Goal: Answer question/provide support: Share knowledge or assist other users

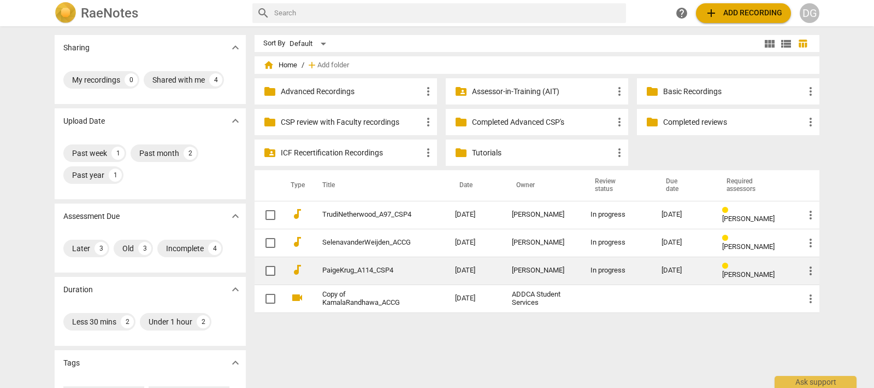
click at [349, 269] on link "PaigeKrug_A114_CSP4" at bounding box center [368, 270] width 93 height 8
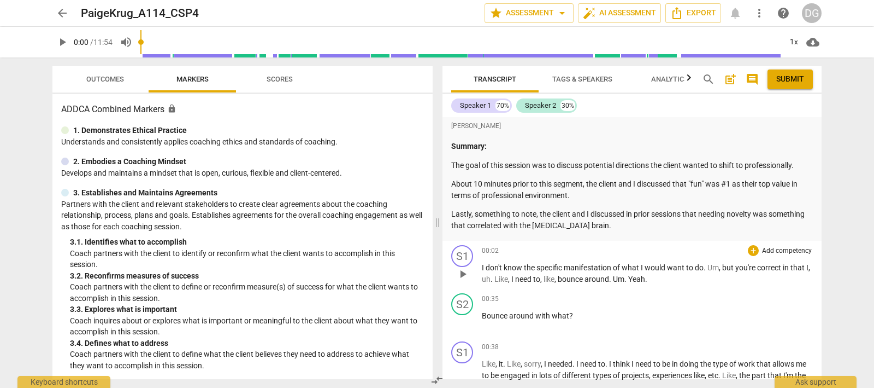
click at [465, 270] on span "play_arrow" at bounding box center [462, 273] width 13 height 13
click at [462, 318] on span "pause" at bounding box center [462, 321] width 13 height 13
type input "29"
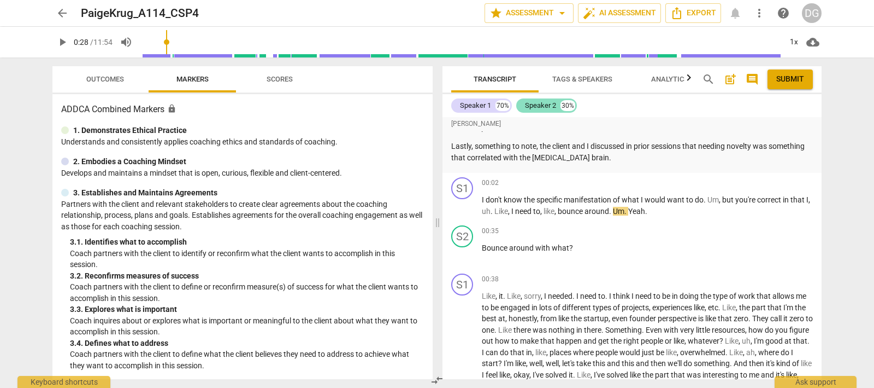
click at [546, 103] on div "Speaker 2" at bounding box center [540, 105] width 31 height 11
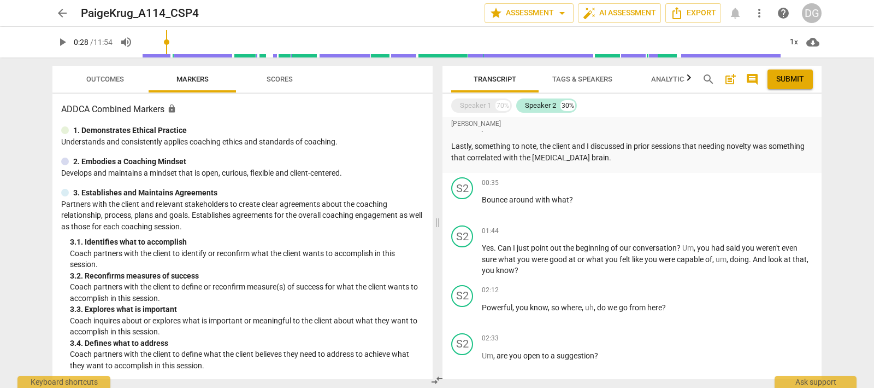
click at [573, 78] on span "Tags & Speakers" at bounding box center [583, 79] width 60 height 8
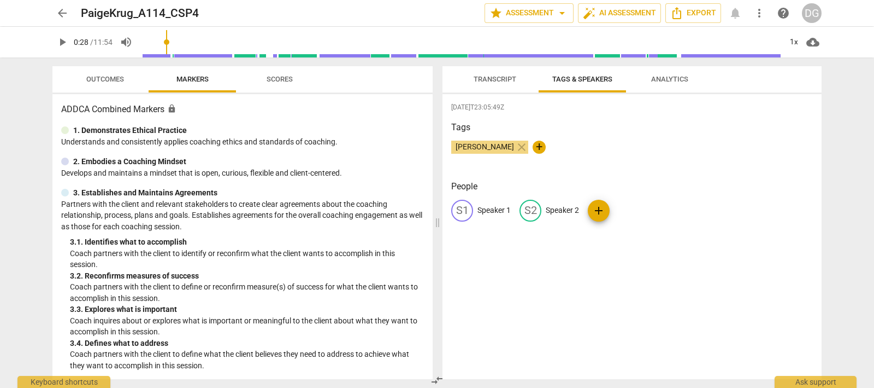
click at [552, 209] on p "Speaker 2" at bounding box center [562, 209] width 33 height 11
type input "0"
type input "Coach [PERSON_NAME]"
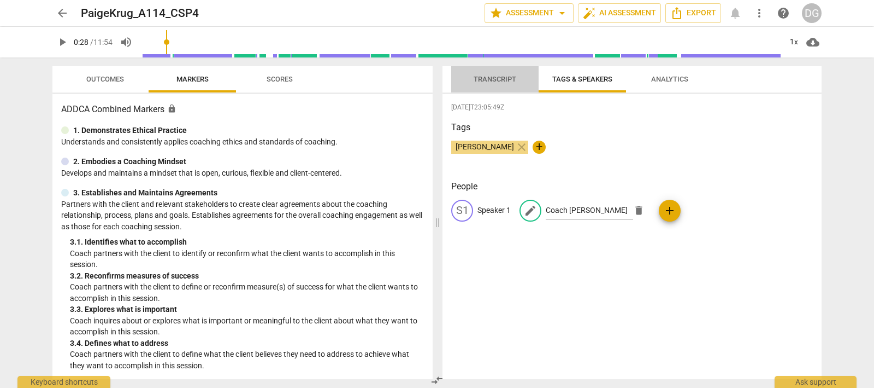
click at [486, 79] on span "Transcript" at bounding box center [495, 79] width 43 height 8
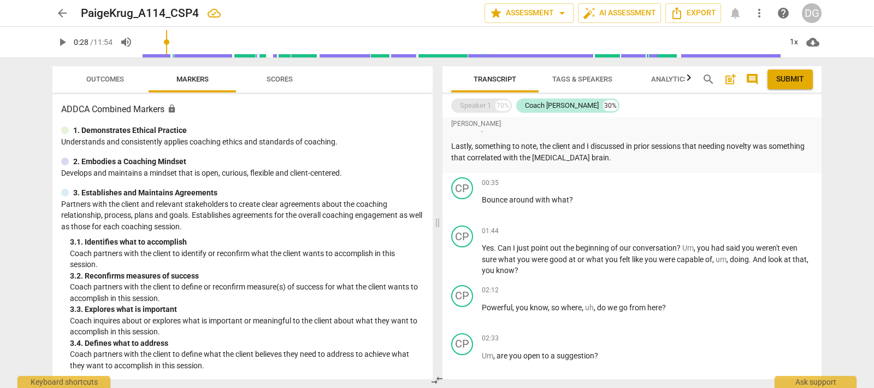
click at [478, 104] on div "Speaker 1" at bounding box center [475, 105] width 31 height 11
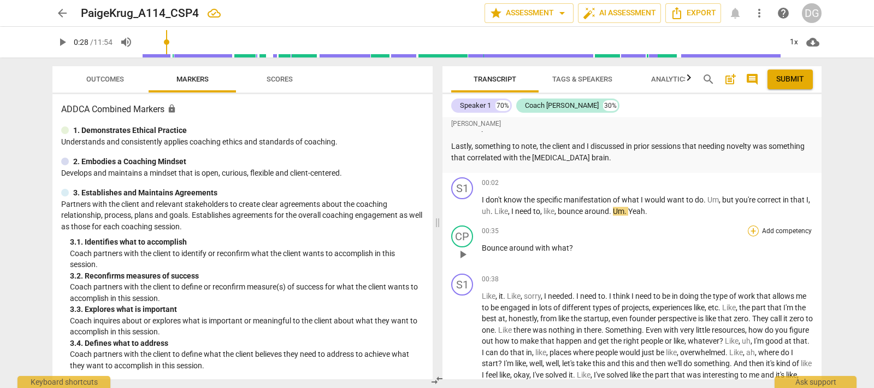
click at [749, 230] on div "+" at bounding box center [753, 230] width 11 height 11
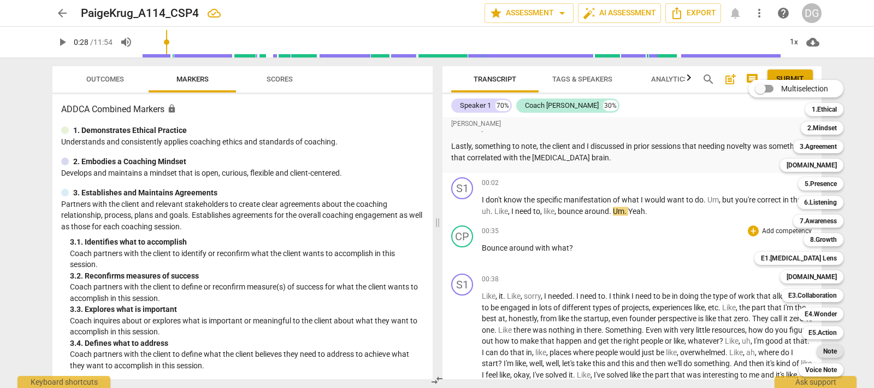
click at [827, 346] on b "Note" at bounding box center [831, 350] width 14 height 13
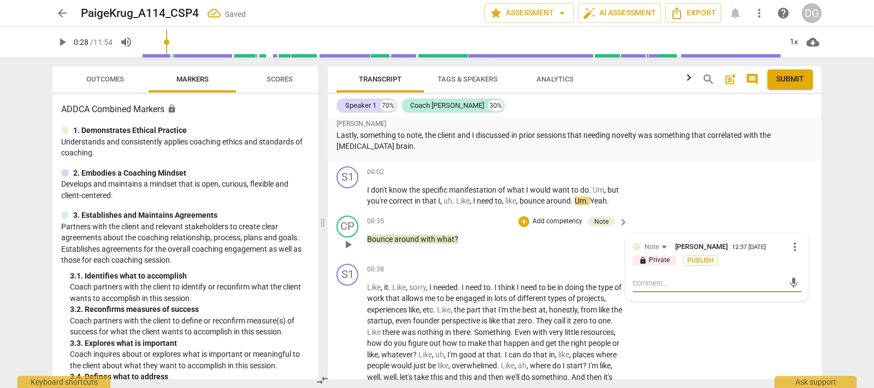
type textarea "a"
type textarea "an"
type textarea "ano"
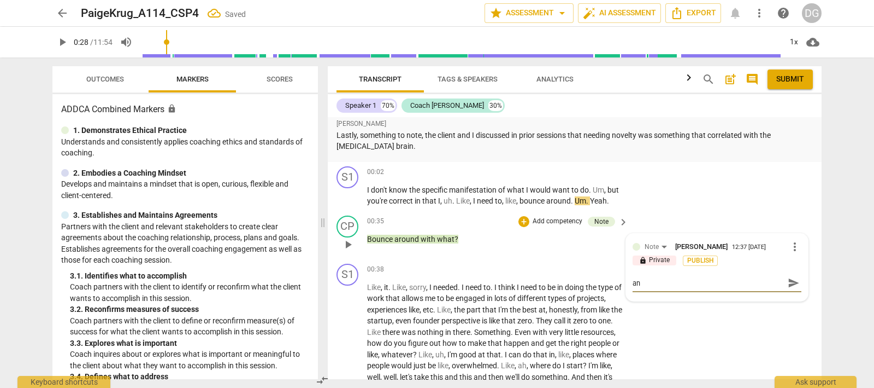
type textarea "ano"
type textarea "anot"
type textarea "anoth"
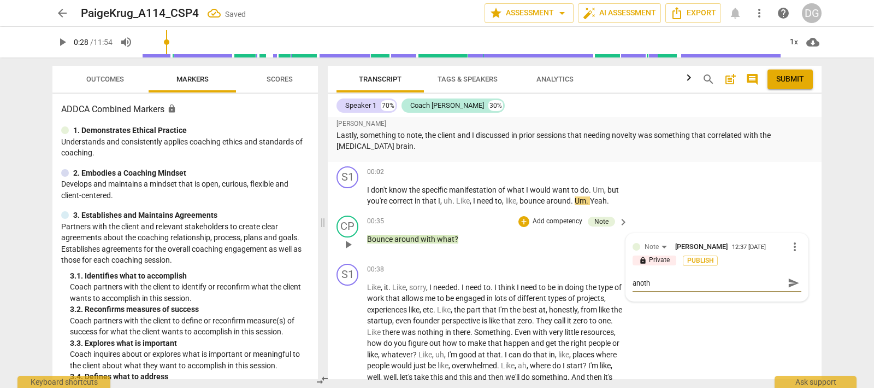
type textarea "anothe"
type textarea "another"
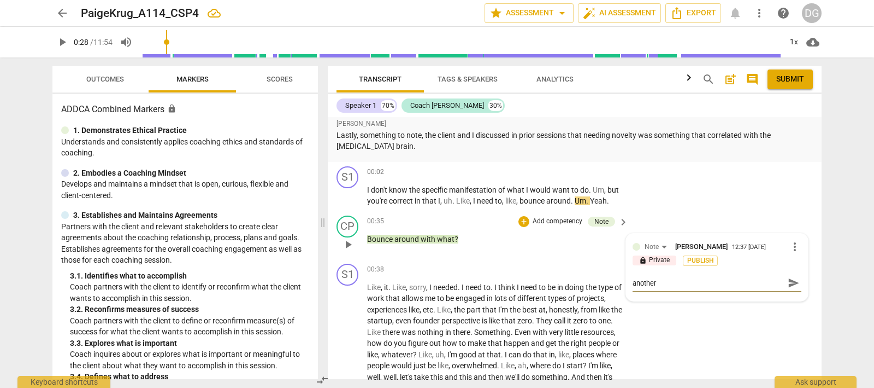
type textarea "another"
type textarea "another p"
type textarea "another po"
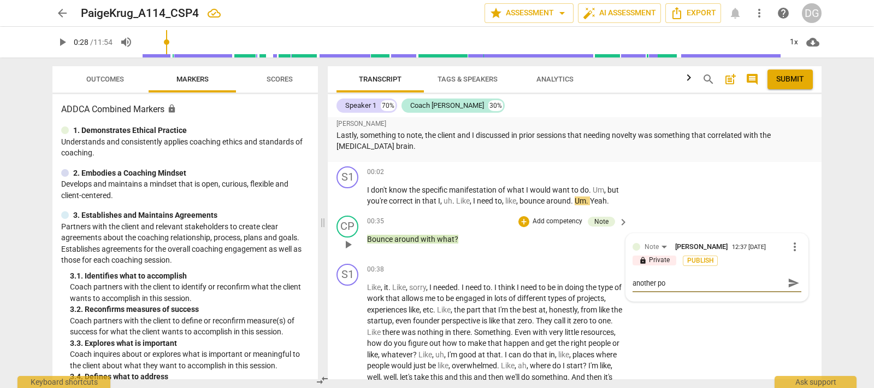
type textarea "another pos"
type textarea "another poss"
type textarea "another possi"
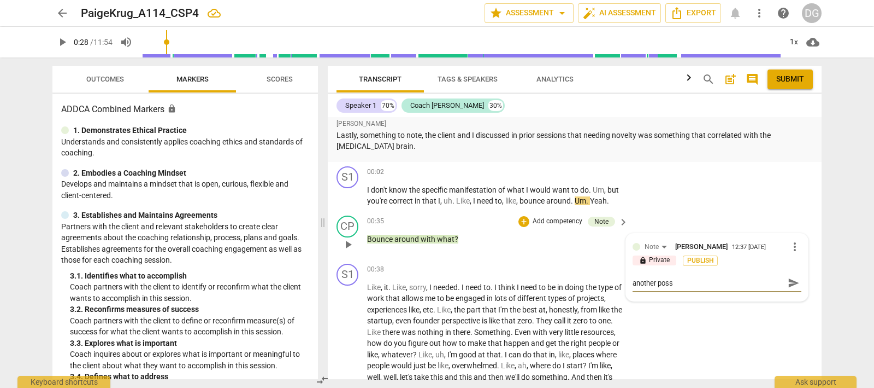
type textarea "another possi"
type textarea "another possib"
type textarea "another possibl"
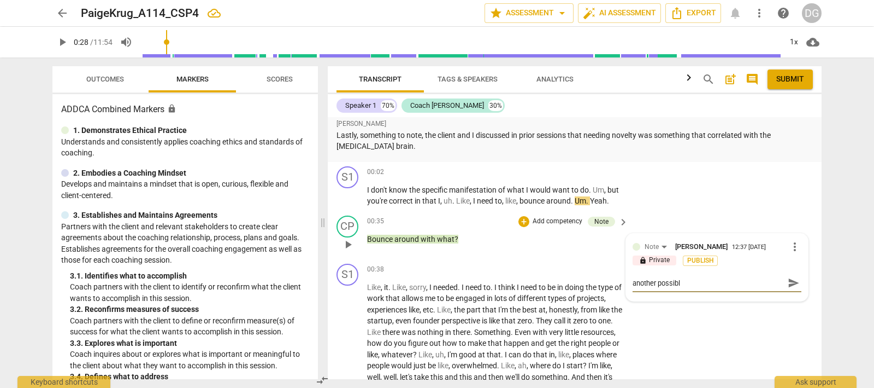
type textarea "another possible"
type textarea "another possible q"
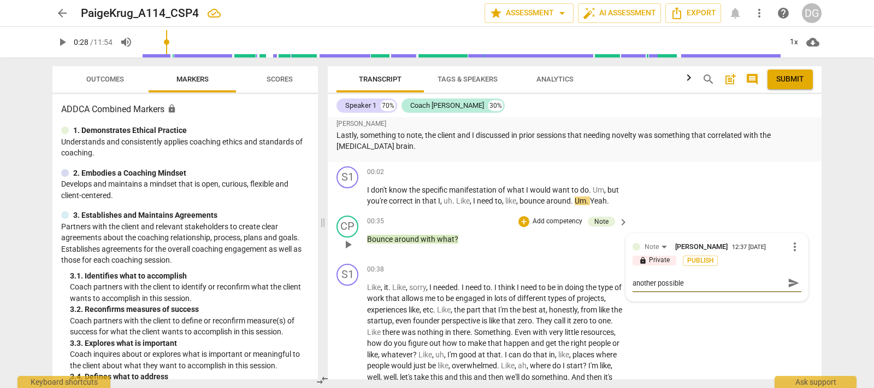
type textarea "another possible q"
type textarea "another possible qu"
type textarea "another possible que"
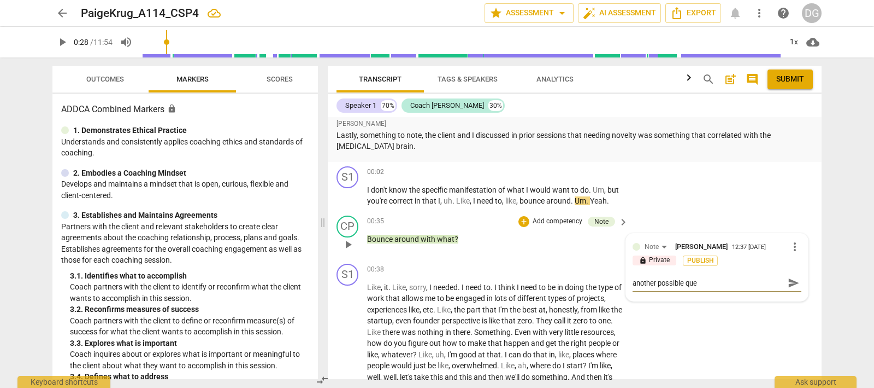
type textarea "another possible ques"
type textarea "another possible quest"
type textarea "another possible questi"
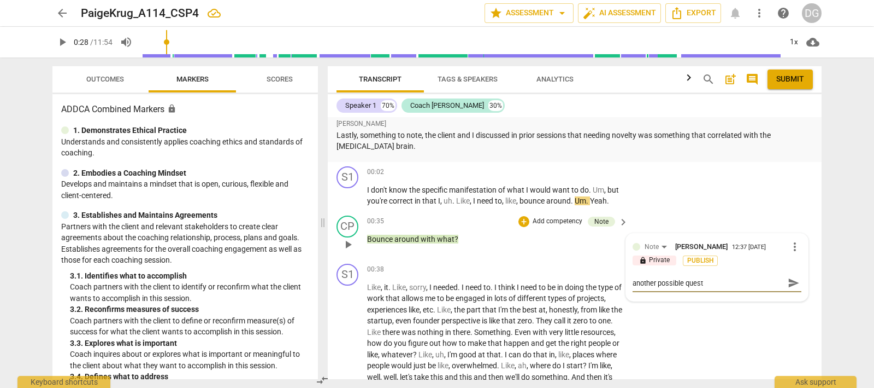
type textarea "another possible questi"
type textarea "another possible questio"
type textarea "another possible question"
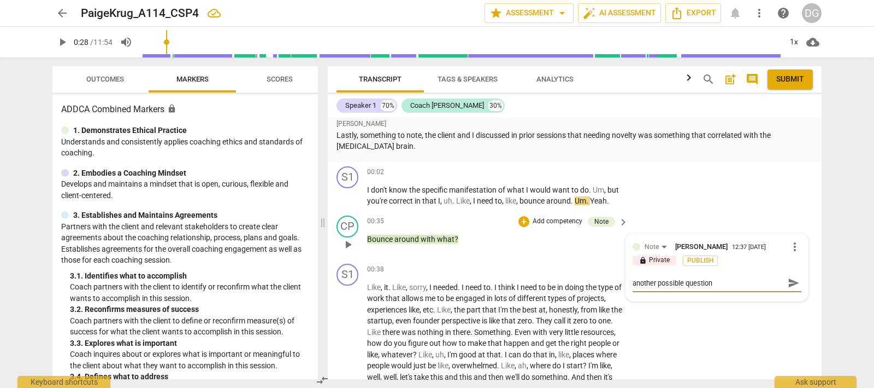
type textarea "another possible question"
type textarea "another possible question f"
type textarea "another possible question fo"
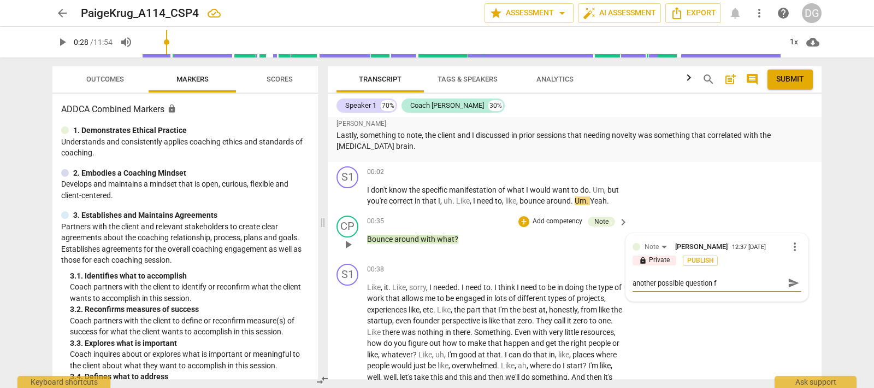
type textarea "another possible question fo"
type textarea "another possible question for"
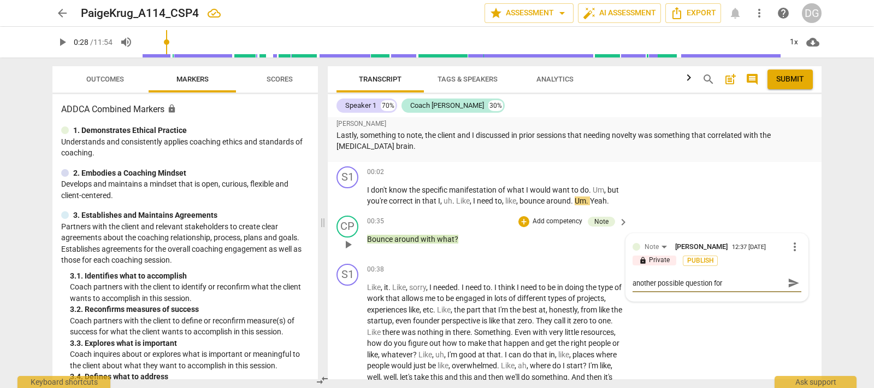
type textarea "another possible question for u"
type textarea "another possible question for un"
type textarea "another possible question for und"
type textarea "another possible question for unde"
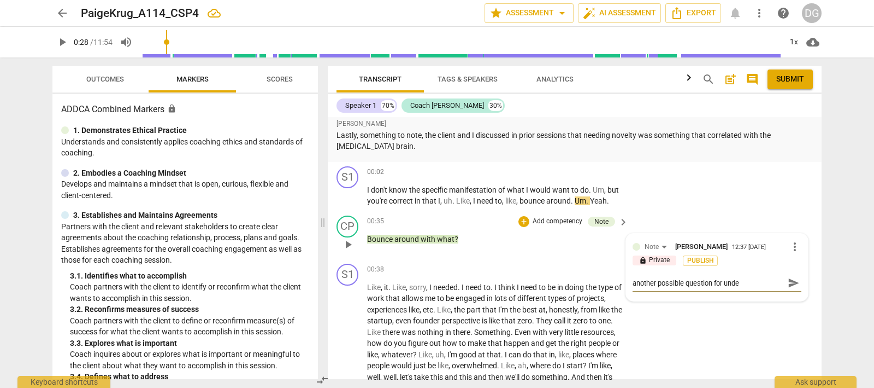
type textarea "another possible question for undea"
type textarea "another possible question for undeas"
type textarea "another possible question for undeasr"
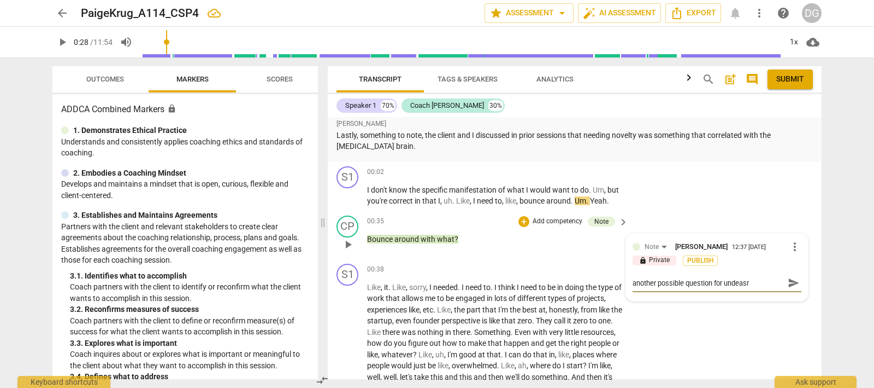
type textarea "another possible question for undeasra"
type textarea "another possible question for undeasrat"
type textarea "another possible question for undeasratd"
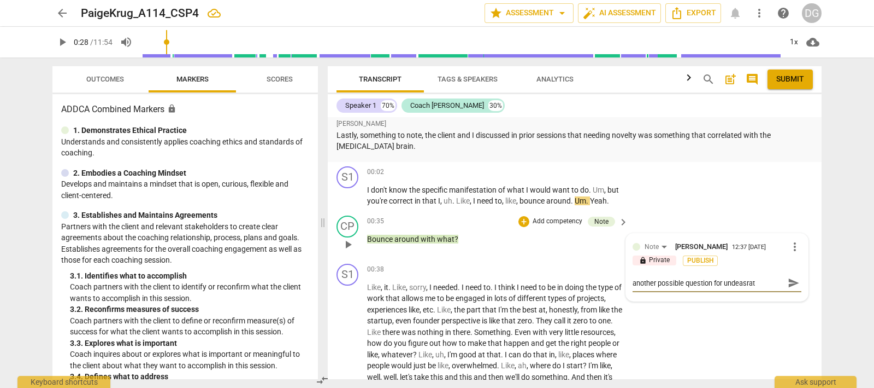
type textarea "another possible question for undeasratd"
type textarea "another possible question for undeasratdn"
type textarea "another possible question for undeasratdni"
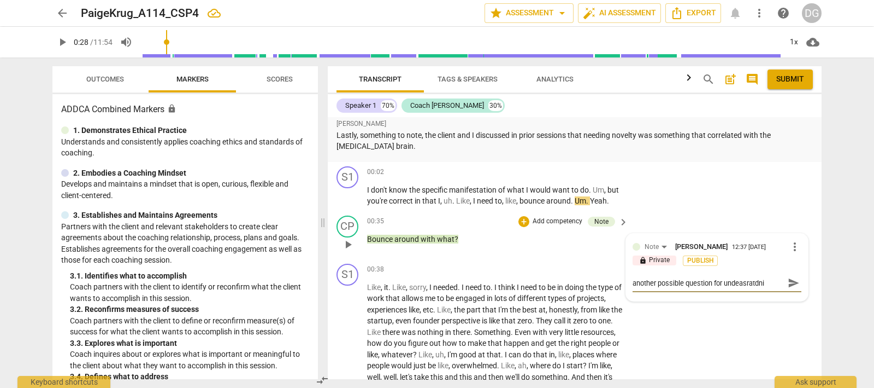
type textarea "another possible question for undeasratdnin"
type textarea "another possible question for undeasratdning"
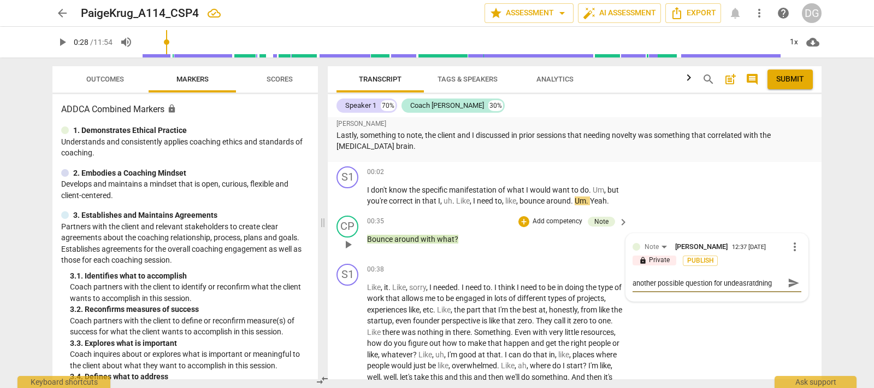
type textarea "another possible question for undeasratdning"
type textarea "another possible question for undeasratdning a"
type textarea "another possible question for undeasratdning an"
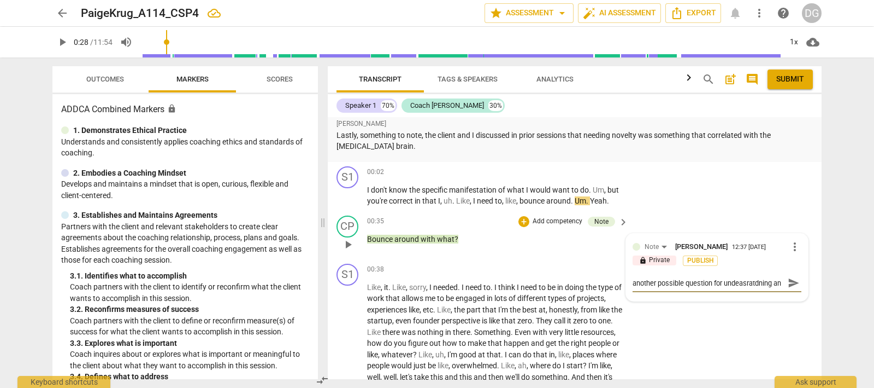
scroll to position [9, 0]
type textarea "another possible question for undeasratdning and"
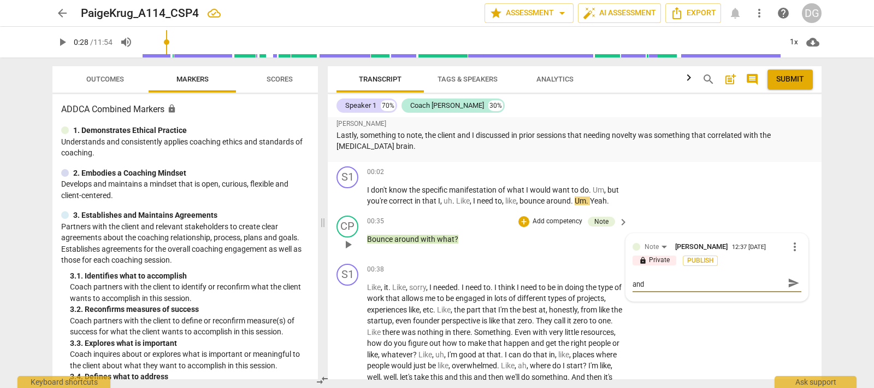
type textarea "another possible question for undeasratdning and c"
type textarea "another possible question for undeasratdning and cl"
type textarea "another possible question for undeasratdning and cla"
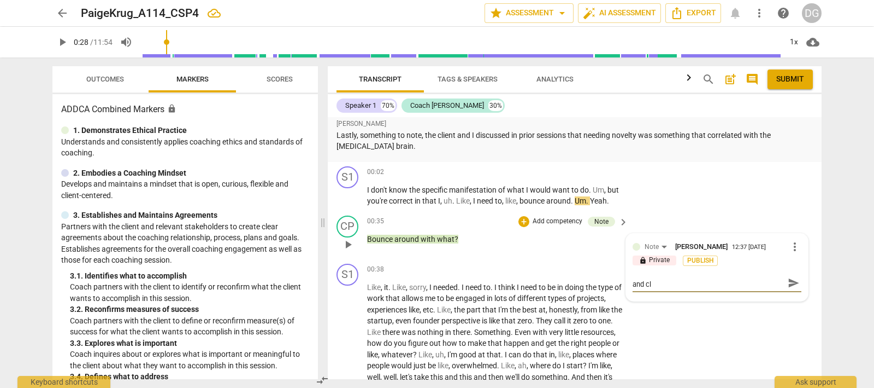
type textarea "another possible question for undeasratdning and cla"
type textarea "another possible question for undeasratdning and clai"
type textarea "another possible question for undeasratdning and clair"
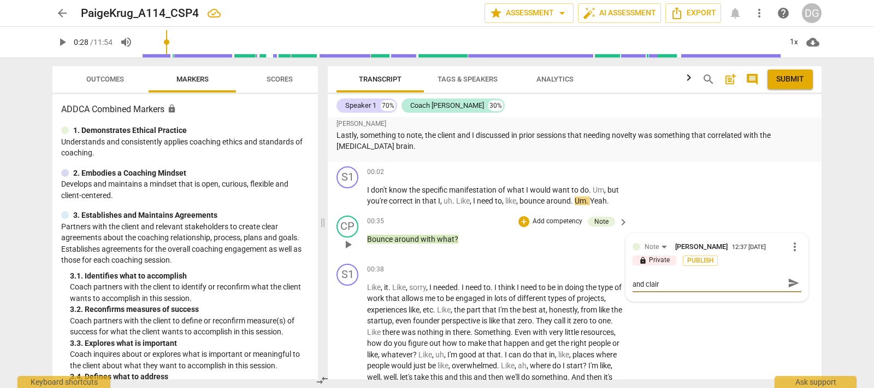
scroll to position [0, 0]
type textarea "another possible question for undeasratdning and clairt"
type textarea "another possible question for undeasratdning and clairty"
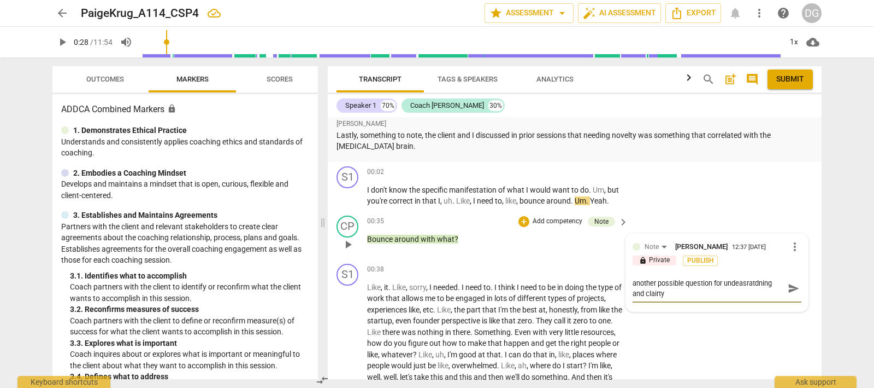
type textarea "another possible question for undeasratdning and clairty"
type textarea "another possible question for undeasratdning and clairty n"
type textarea "another possible question for undeasratdning and clairty"
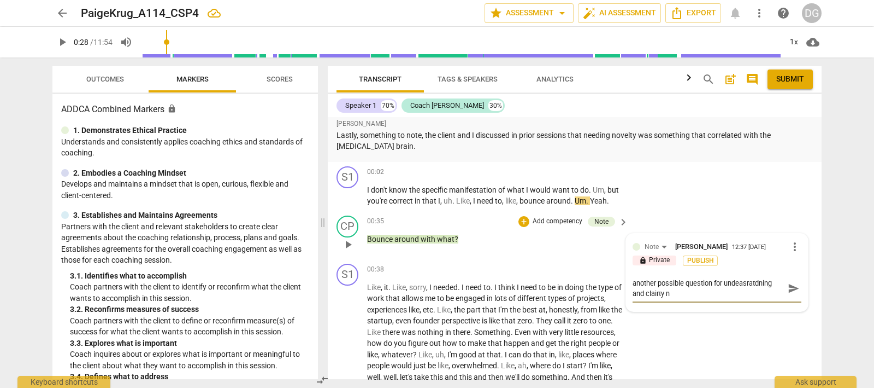
type textarea "another possible question for undeasratdning and clairty"
type textarea "another possible question for undeasratdning and clairty m"
type textarea "another possible question for undeasratdning and clairty mi"
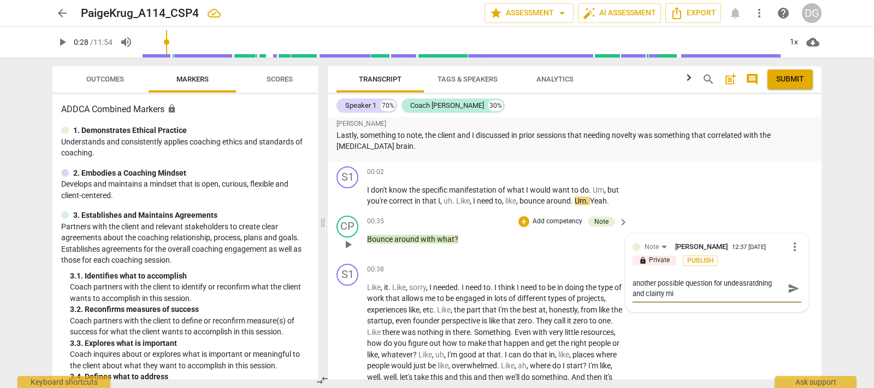
type textarea "another possible question for undeasratdning and clairty mig"
type textarea "another possible question for undeasratdning and clairty migh"
type textarea "another possible question for undeasratdning and clairty might"
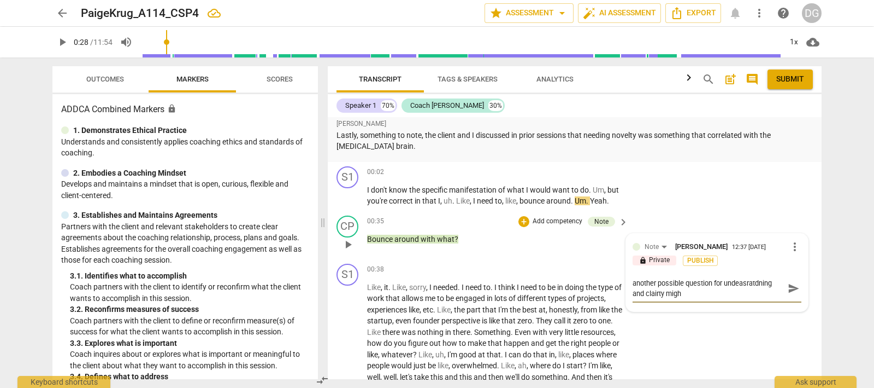
type textarea "another possible question for undeasratdning and clairty might"
type textarea "another possible question for undeasratdning and clairty might b"
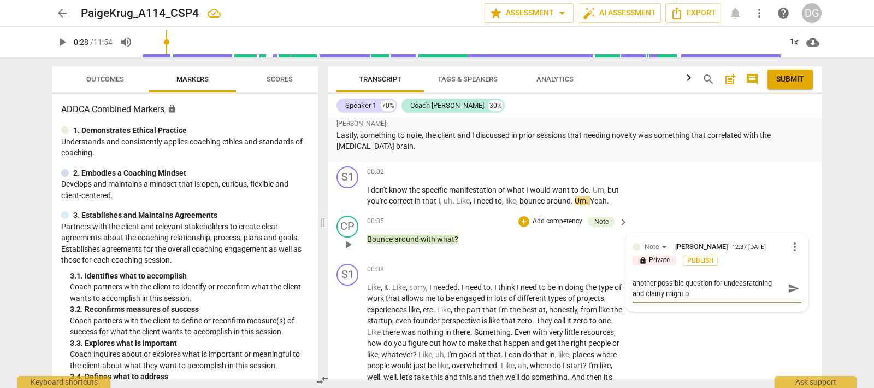
type textarea "another possible question for undeasratdning and clairty might be"
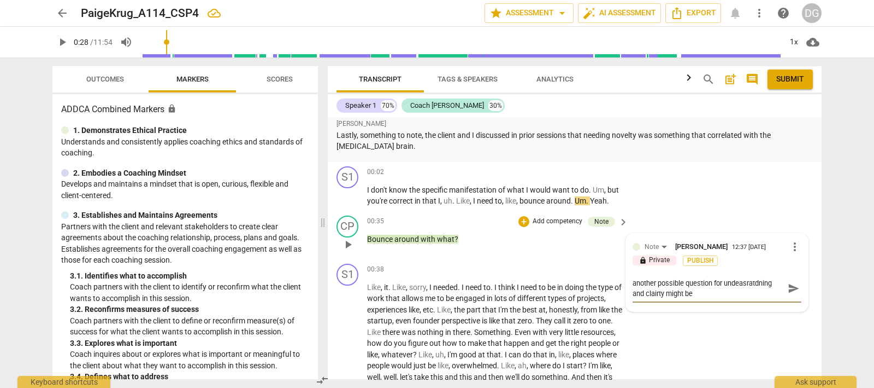
type textarea "another possible question for undeasratdning and clairty might be"
type textarea "another possible question for undeasratdning and clairty might be:"
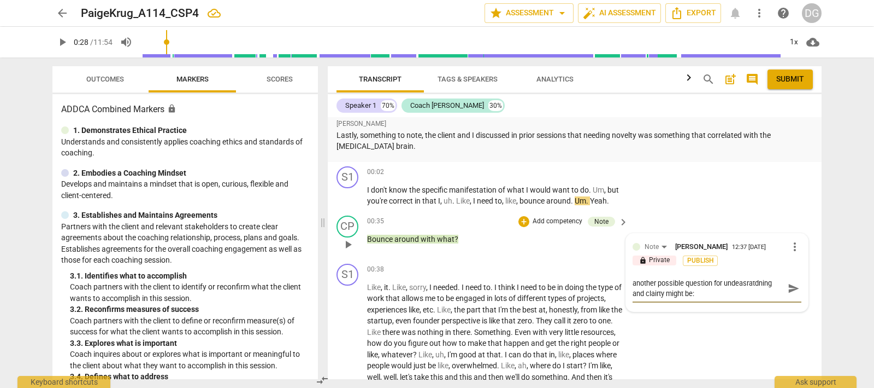
type textarea "another possible question for undeasratdning and clairty might be: w"
type textarea "another possible question for undeasratdning and clairty might be: wh"
type textarea "another possible question for undeasratdning and clairty might be: wha"
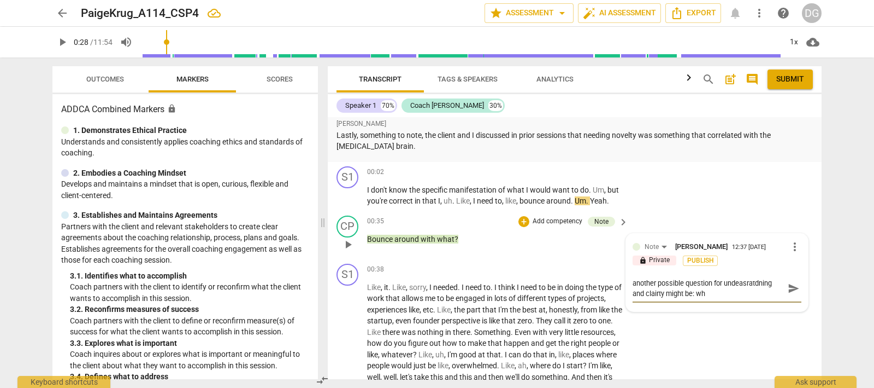
type textarea "another possible question for undeasratdning and clairty might be: wha"
type textarea "another possible question for undeasratdning and clairty might be: what"
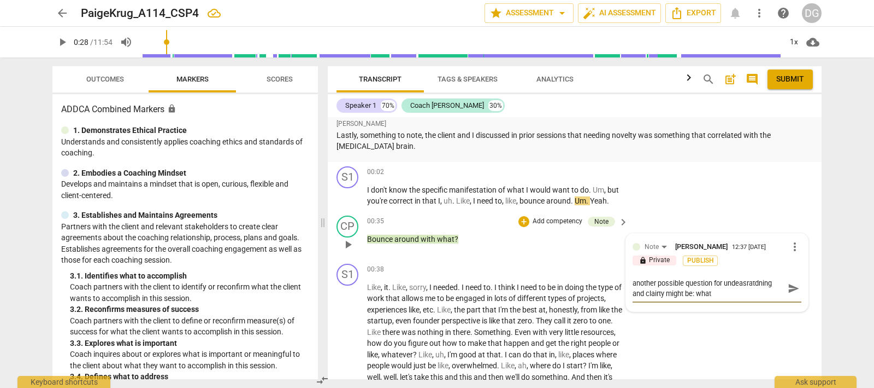
type textarea "another possible question for undeasratdning and clairty might be: what d"
type textarea "another possible question for undeasratdning and clairty might be: what do"
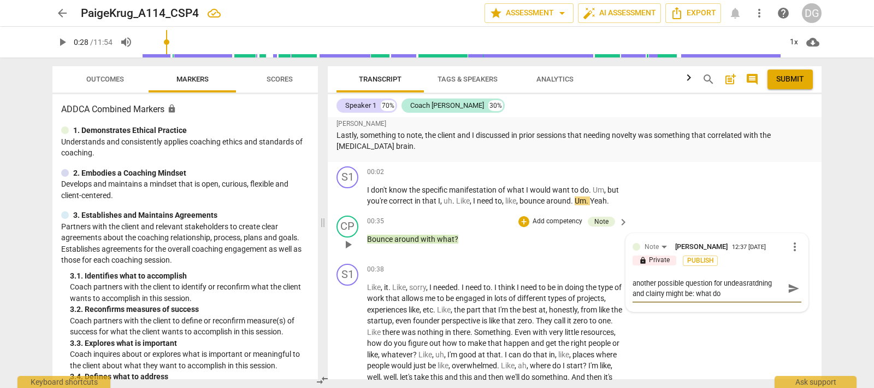
type textarea "another possible question for undeasratdning and clairty might be: what do"
type textarea "another possible question for undeasratdning and clairty might be: what do y"
type textarea "another possible question for undeasratdning and clairty might be: what do yo"
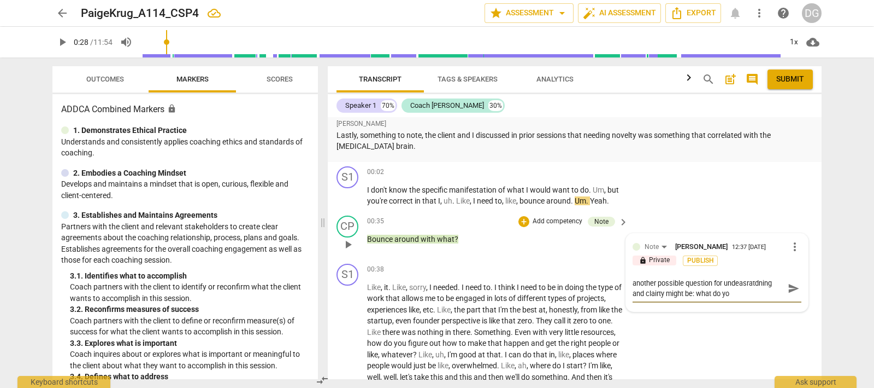
type textarea "another possible question for undeasratdning and clairty might be: what do you"
type textarea "another possible question for undeasratdning and clairty might be: what do you m"
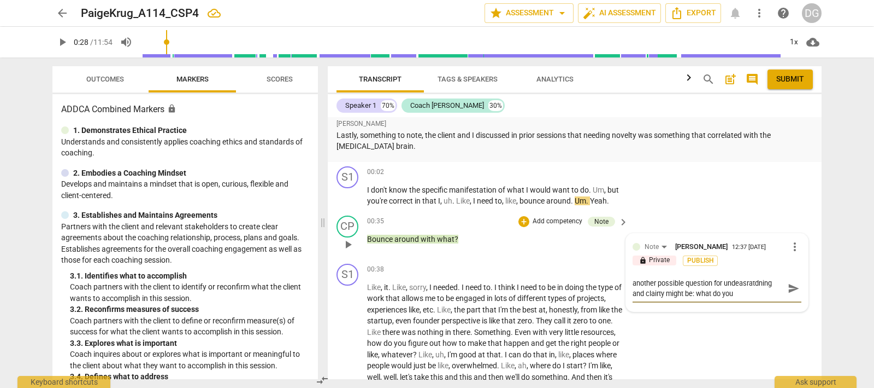
type textarea "another possible question for undeasratdning and clairty might be: what do you m"
type textarea "another possible question for undeasratdning and clairty might be: what do you …"
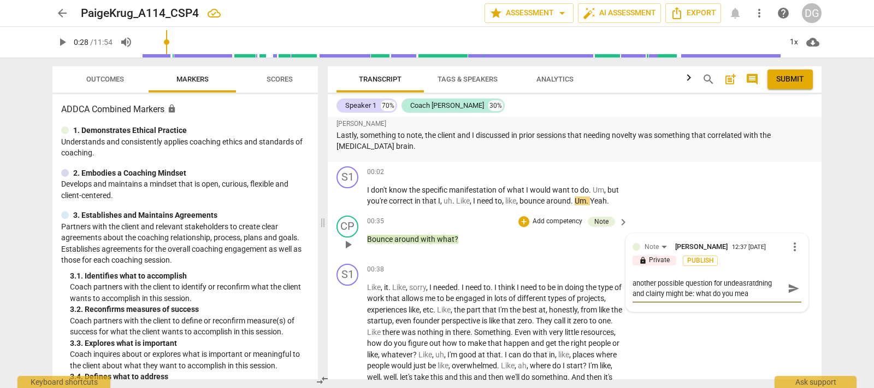
type textarea "another possible question for undeasratdning and clairty might be: what do you …"
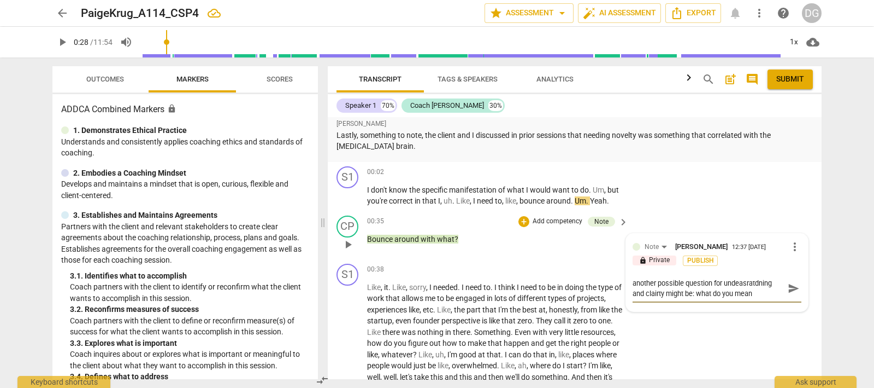
type textarea "another possible question for undeasratdning and clairty might be: what do you …"
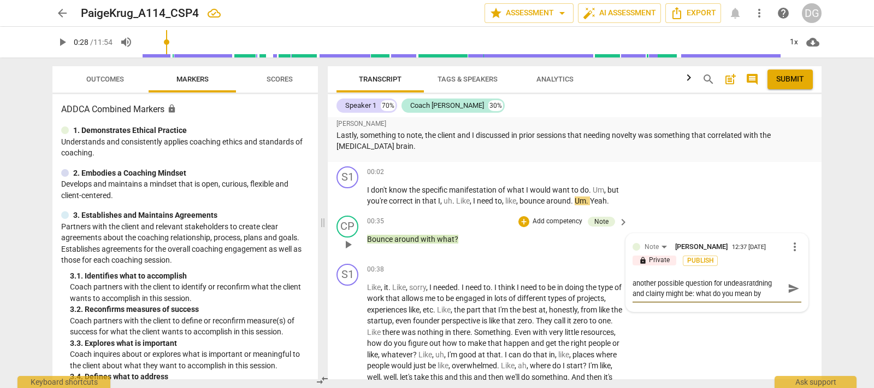
type textarea "another possible question for undeasratdning and clairty might be: what do you …"
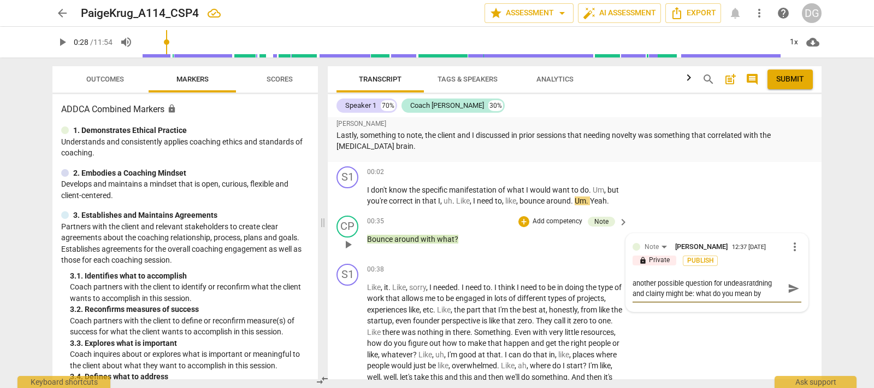
type textarea "another possible question for undeasratdning and clairty might be: what do you …"
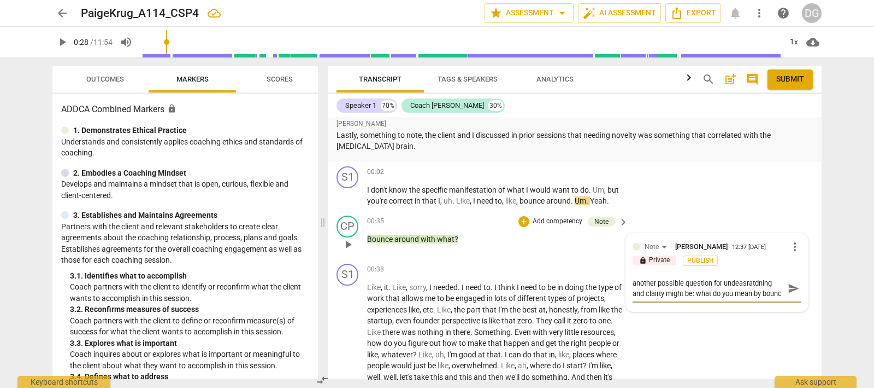
scroll to position [9, 0]
type textarea "another possible question for undeasratdning and clairty might be: what do you …"
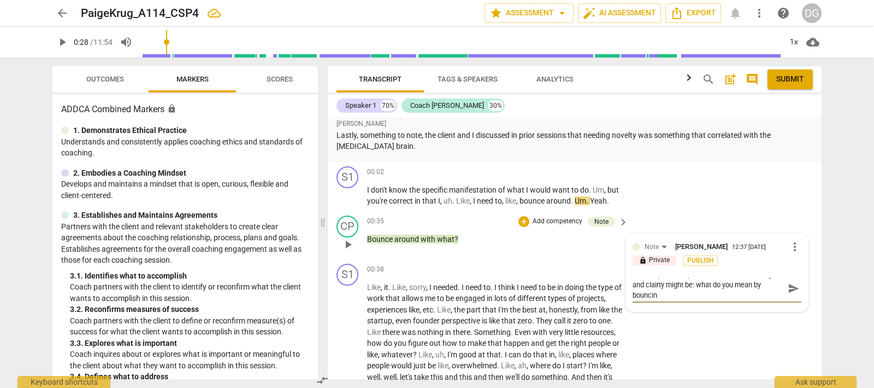
type textarea "another possible question for undeasratdning and clairty might be: what do you …"
drag, startPoint x: 666, startPoint y: 290, endPoint x: 623, endPoint y: 267, distance: 48.9
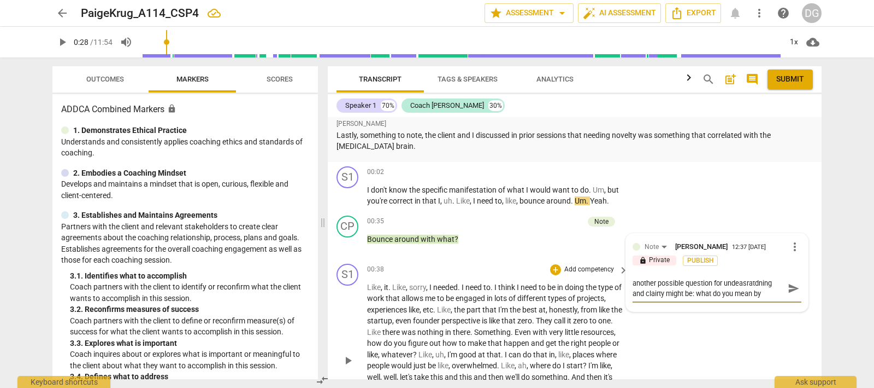
click at [623, 267] on div "[PERSON_NAME] Summary: The goal of this session was to discuss potential direct…" at bounding box center [575, 248] width 494 height 262
type textarea "another possible question for undeasratdning and clairty might be: what do you …"
click at [521, 219] on div "+" at bounding box center [524, 221] width 11 height 11
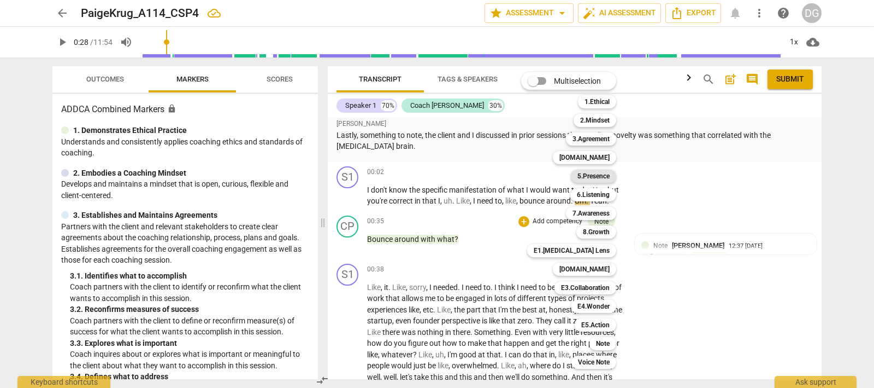
click at [587, 173] on b "5.Presence" at bounding box center [594, 175] width 32 height 13
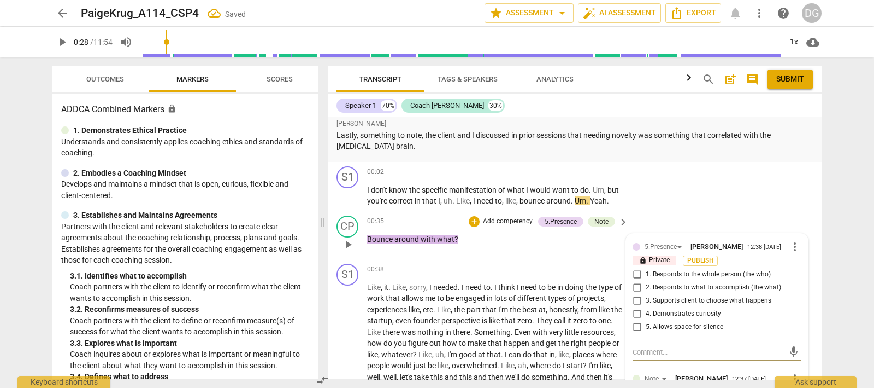
click at [637, 286] on input "2. Responds to what to accomplish (the what)" at bounding box center [637, 287] width 17 height 13
checkbox input "true"
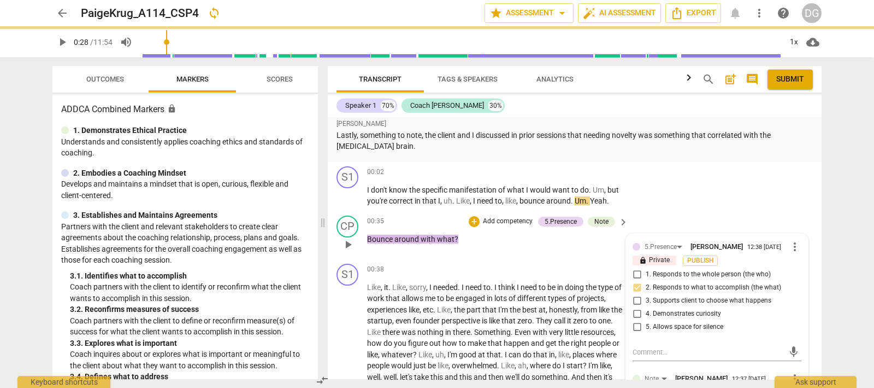
click at [635, 298] on input "3. Supports client to choose what happens" at bounding box center [637, 300] width 17 height 13
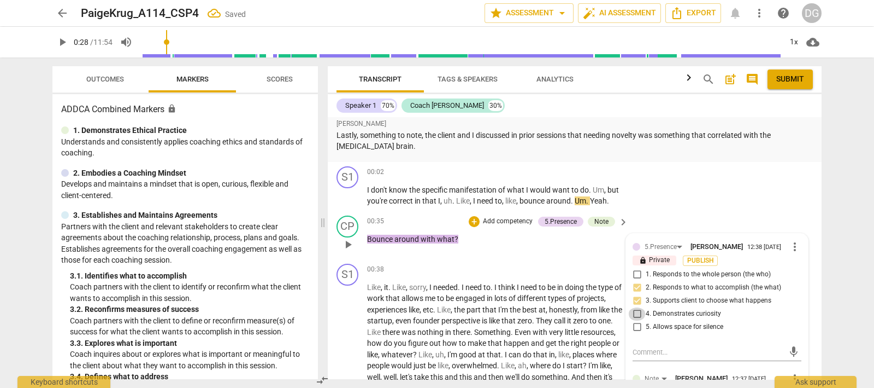
click at [637, 309] on input "4. Demonstrates curiosity" at bounding box center [637, 313] width 17 height 13
click at [637, 322] on input "5. Allows space for silence" at bounding box center [637, 326] width 17 height 13
click at [471, 220] on div "+" at bounding box center [474, 221] width 11 height 11
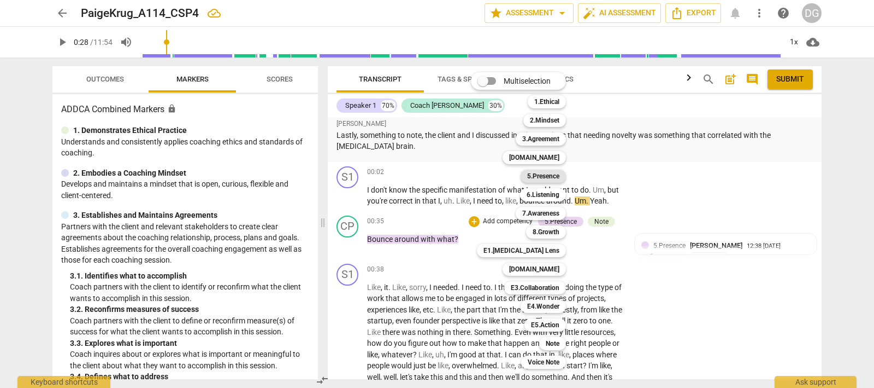
click at [548, 175] on b "5.Presence" at bounding box center [543, 175] width 32 height 13
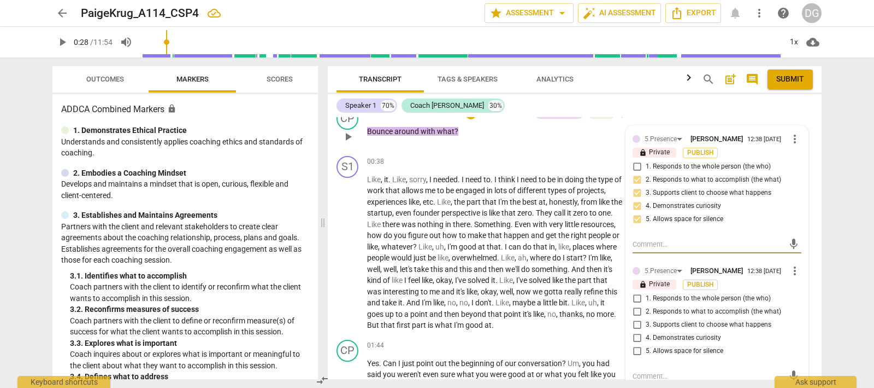
scroll to position [205, 0]
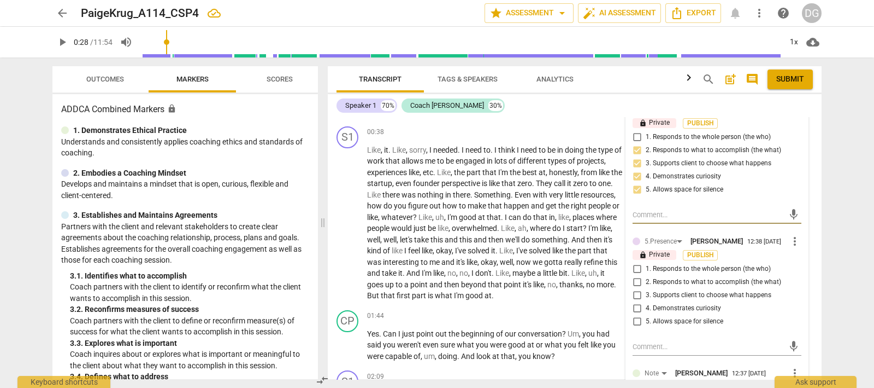
click at [789, 240] on span "more_vert" at bounding box center [795, 240] width 13 height 13
click at [802, 258] on li "Delete" at bounding box center [804, 261] width 38 height 21
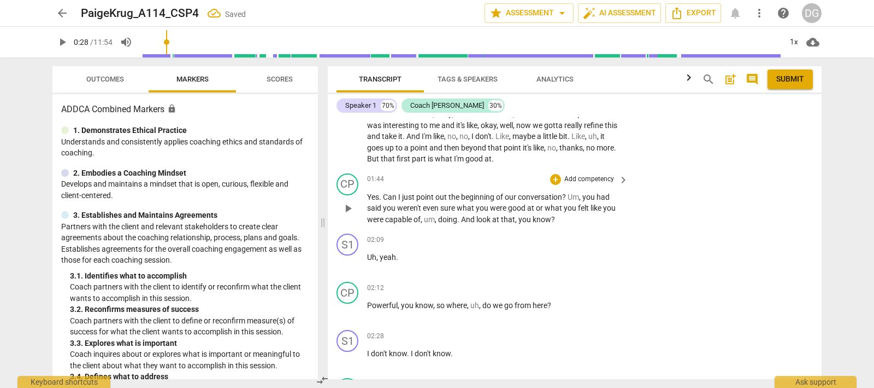
click at [694, 190] on div "CP play_arrow pause 01:44 + Add competency keyboard_arrow_right Yes . Can I jus…" at bounding box center [575, 199] width 494 height 61
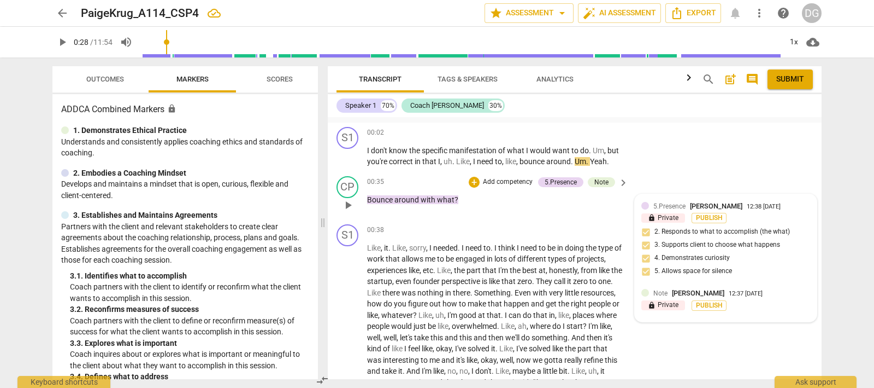
scroll to position [136, 0]
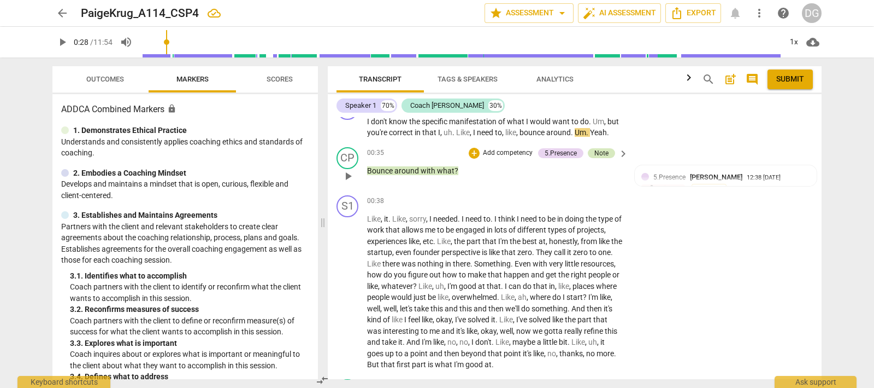
click at [601, 150] on div "Note" at bounding box center [602, 153] width 14 height 10
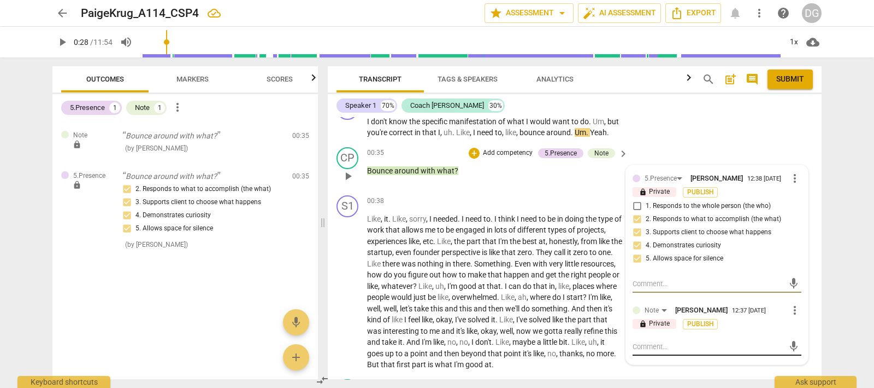
click at [637, 345] on textarea at bounding box center [708, 346] width 151 height 10
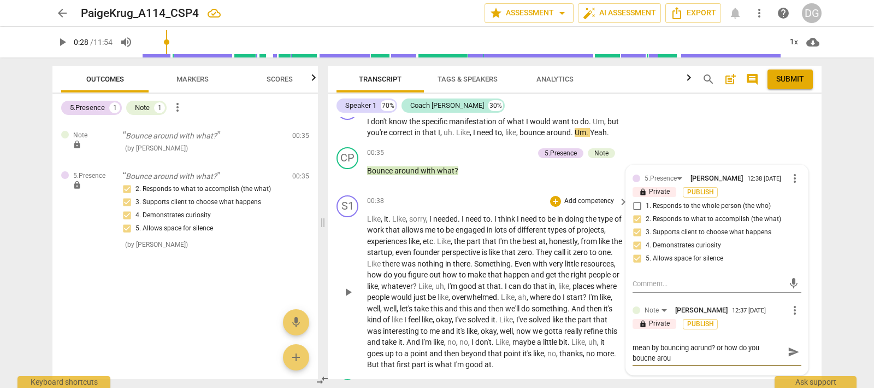
scroll to position [0, 0]
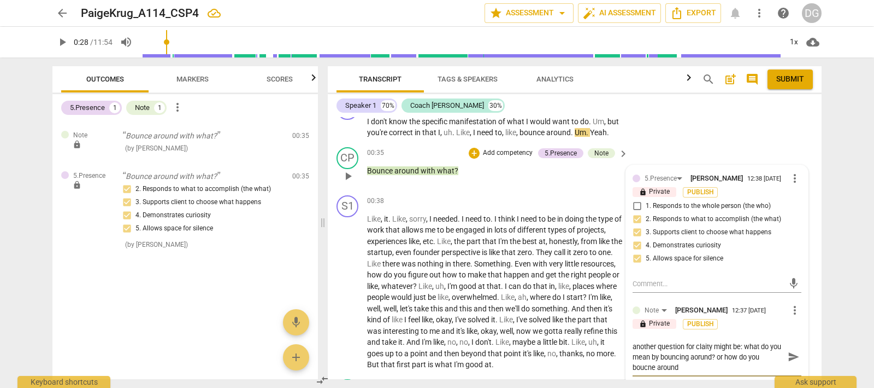
click at [705, 347] on textarea "another question for claity might be: what do you mean by bouncing aorund? or h…" at bounding box center [708, 356] width 151 height 31
drag, startPoint x: 685, startPoint y: 366, endPoint x: 619, endPoint y: 333, distance: 73.1
click at [619, 333] on div "[PERSON_NAME] Summary: The goal of this session was to discuss potential direct…" at bounding box center [575, 248] width 494 height 262
drag, startPoint x: 679, startPoint y: 364, endPoint x: 627, endPoint y: 344, distance: 55.5
click at [627, 344] on div "5.Presence [PERSON_NAME] 12:38 [DATE] more_vert lock Private Publish 1. Respond…" at bounding box center [717, 275] width 182 height 220
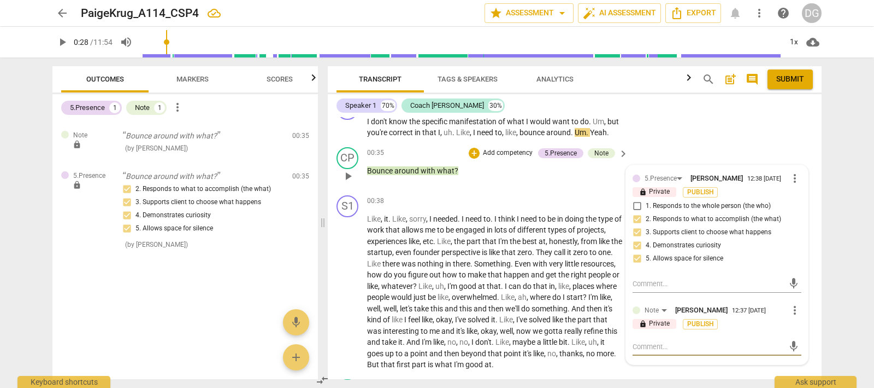
paste textarea "“Another clarifying question might be: What do you mean by ‘bouncing around’? O…"
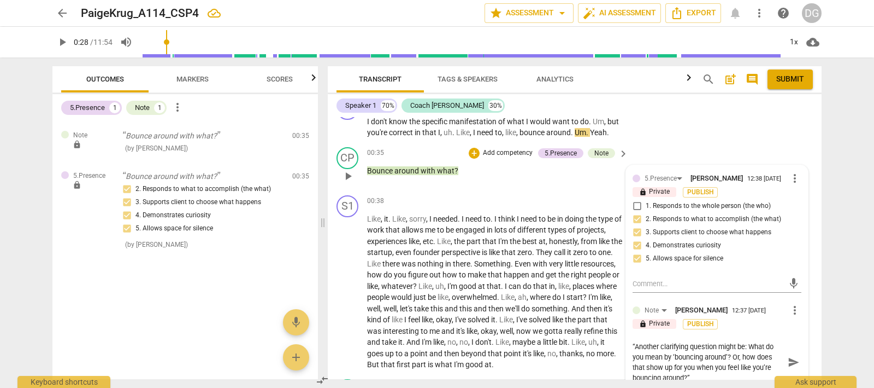
scroll to position [138, 0]
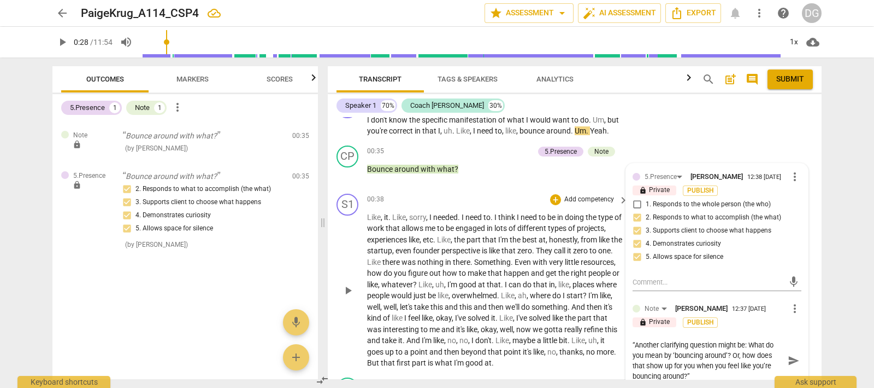
click at [346, 287] on span "play_arrow" at bounding box center [348, 290] width 13 height 13
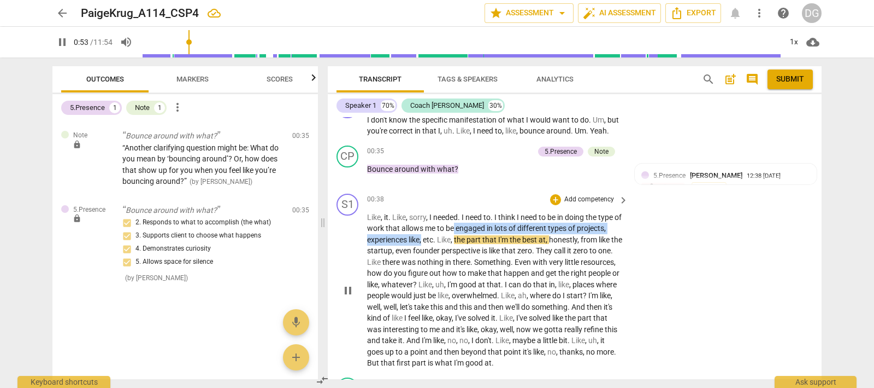
drag, startPoint x: 463, startPoint y: 228, endPoint x: 422, endPoint y: 239, distance: 42.3
click at [422, 239] on p "Like , it . Like , sorry , I needed . I need to . I think I need to be in doing…" at bounding box center [495, 290] width 256 height 157
click at [445, 227] on icon "button" at bounding box center [447, 227] width 4 height 4
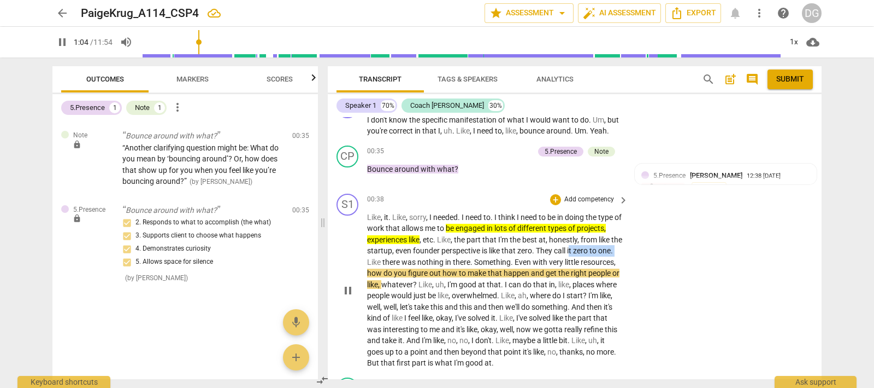
drag, startPoint x: 583, startPoint y: 250, endPoint x: 383, endPoint y: 266, distance: 201.2
click at [383, 266] on p "Like , it . Like , sorry , I needed . I need to . I think I need to be in doing…" at bounding box center [495, 290] width 256 height 157
click at [407, 246] on icon "button" at bounding box center [408, 245] width 7 height 8
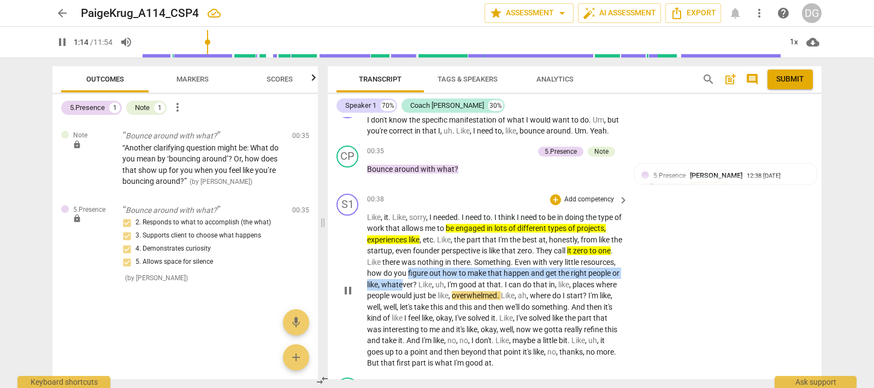
drag, startPoint x: 445, startPoint y: 272, endPoint x: 454, endPoint y: 280, distance: 12.0
click at [454, 280] on p "Like , it . Like , sorry , I needed . I need to . I think I need to be in doing…" at bounding box center [495, 290] width 256 height 157
click at [485, 266] on icon "button" at bounding box center [489, 268] width 11 height 13
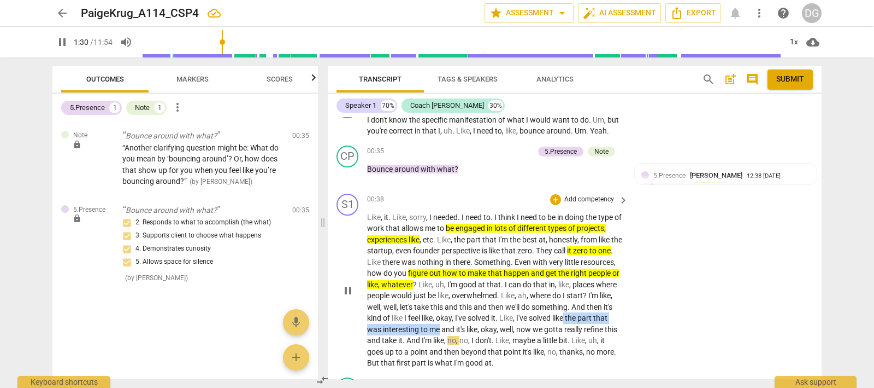
drag, startPoint x: 413, startPoint y: 326, endPoint x: 520, endPoint y: 329, distance: 107.2
click at [520, 329] on p "Like , it . Like , sorry , I needed . I need to . I think I need to be in doing…" at bounding box center [495, 290] width 256 height 157
click at [547, 310] on icon "button" at bounding box center [547, 312] width 7 height 8
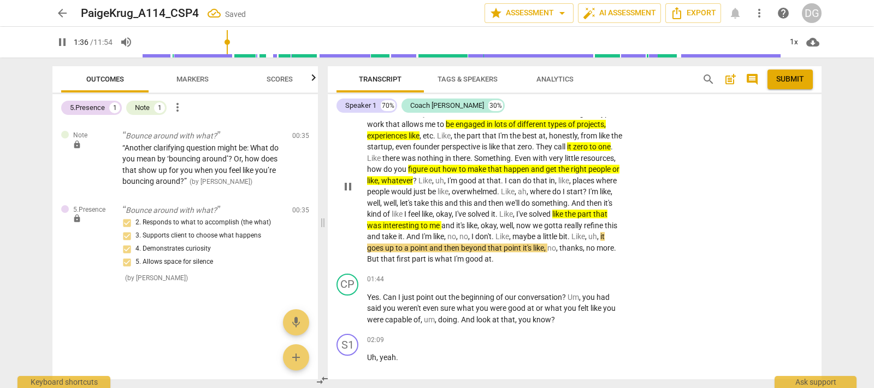
scroll to position [274, 0]
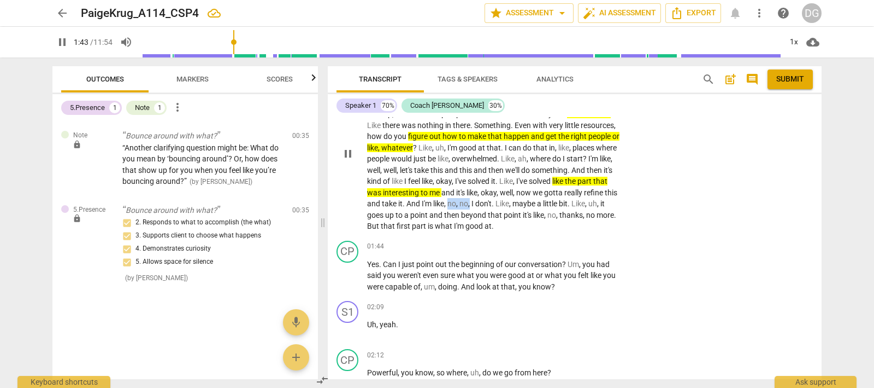
drag, startPoint x: 535, startPoint y: 204, endPoint x: 557, endPoint y: 203, distance: 22.4
click at [557, 203] on p "Like , it . Like , sorry , I needed . I need to . I think I need to be in doing…" at bounding box center [495, 153] width 256 height 157
click at [583, 189] on icon "button" at bounding box center [584, 187] width 7 height 8
click at [348, 272] on span "pause" at bounding box center [348, 275] width 13 height 13
click at [553, 242] on div "+" at bounding box center [555, 246] width 11 height 11
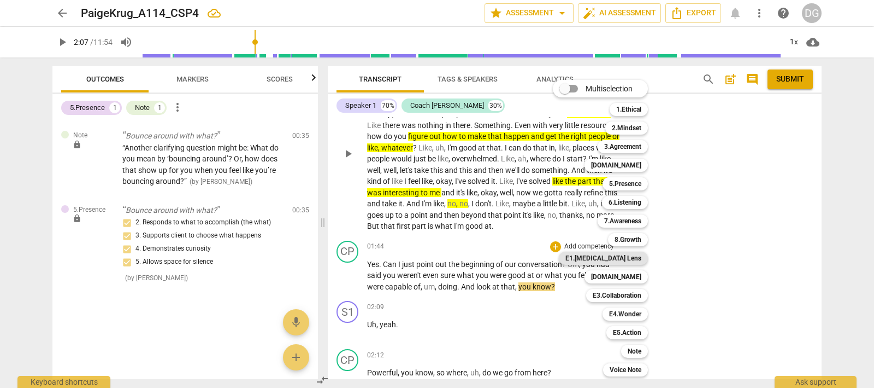
click at [629, 255] on b "E1.[MEDICAL_DATA] Lens" at bounding box center [604, 257] width 76 height 13
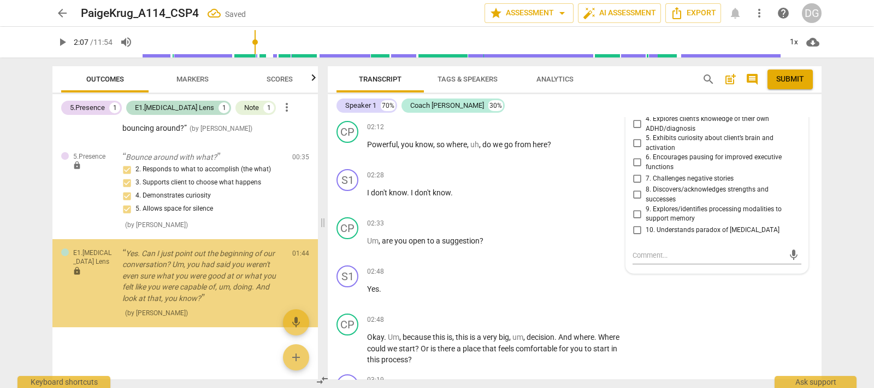
scroll to position [55, 0]
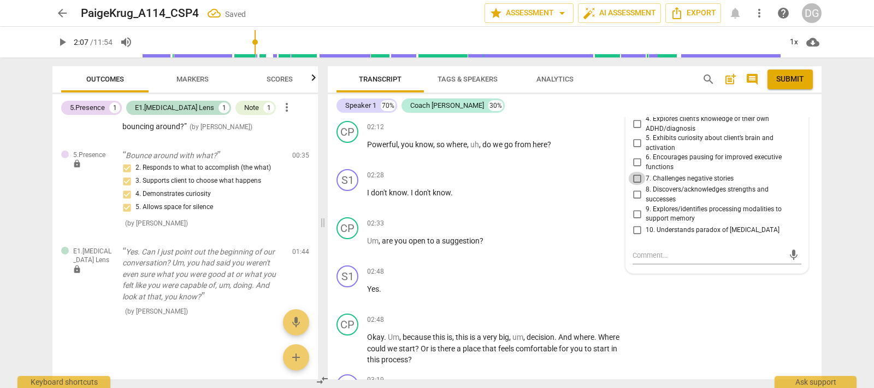
click at [633, 172] on input "7. Challenges negative stories" at bounding box center [637, 178] width 17 height 13
click at [634, 188] on input "8. Discovers/acknowledges strengths and successes" at bounding box center [637, 194] width 17 height 13
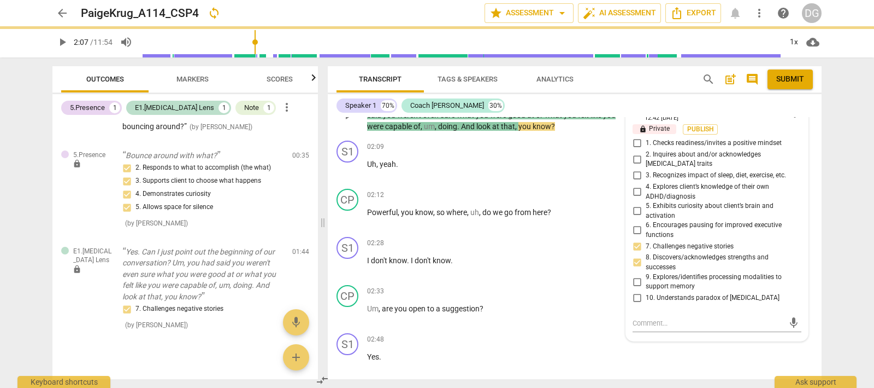
scroll to position [434, 0]
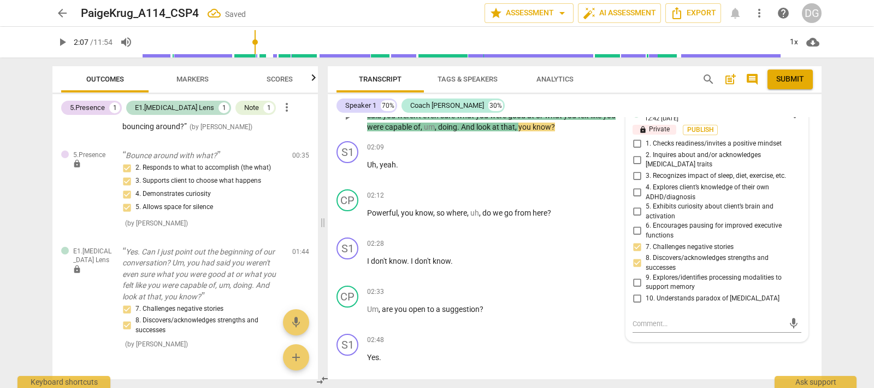
click at [635, 141] on input "1. Checks readiness/invites a positive mindset" at bounding box center [637, 143] width 17 height 13
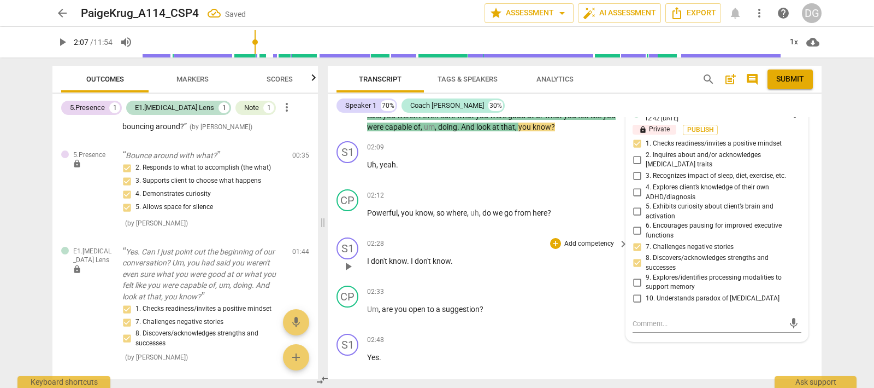
scroll to position [366, 0]
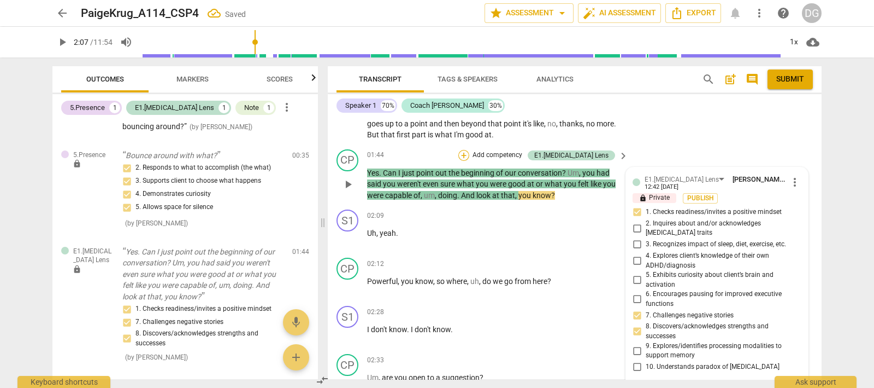
click at [469, 152] on div "+" at bounding box center [464, 155] width 11 height 11
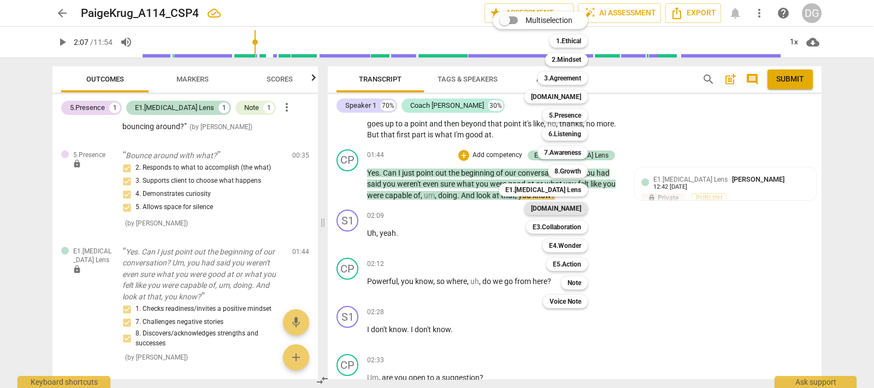
click at [568, 206] on b "[DOMAIN_NAME]" at bounding box center [556, 208] width 50 height 13
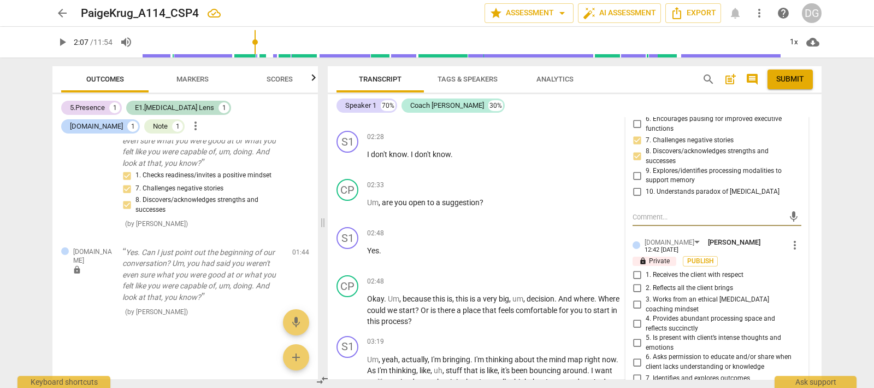
scroll to position [571, 0]
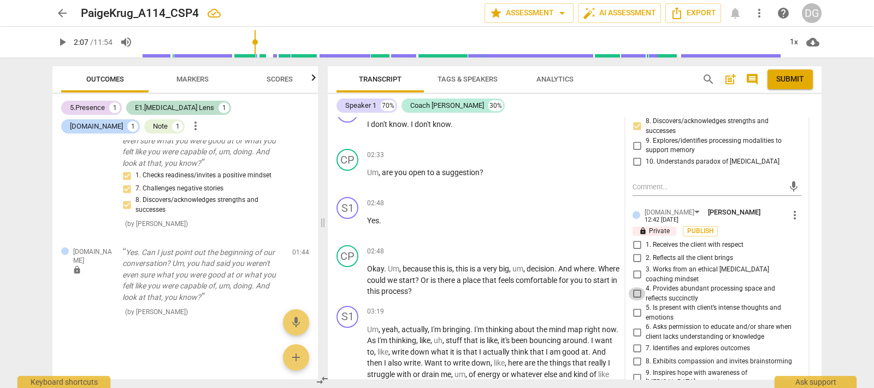
click at [634, 287] on input "4. Provides abundant processing space and reflects succinctly" at bounding box center [637, 293] width 17 height 13
click at [636, 371] on input "9. Inspires hope with awareness of [MEDICAL_DATA] strengths" at bounding box center [637, 377] width 17 height 13
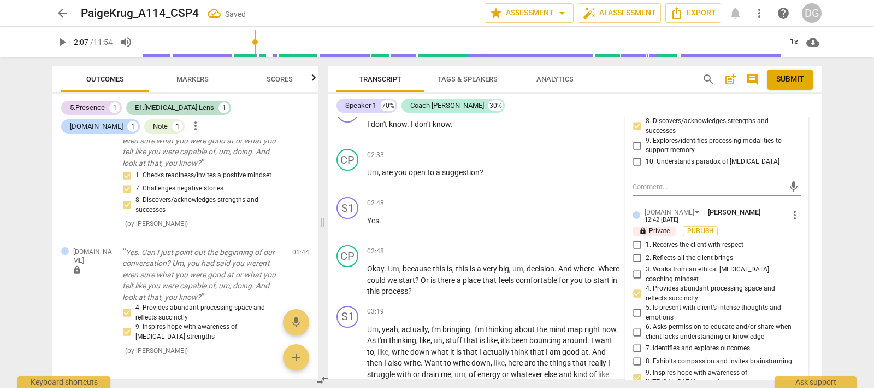
click at [635, 306] on input "5. Is present with client’s intense thoughts and emotions" at bounding box center [637, 312] width 17 height 13
click at [635, 238] on input "1. Receives the client with respect" at bounding box center [637, 244] width 17 height 13
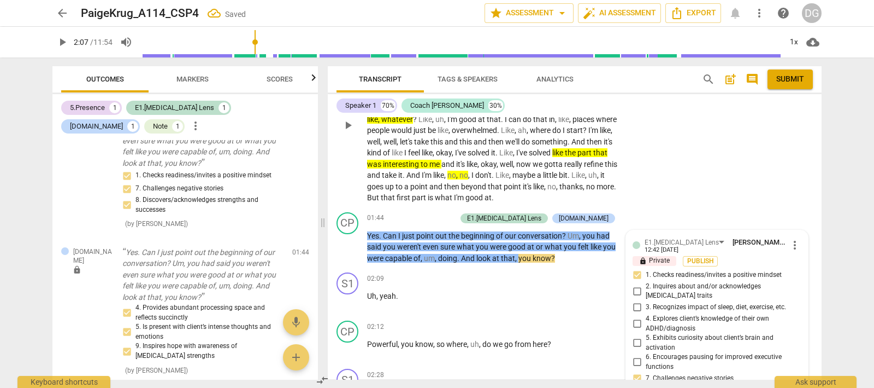
scroll to position [297, 0]
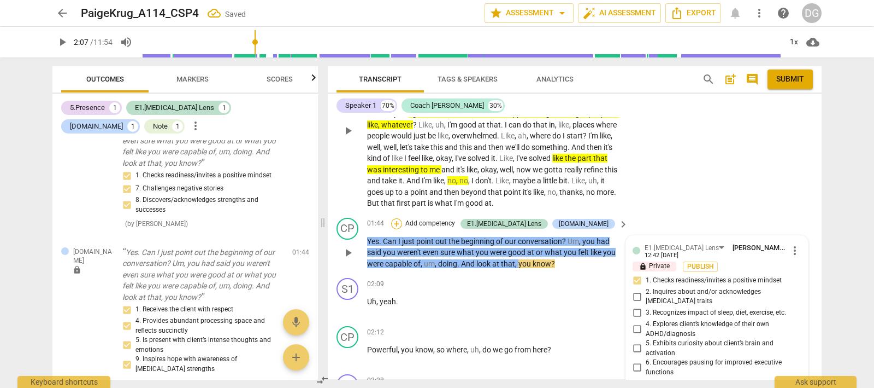
click at [402, 222] on div "+" at bounding box center [396, 223] width 11 height 11
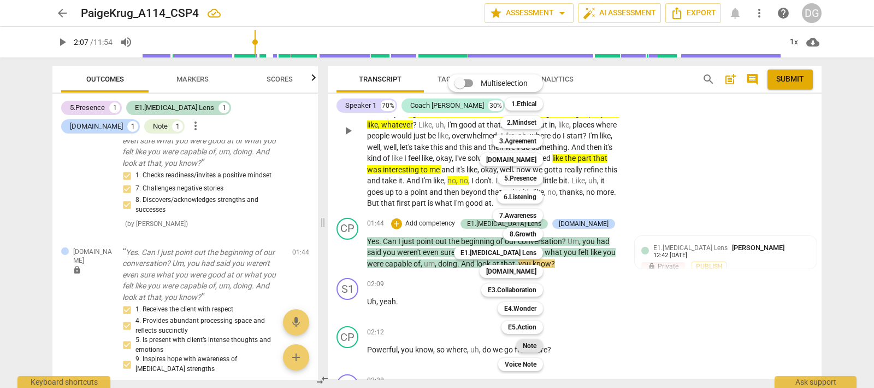
click at [530, 343] on b "Note" at bounding box center [530, 345] width 14 height 13
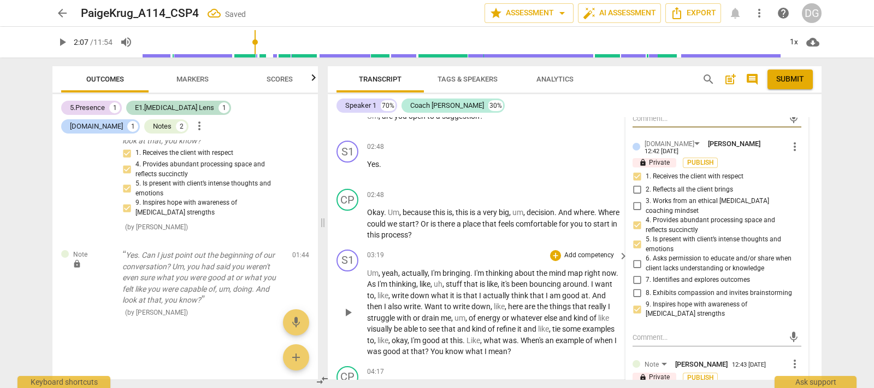
scroll to position [707, 0]
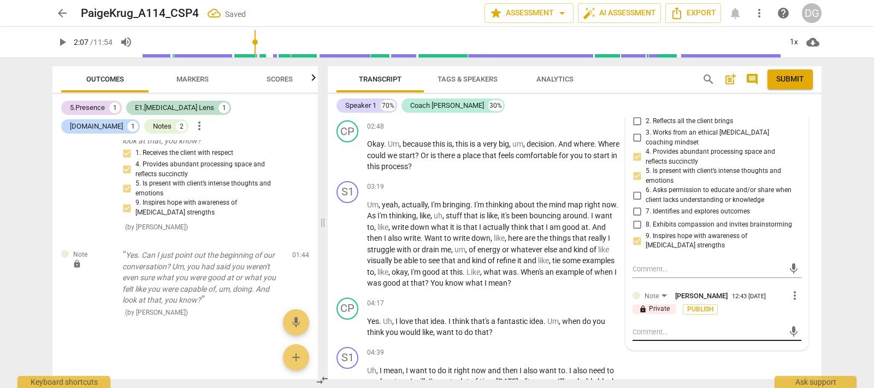
click at [642, 326] on textarea at bounding box center [708, 331] width 151 height 10
drag, startPoint x: 708, startPoint y: 316, endPoint x: 625, endPoint y: 306, distance: 84.2
click at [626, 306] on div "E1.[MEDICAL_DATA] Lens [PERSON_NAME] 12:42 [DATE] more_vert lock Private Publis…" at bounding box center [717, 93] width 182 height 534
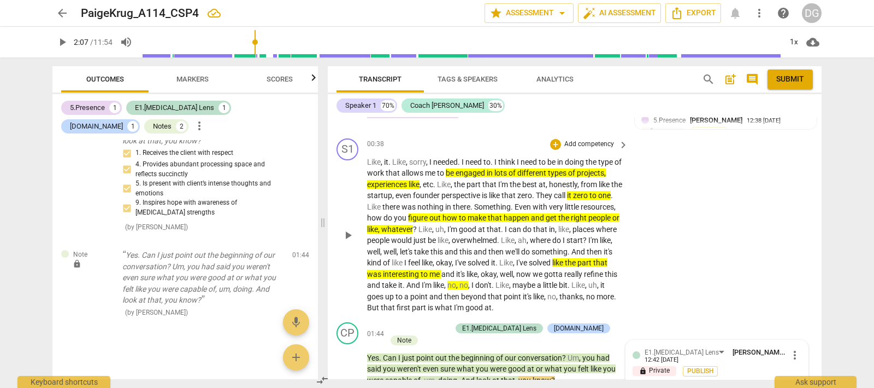
scroll to position [161, 0]
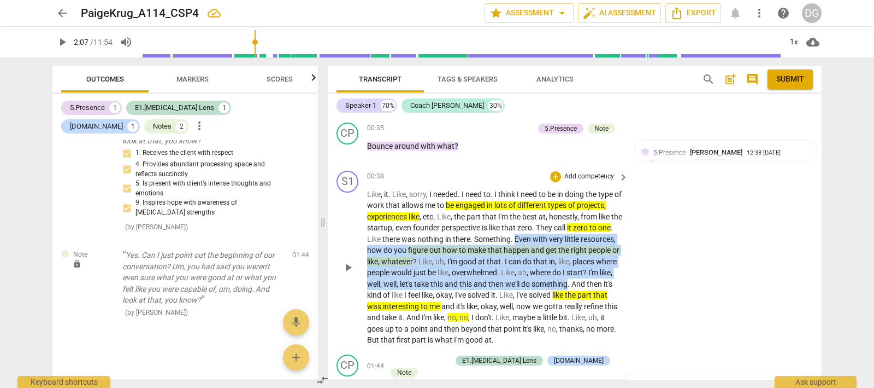
drag, startPoint x: 533, startPoint y: 238, endPoint x: 402, endPoint y: 291, distance: 141.0
click at [402, 291] on p "Like , it . Like , sorry , I needed . I need to . I think I need to be in doing…" at bounding box center [495, 267] width 256 height 157
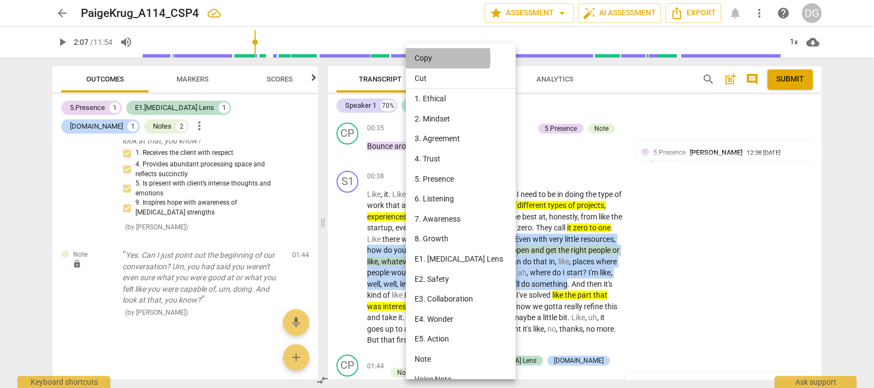
click at [428, 58] on li "Copy" at bounding box center [463, 58] width 114 height 20
copy p "Even with very little resources , how do you figure out how to make that happen…"
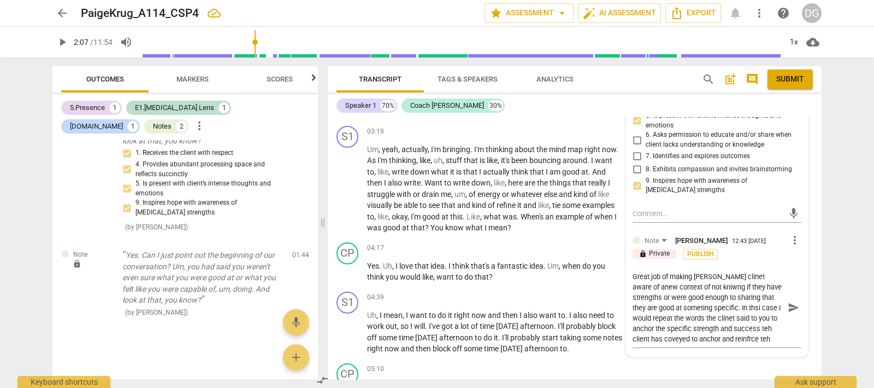
scroll to position [776, 0]
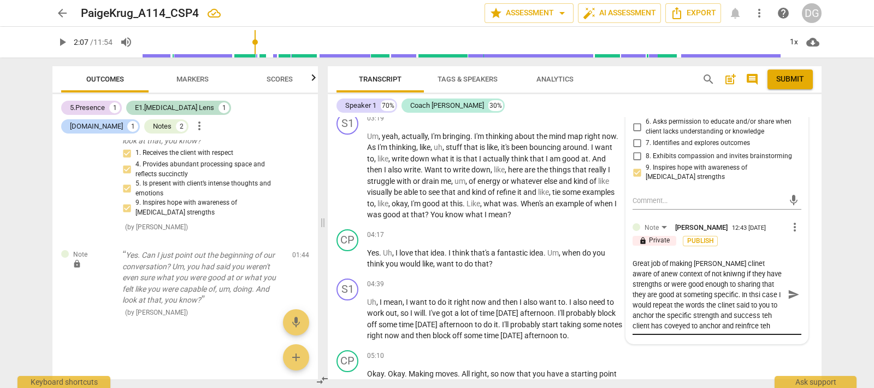
click at [768, 303] on textarea "Great job of making [PERSON_NAME] clinet aware of anew context of not kniwng if…" at bounding box center [708, 294] width 151 height 73
paste textarea "Even with very little resources, how do you figure out how to make that happen …"
drag, startPoint x: 774, startPoint y: 243, endPoint x: 761, endPoint y: 249, distance: 13.9
click at [761, 258] on textarea "Great job of making [PERSON_NAME] clinet aware of anew context of not kniwng if…" at bounding box center [708, 299] width 151 height 83
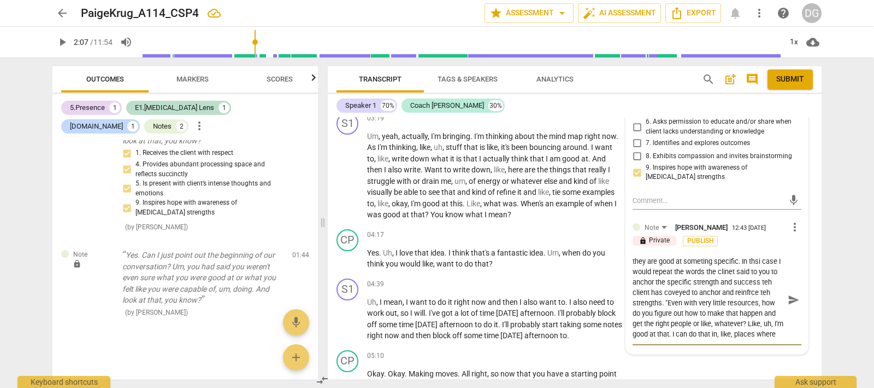
scroll to position [72, 0]
click at [713, 258] on textarea "Great job of making [PERSON_NAME] clinet aware of anew context of not kniwng if…" at bounding box center [708, 299] width 151 height 83
drag, startPoint x: 666, startPoint y: 242, endPoint x: 679, endPoint y: 258, distance: 21.0
click at [680, 258] on textarea "Great job of making [PERSON_NAME] clinet aware of anew context of not kniwng if…" at bounding box center [708, 299] width 151 height 83
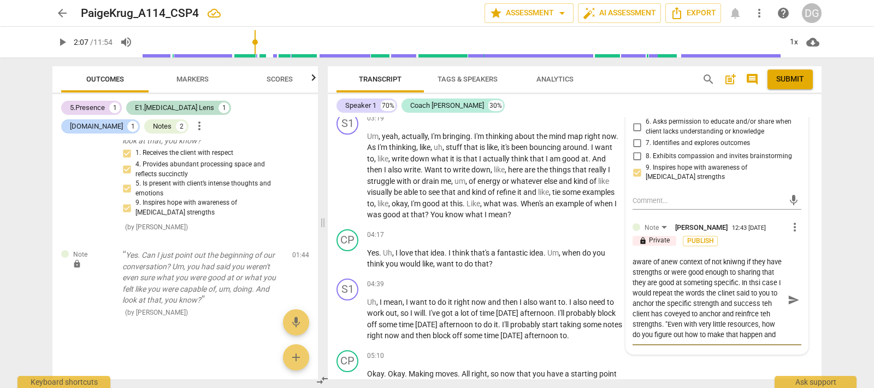
click at [678, 288] on textarea "Great job of making [PERSON_NAME] clinet aware of anew context of not kniwng if…" at bounding box center [708, 299] width 151 height 83
click at [684, 295] on textarea "Great job of making [PERSON_NAME] clinet aware of anew context of not kniwng if…" at bounding box center [708, 299] width 151 height 83
click at [666, 258] on textarea "Great job of making [PERSON_NAME] clinet aware of anew context of not kniwng if…" at bounding box center [708, 299] width 151 height 83
drag, startPoint x: 719, startPoint y: 250, endPoint x: 691, endPoint y: 248, distance: 27.4
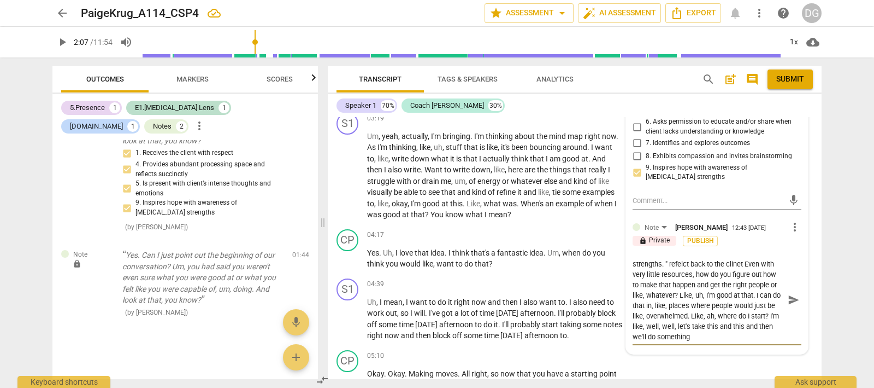
click at [691, 258] on textarea "Great job of making [PERSON_NAME] clinet aware of anew context of not kniwng if…" at bounding box center [708, 299] width 151 height 83
click at [703, 258] on textarea "Great job of making [PERSON_NAME] clinet aware of anew context of not kniwng if…" at bounding box center [708, 299] width 151 height 83
click at [684, 258] on textarea "Great job of making [PERSON_NAME] clinet aware of anew context of not kniwng if…" at bounding box center [708, 299] width 151 height 83
drag, startPoint x: 754, startPoint y: 260, endPoint x: 720, endPoint y: 261, distance: 33.9
click at [720, 261] on textarea "Great job of making [PERSON_NAME] clinet aware of anew context of not kniwng if…" at bounding box center [708, 299] width 151 height 83
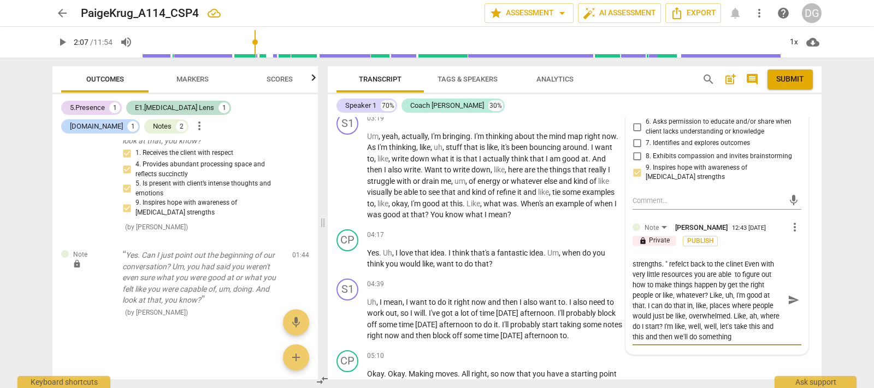
click at [737, 261] on textarea "Great job of making [PERSON_NAME] clinet aware of anew context of not kniwng if…" at bounding box center [708, 299] width 151 height 83
drag, startPoint x: 703, startPoint y: 271, endPoint x: 655, endPoint y: 269, distance: 48.1
click at [655, 269] on textarea "Great job of making [PERSON_NAME] clinet aware of anew context of not kniwng if…" at bounding box center [708, 299] width 151 height 83
click at [743, 258] on textarea "Great job of making [PERSON_NAME] clinet aware of anew context of not kniwng if…" at bounding box center [708, 299] width 151 height 83
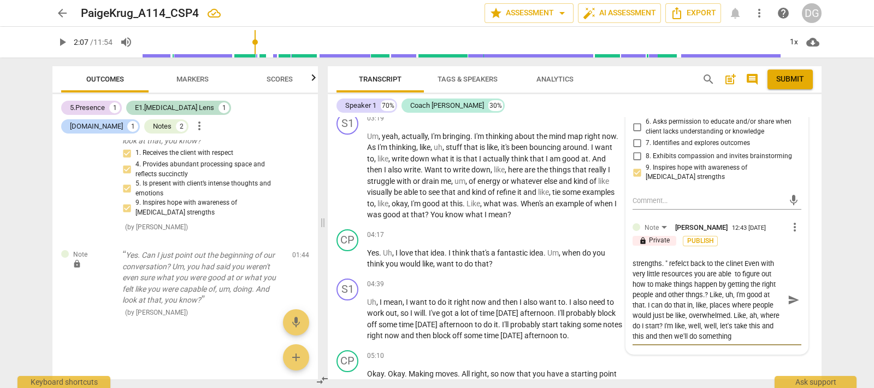
drag, startPoint x: 732, startPoint y: 291, endPoint x: 761, endPoint y: 315, distance: 37.7
click at [761, 315] on textarea "Great job of making [PERSON_NAME] clinet aware of anew context of not kniwng if…" at bounding box center [708, 299] width 151 height 83
drag, startPoint x: 762, startPoint y: 312, endPoint x: 732, endPoint y: 293, distance: 34.9
click at [732, 293] on textarea "Great job of making [PERSON_NAME] clinet aware of anew context of not kniwng if…" at bounding box center [708, 299] width 151 height 83
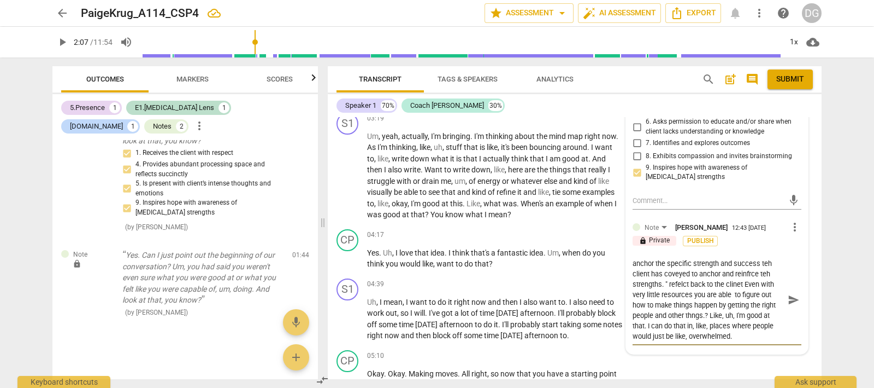
drag, startPoint x: 646, startPoint y: 302, endPoint x: 727, endPoint y: 309, distance: 81.2
click at [727, 309] on textarea "Great job of making [PERSON_NAME] clinet aware of anew context of not kniwng if…" at bounding box center [708, 299] width 151 height 83
drag, startPoint x: 740, startPoint y: 280, endPoint x: 719, endPoint y: 278, distance: 21.4
click at [719, 278] on textarea "Great job of making [PERSON_NAME] clinet aware of anew context of not kniwng if…" at bounding box center [708, 299] width 151 height 83
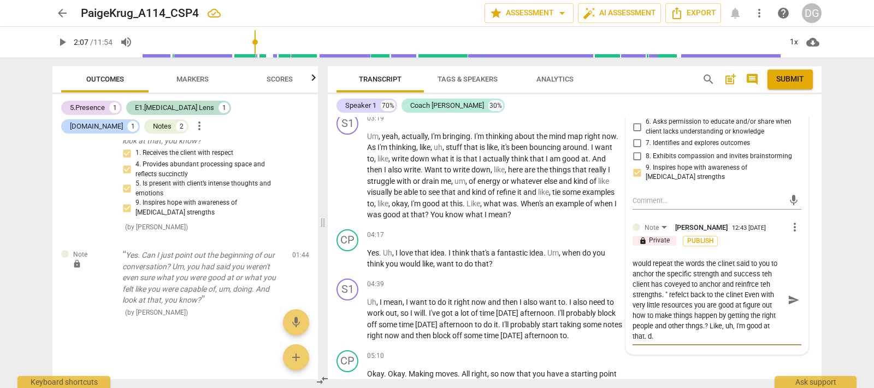
click at [760, 280] on textarea "Great job of making [PERSON_NAME] clinet aware of anew context of not kniwng if…" at bounding box center [708, 299] width 151 height 83
drag, startPoint x: 724, startPoint y: 302, endPoint x: 750, endPoint y: 314, distance: 29.6
click at [750, 314] on textarea "Great job of making [PERSON_NAME] clinet aware of anew context of not kniwng if…" at bounding box center [708, 299] width 151 height 83
drag, startPoint x: 723, startPoint y: 313, endPoint x: 625, endPoint y: 238, distance: 123.6
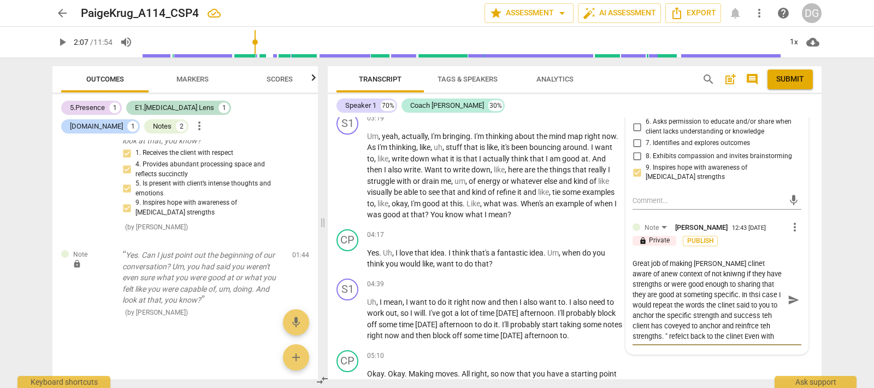
click at [626, 238] on div "E1.[MEDICAL_DATA] Lens [PERSON_NAME] 12:42 [DATE] more_vert lock Private Publis…" at bounding box center [717, 55] width 182 height 596
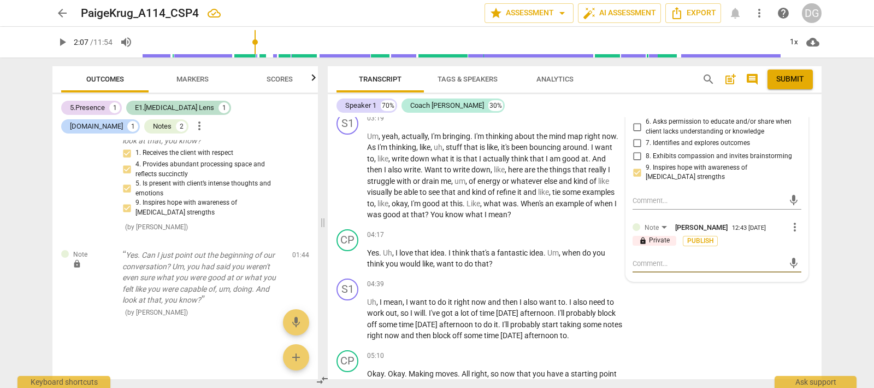
paste textarea "Nice work helping your client shift from doubting their strengths to identifyin…"
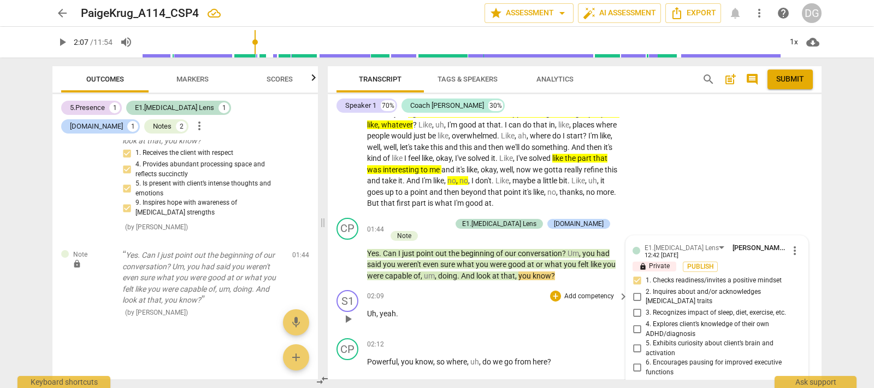
scroll to position [366, 0]
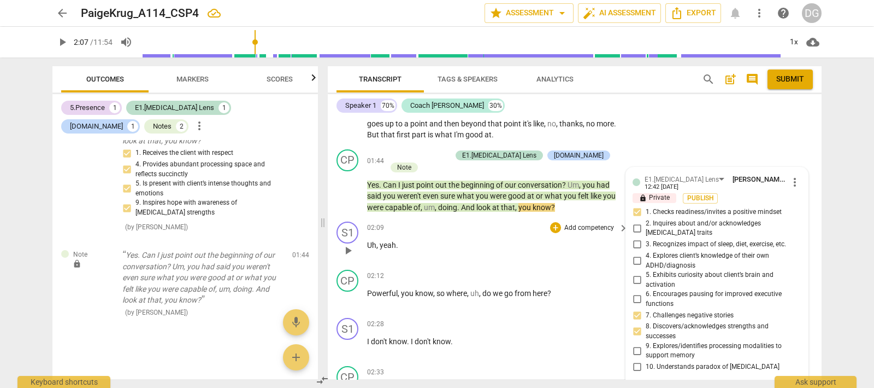
click at [345, 244] on span "play_arrow" at bounding box center [348, 250] width 13 height 13
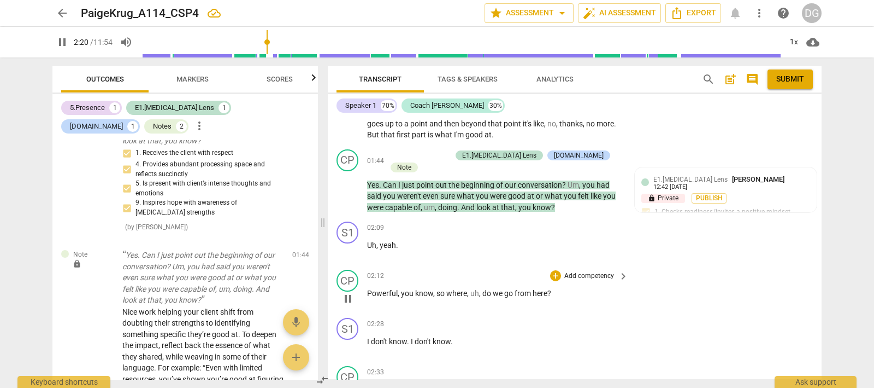
click at [347, 292] on span "pause" at bounding box center [348, 298] width 13 height 13
click at [554, 270] on div "+" at bounding box center [555, 275] width 11 height 11
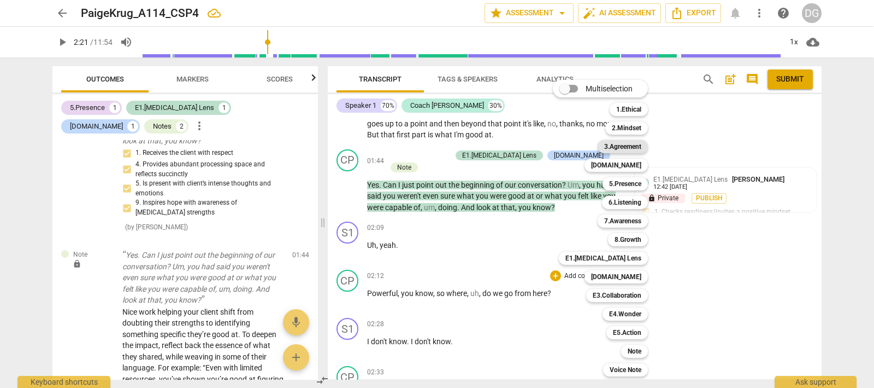
click at [629, 145] on b "3.Agreement" at bounding box center [622, 146] width 37 height 13
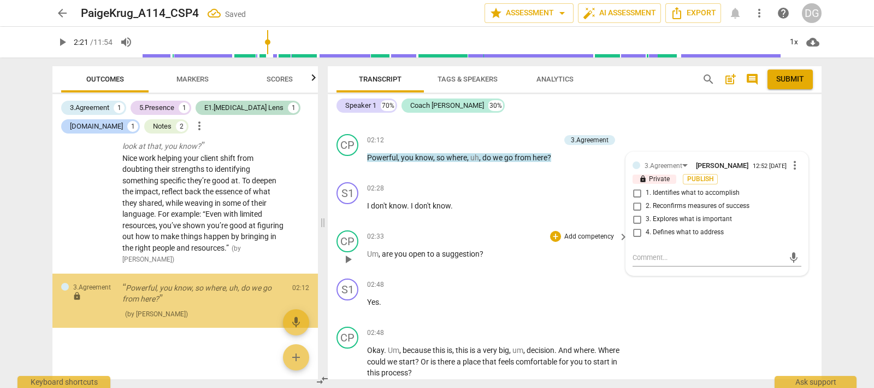
scroll to position [519, 0]
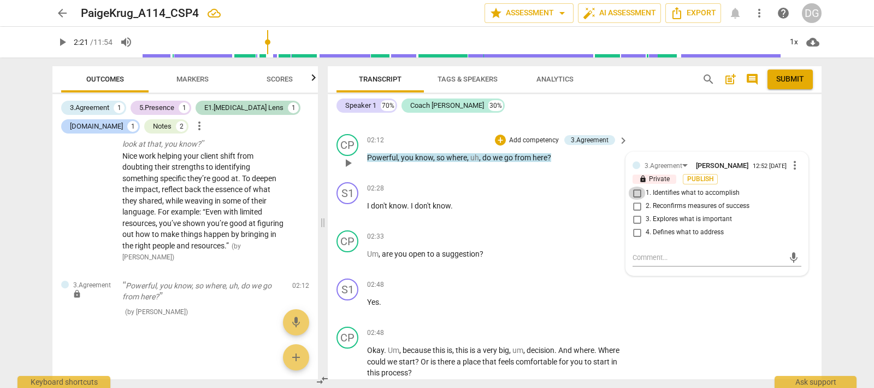
click at [634, 186] on input "1. Identifies what to accomplish" at bounding box center [637, 192] width 17 height 13
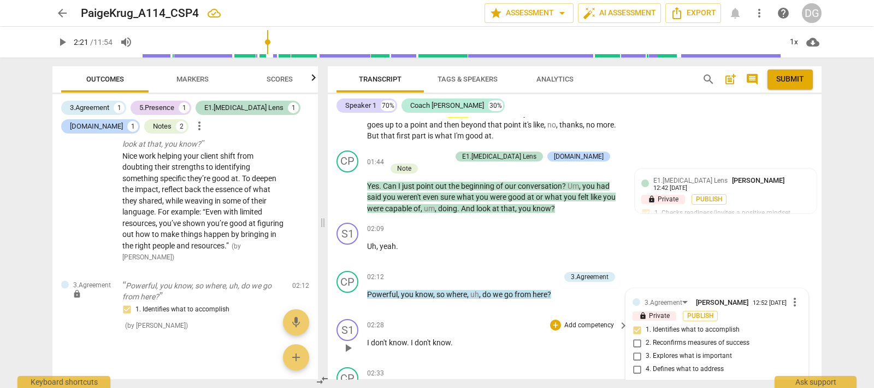
scroll to position [433, 0]
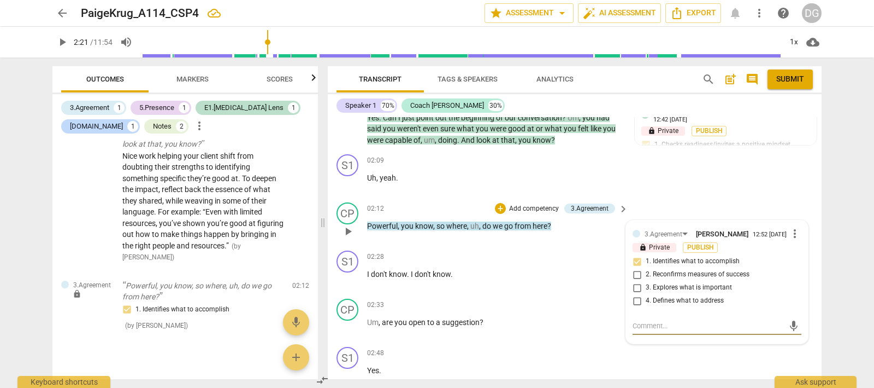
click at [636, 320] on textarea at bounding box center [708, 325] width 151 height 10
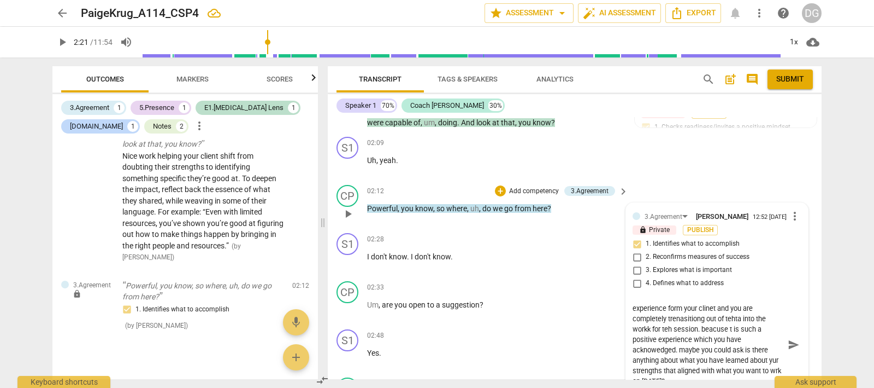
scroll to position [0, 0]
drag, startPoint x: 676, startPoint y: 371, endPoint x: 622, endPoint y: 294, distance: 94.2
click at [622, 294] on div "[PERSON_NAME] Summary: The goal of this session was to discuss potential direct…" at bounding box center [575, 248] width 494 height 262
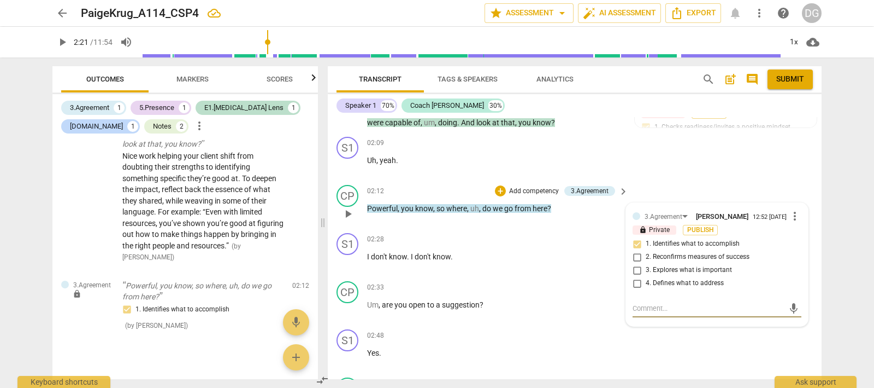
paste textarea "You had a really powerful positive moment with your client, but you shifted awa…"
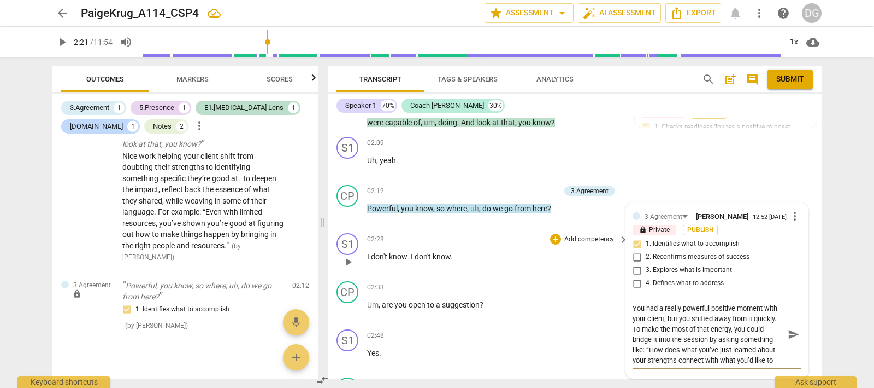
click at [345, 255] on span "play_arrow" at bounding box center [348, 261] width 13 height 13
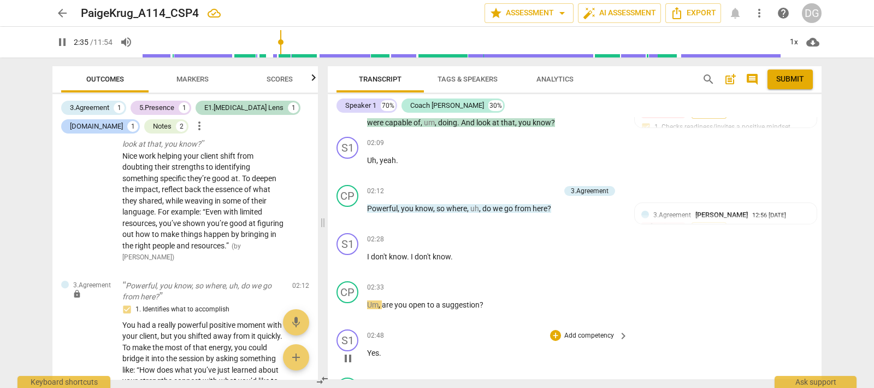
scroll to position [519, 0]
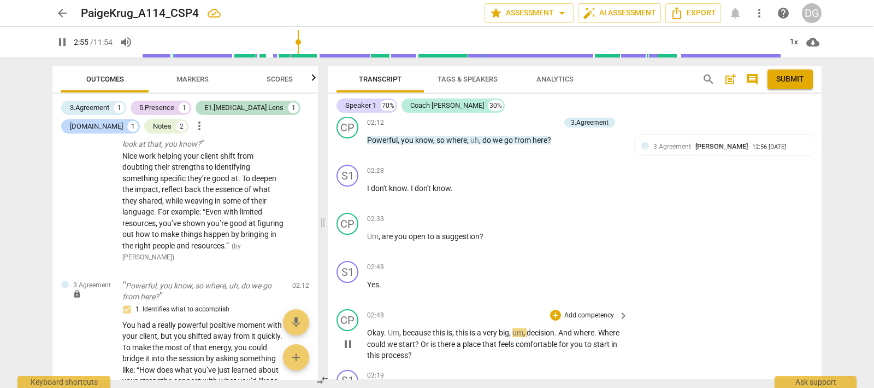
click at [347, 337] on span "pause" at bounding box center [348, 343] width 13 height 13
click at [555, 213] on div "+" at bounding box center [555, 218] width 11 height 11
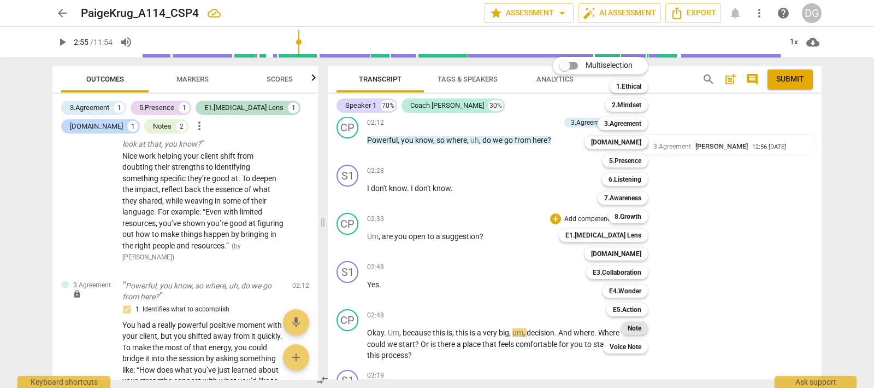
click at [634, 326] on b "Note" at bounding box center [635, 327] width 14 height 13
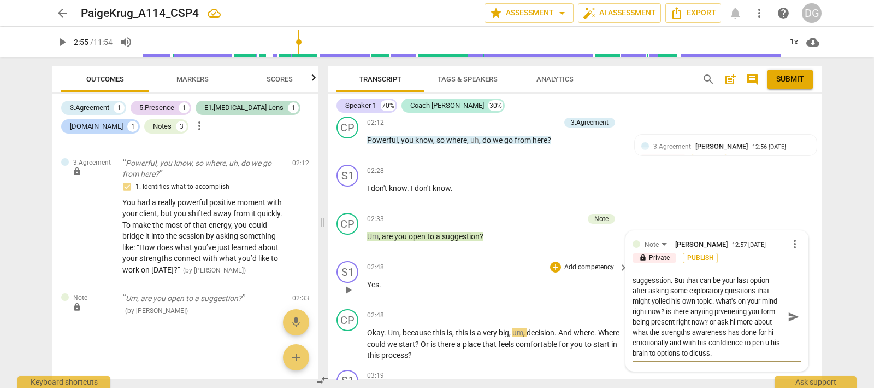
scroll to position [0, 0]
drag, startPoint x: 744, startPoint y: 337, endPoint x: 618, endPoint y: 256, distance: 149.9
click at [618, 256] on div "[PERSON_NAME] Summary: The goal of this session was to discuss potential direct…" at bounding box center [575, 248] width 494 height 262
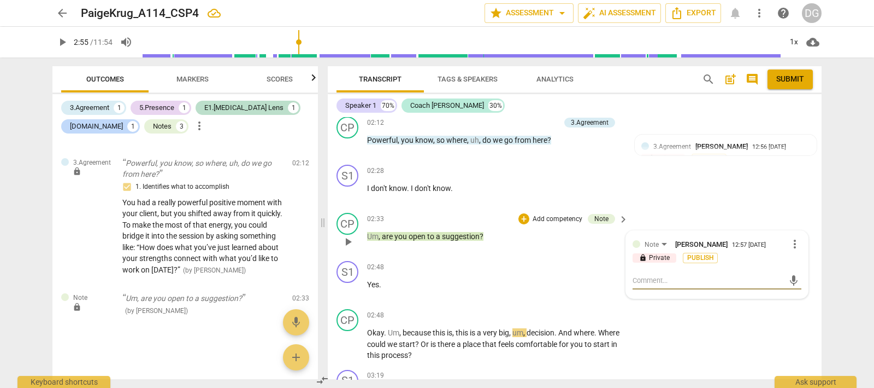
paste textarea "Suggestion: Rather than moving to suggestions too quickly, hold that as a last …"
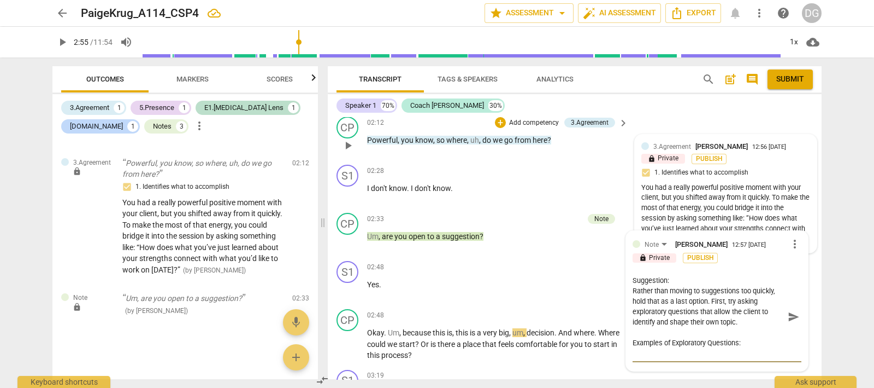
scroll to position [124, 0]
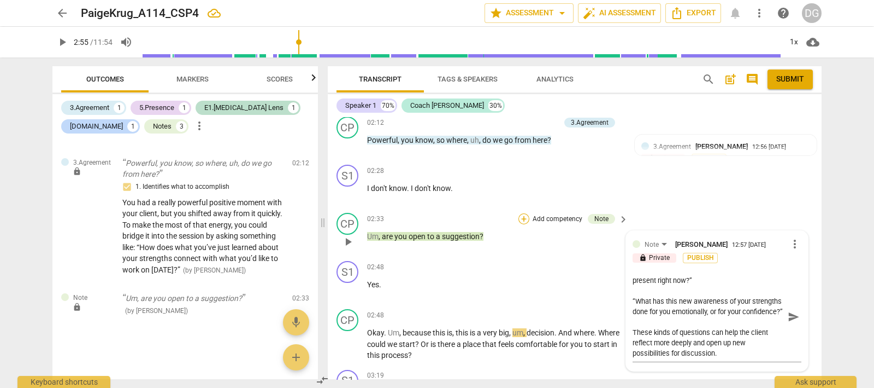
click at [520, 213] on div "+" at bounding box center [524, 218] width 11 height 11
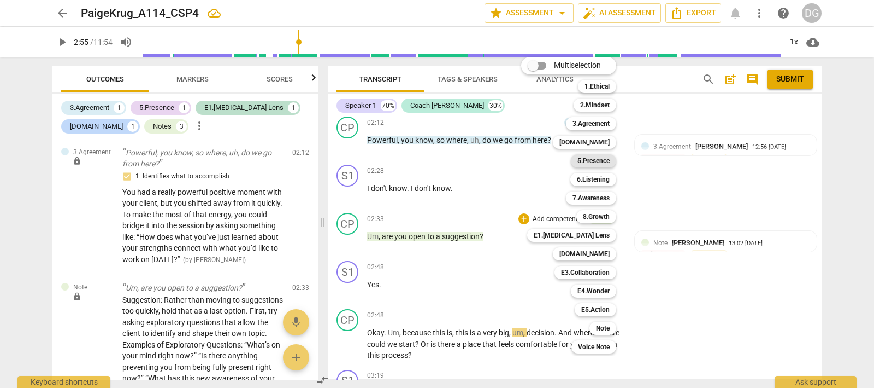
click at [593, 161] on b "5.Presence" at bounding box center [594, 160] width 32 height 13
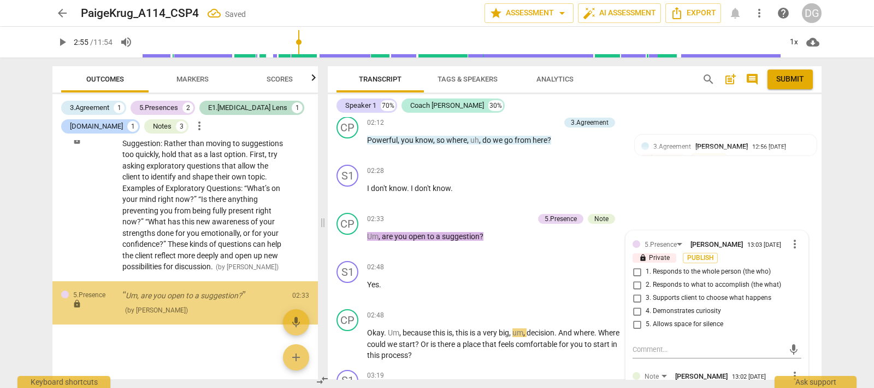
scroll to position [829, 0]
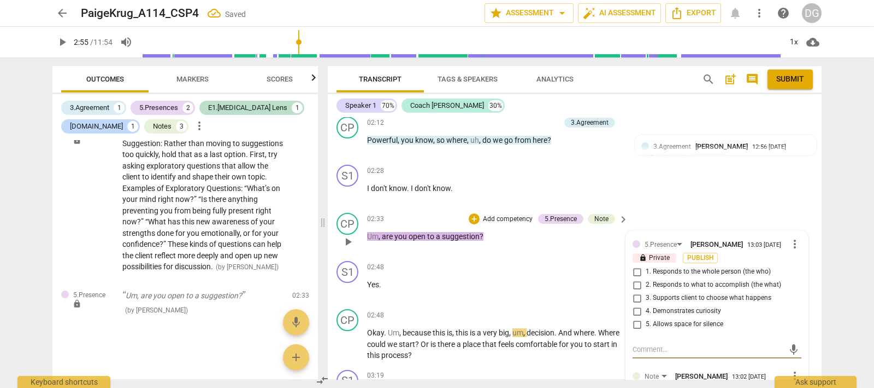
click at [635, 278] on input "2. Responds to what to accomplish (the what)" at bounding box center [637, 284] width 17 height 13
click at [636, 291] on input "3. Supports client to choose what happens" at bounding box center [637, 297] width 17 height 13
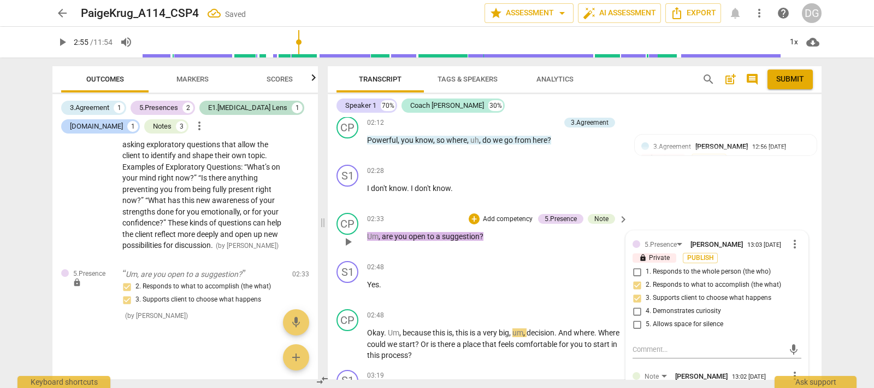
click at [634, 304] on input "4. Demonstrates curiosity" at bounding box center [637, 310] width 17 height 13
click at [636, 318] on input "5. Allows space for silence" at bounding box center [637, 324] width 17 height 13
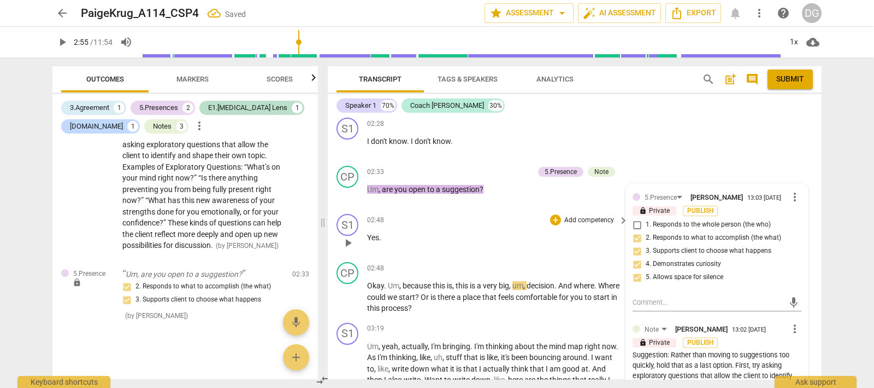
scroll to position [587, 0]
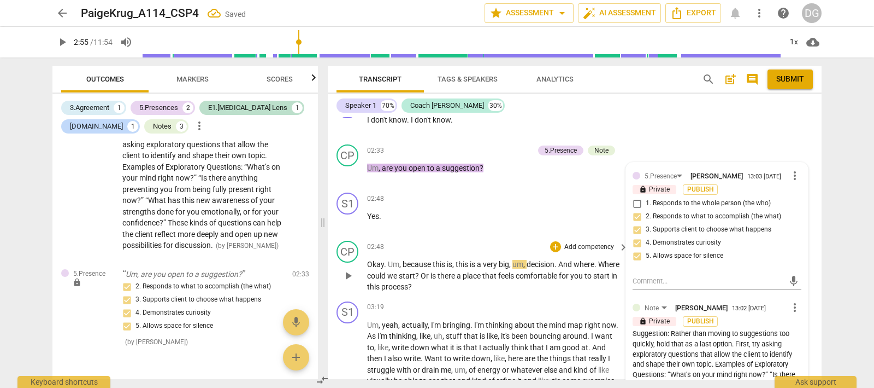
click at [349, 269] on span "play_arrow" at bounding box center [348, 275] width 13 height 13
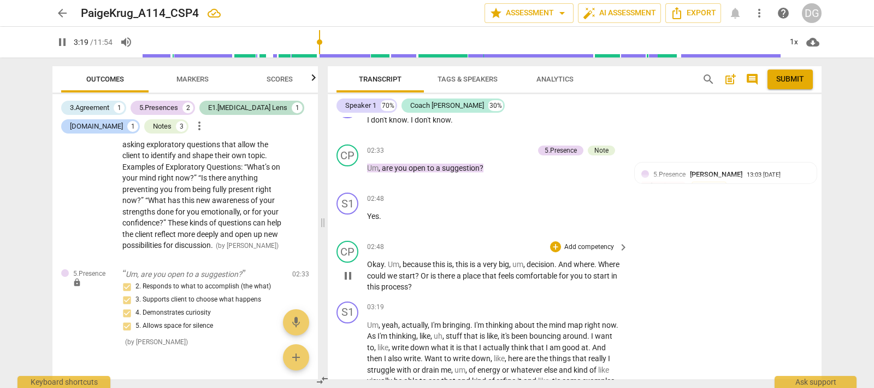
click at [347, 269] on span "pause" at bounding box center [348, 275] width 13 height 13
click at [554, 241] on div "+" at bounding box center [555, 246] width 11 height 11
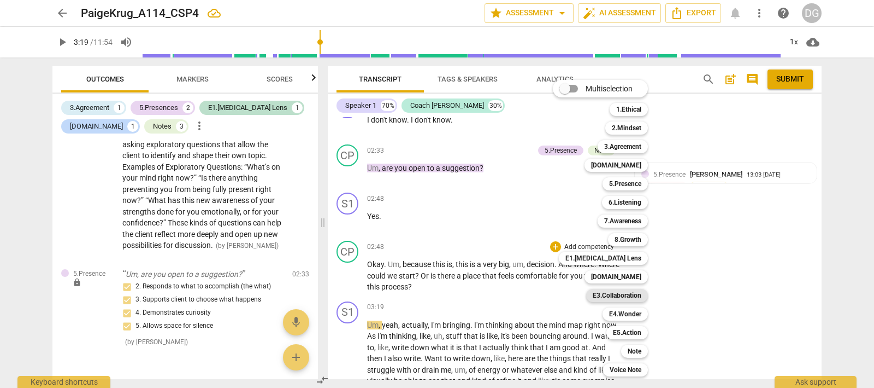
click at [617, 293] on b "E3.Collaboration" at bounding box center [617, 295] width 49 height 13
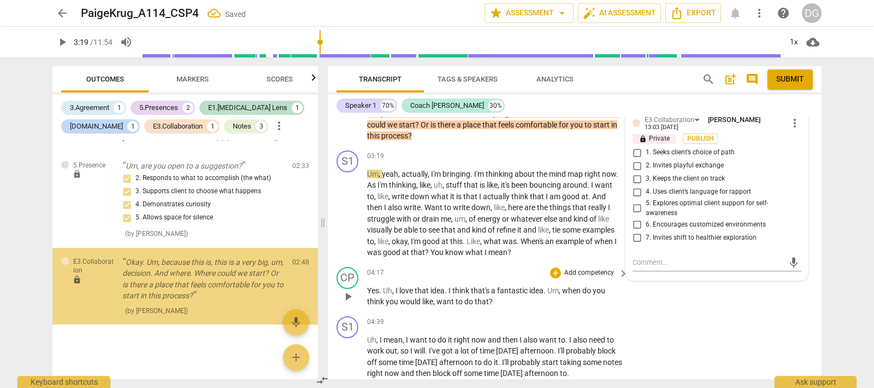
scroll to position [959, 0]
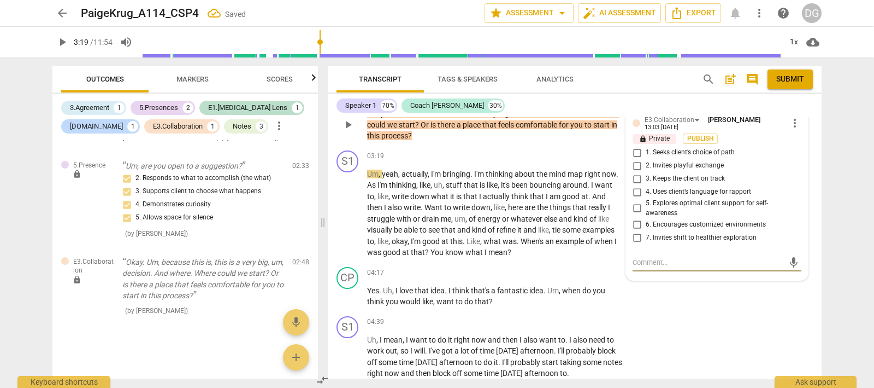
click at [636, 146] on input "1. Seeks client’s choice of path" at bounding box center [637, 152] width 17 height 13
click at [636, 172] on input "3. Keeps the client on track" at bounding box center [637, 178] width 17 height 13
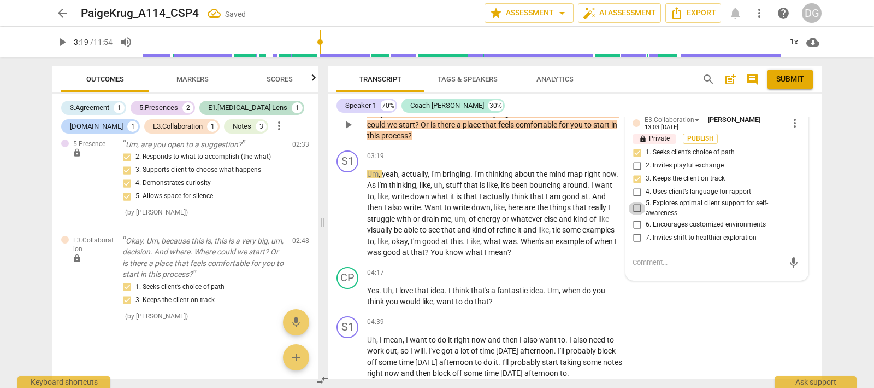
click at [632, 202] on input "5. Explores optimal client support for self-awareness" at bounding box center [637, 208] width 17 height 13
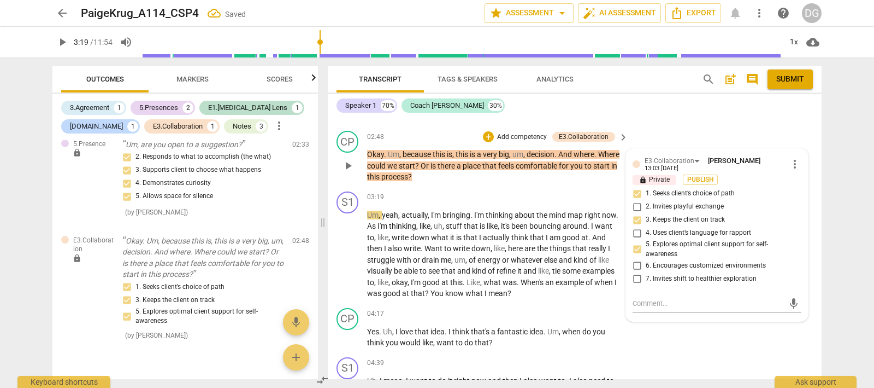
scroll to position [670, 0]
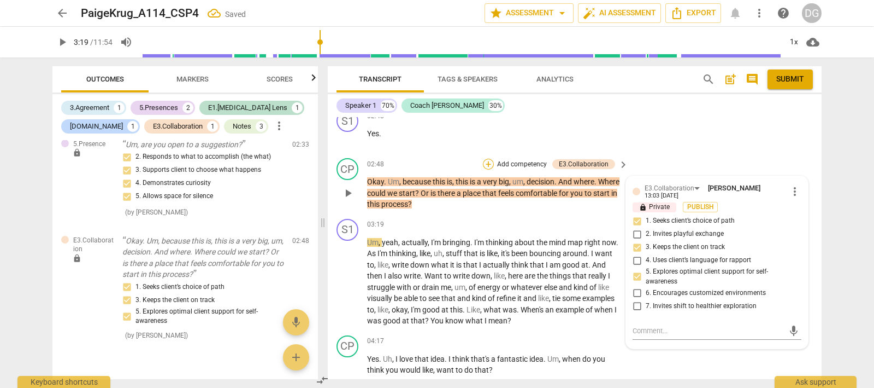
click at [486, 158] on div "+" at bounding box center [488, 163] width 11 height 11
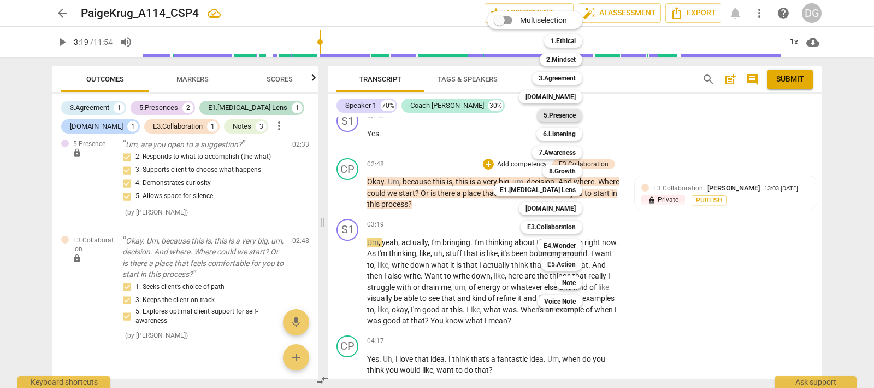
click at [562, 113] on b "5.Presence" at bounding box center [560, 115] width 32 height 13
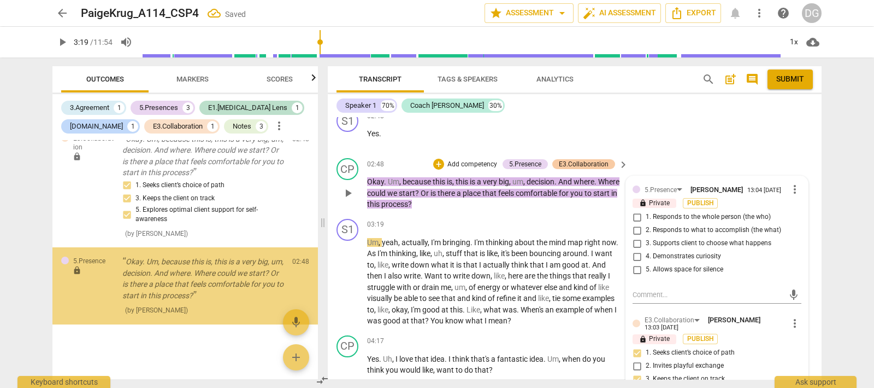
scroll to position [1082, 0]
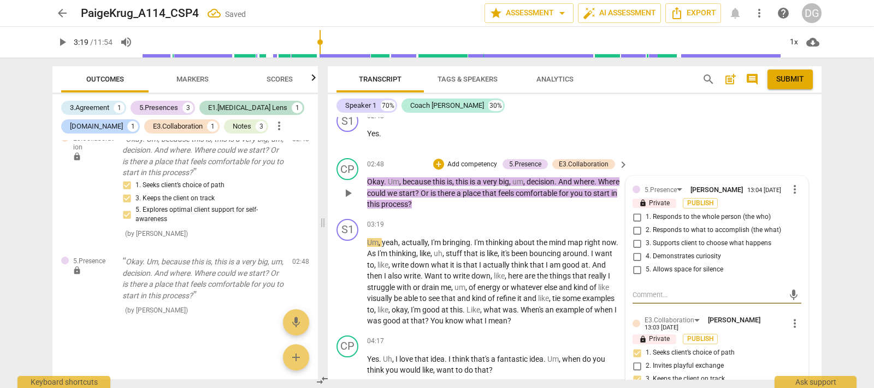
click at [635, 224] on input "2. Responds to what to accomplish (the what)" at bounding box center [637, 230] width 17 height 13
click at [636, 237] on input "3. Supports client to choose what happens" at bounding box center [637, 243] width 17 height 13
click at [637, 250] on input "4. Demonstrates curiosity" at bounding box center [637, 256] width 17 height 13
click at [637, 263] on input "5. Allows space for silence" at bounding box center [637, 269] width 17 height 13
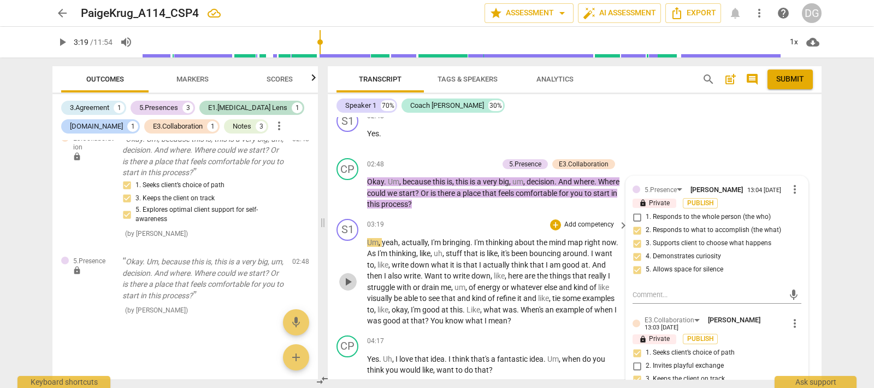
click at [349, 275] on span "play_arrow" at bounding box center [348, 281] width 13 height 13
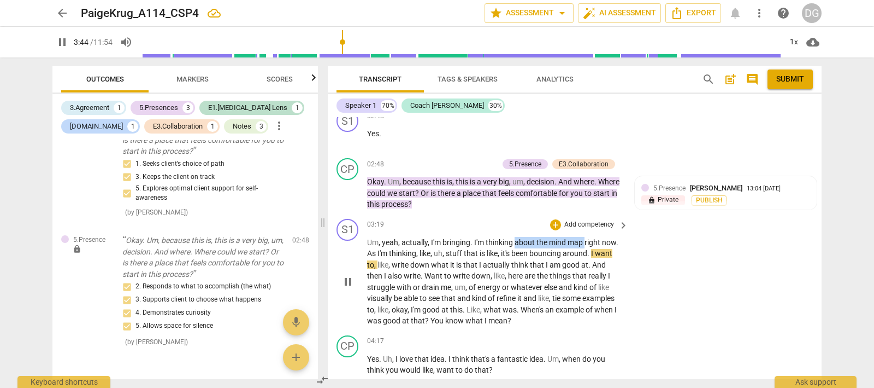
drag, startPoint x: 516, startPoint y: 228, endPoint x: 585, endPoint y: 230, distance: 68.9
click at [585, 237] on p "Um , yeah , actually , I'm bringing . I'm thinking about the mind map right now…" at bounding box center [495, 282] width 256 height 90
click at [607, 212] on icon "button" at bounding box center [610, 213] width 11 height 13
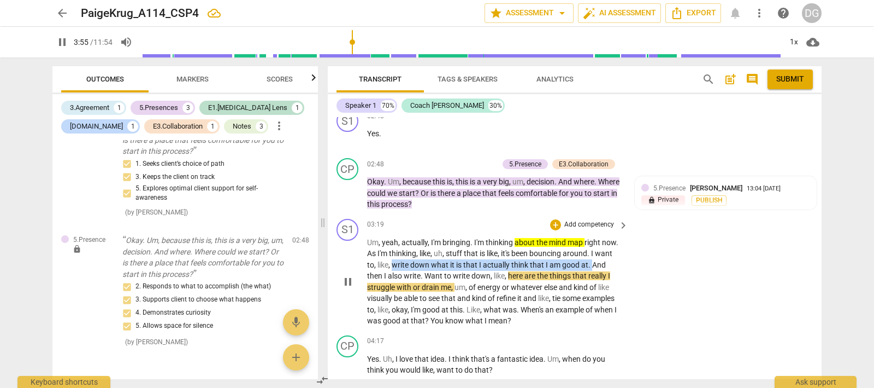
drag, startPoint x: 391, startPoint y: 250, endPoint x: 594, endPoint y: 249, distance: 202.8
click at [594, 249] on p "Um , yeah , actually , I'm bringing . I'm thinking about the mind map right now…" at bounding box center [495, 282] width 256 height 90
click at [615, 235] on icon "button" at bounding box center [616, 234] width 7 height 8
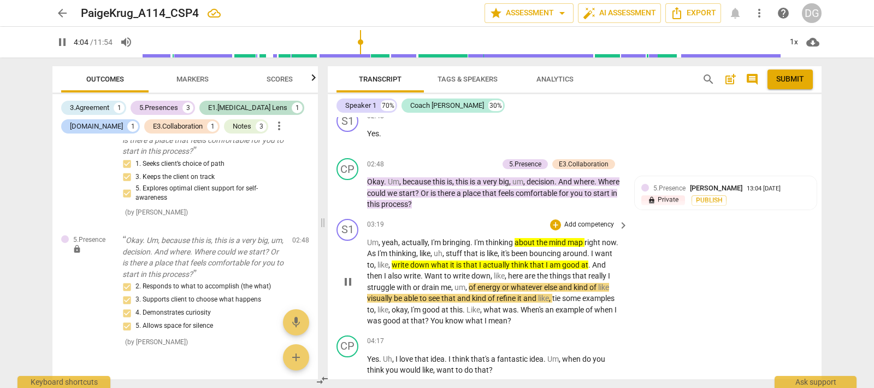
click at [375, 305] on span "," at bounding box center [375, 309] width 3 height 9
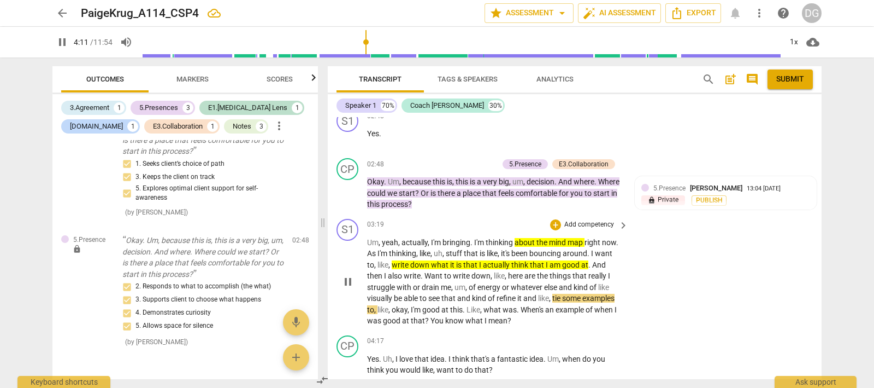
drag, startPoint x: 366, startPoint y: 274, endPoint x: 392, endPoint y: 273, distance: 25.7
click at [392, 273] on div "S1 play_arrow pause 03:19 + Add competency keyboard_arrow_right Um , yeah , act…" at bounding box center [575, 272] width 494 height 116
drag, startPoint x: 368, startPoint y: 273, endPoint x: 451, endPoint y: 273, distance: 83.1
click at [451, 273] on p "Um , yeah , actually , I'm bringing . I'm thinking about the mind map right now…" at bounding box center [495, 282] width 256 height 90
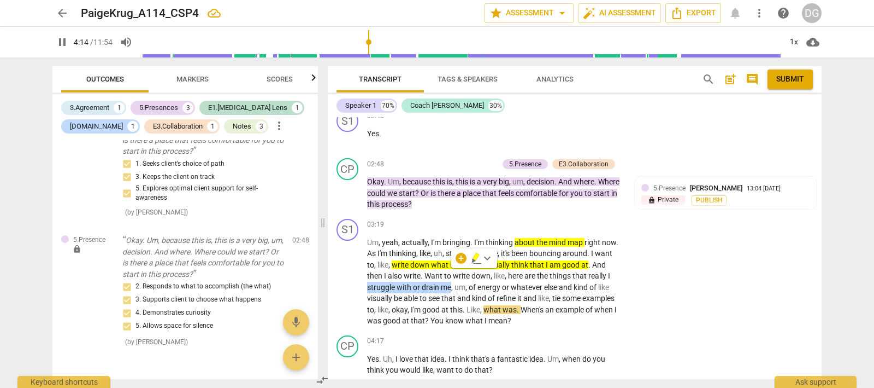
click at [478, 257] on icon "button" at bounding box center [476, 257] width 11 height 13
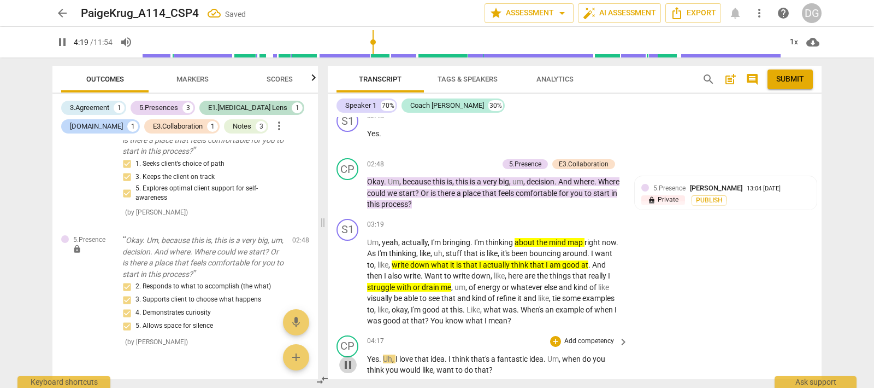
click at [346, 358] on span "pause" at bounding box center [348, 364] width 13 height 13
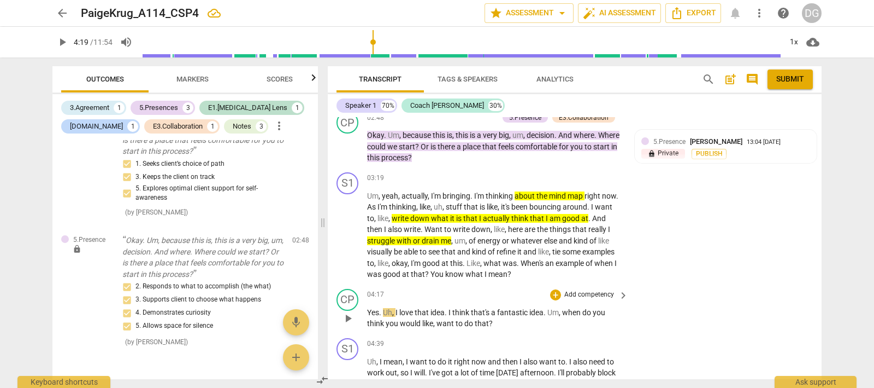
scroll to position [738, 0]
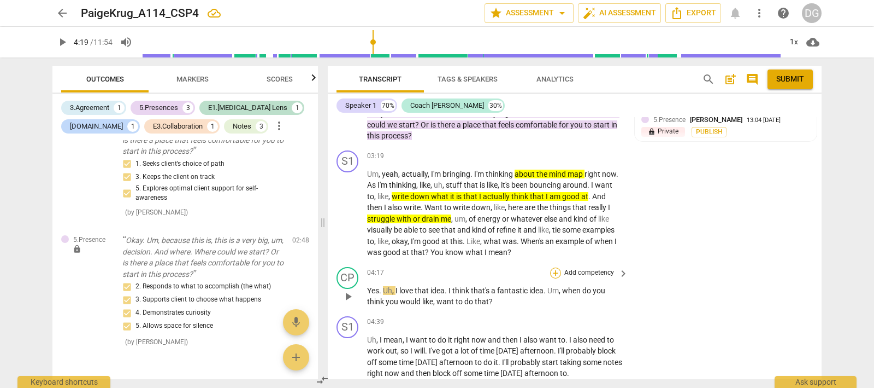
click at [552, 267] on div "+" at bounding box center [555, 272] width 11 height 11
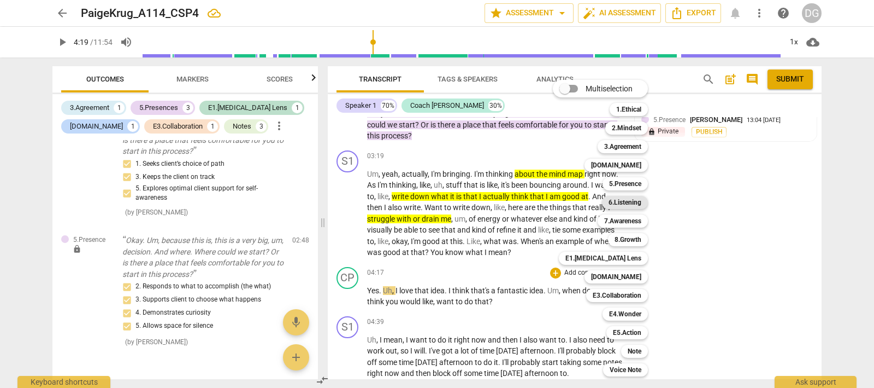
click at [629, 201] on b "6.Listening" at bounding box center [625, 202] width 33 height 13
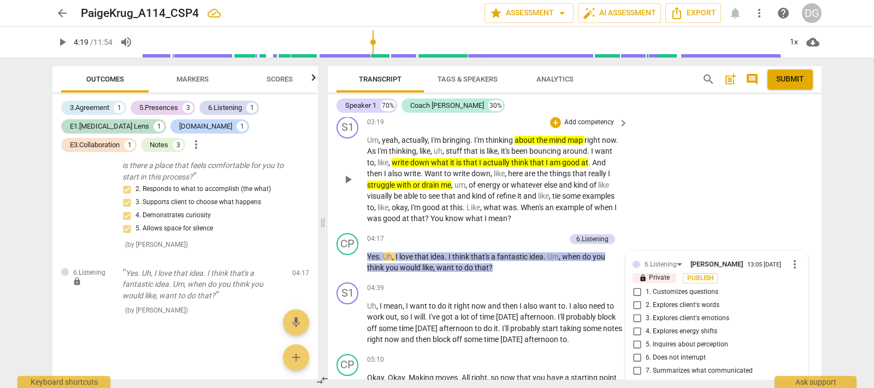
scroll to position [768, 0]
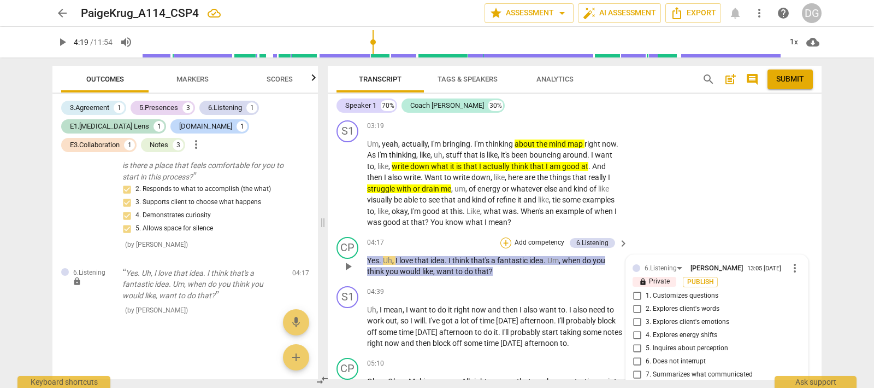
click at [504, 237] on div "+" at bounding box center [506, 242] width 11 height 11
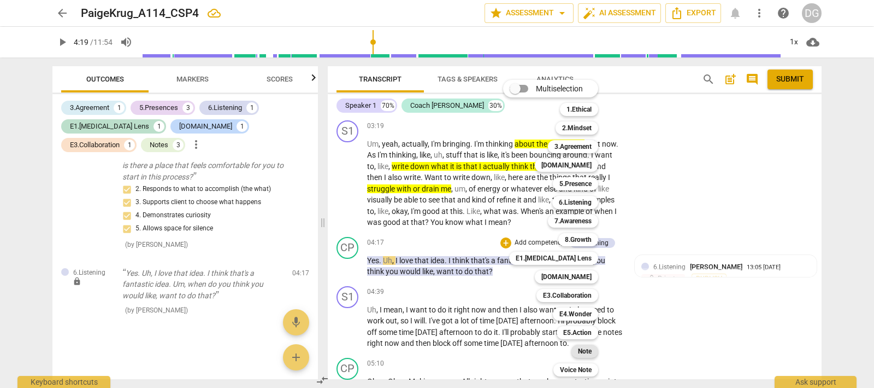
click at [586, 349] on b "Note" at bounding box center [585, 350] width 14 height 13
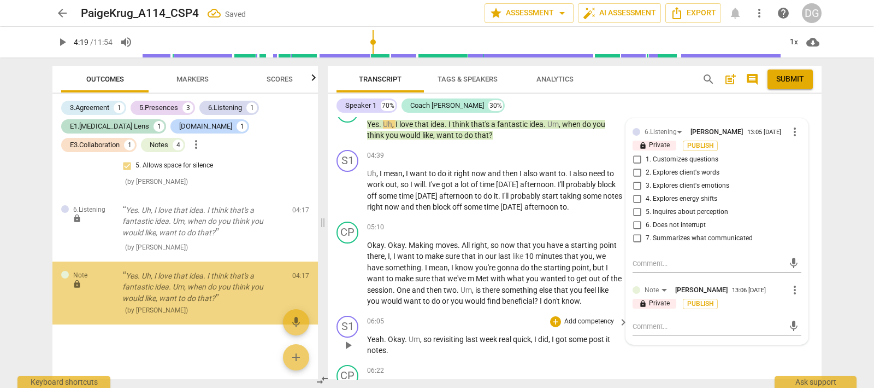
scroll to position [1282, 0]
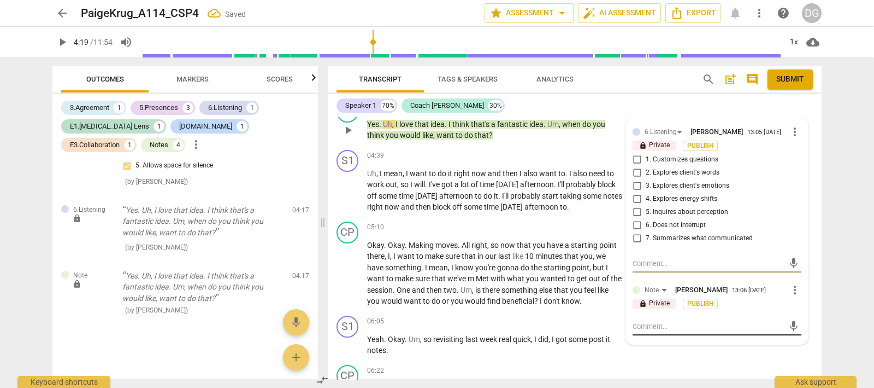
click at [645, 321] on textarea at bounding box center [708, 326] width 151 height 10
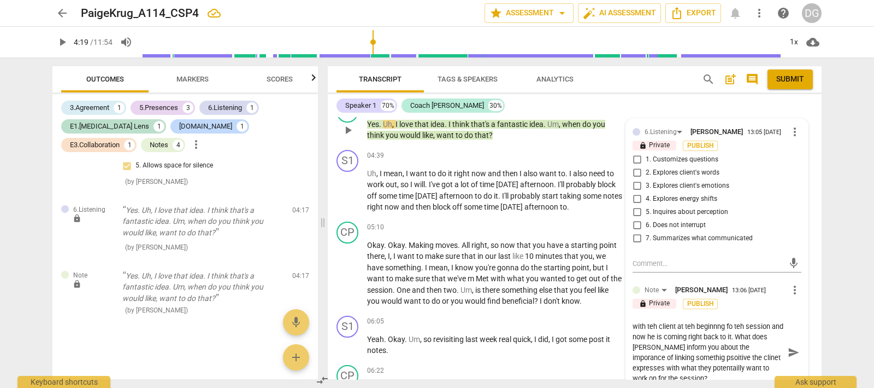
scroll to position [0, 0]
drag, startPoint x: 675, startPoint y: 365, endPoint x: 630, endPoint y: 301, distance: 78.4
click at [630, 301] on div "6.Listening [PERSON_NAME] 13:05 [DATE] more_vert lock Private Publish 1. Custom…" at bounding box center [717, 257] width 182 height 277
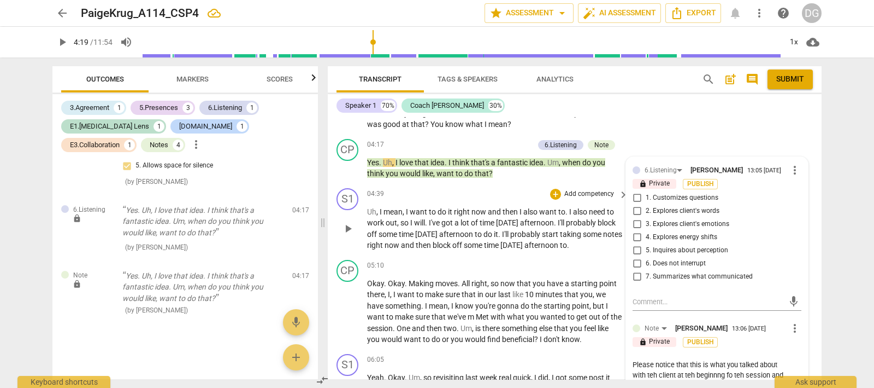
scroll to position [768, 0]
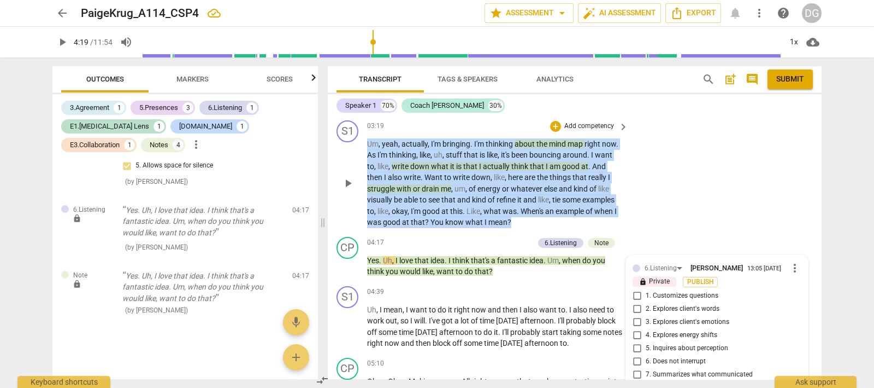
drag, startPoint x: 368, startPoint y: 125, endPoint x: 513, endPoint y: 206, distance: 165.9
click at [513, 206] on p "Um , yeah , actually , I'm bringing . I'm thinking about the mind map right now…" at bounding box center [495, 183] width 256 height 90
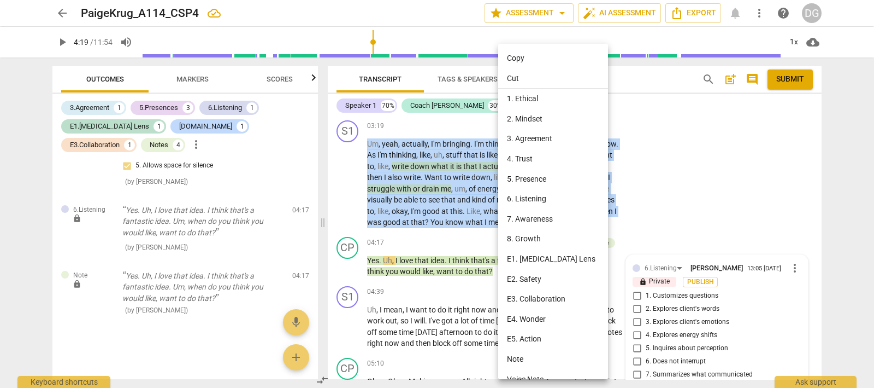
click at [518, 61] on li "Copy" at bounding box center [555, 58] width 114 height 20
copy p "Um , yeah , actually , I'm bringing . I'm thinking about the mind map right now…"
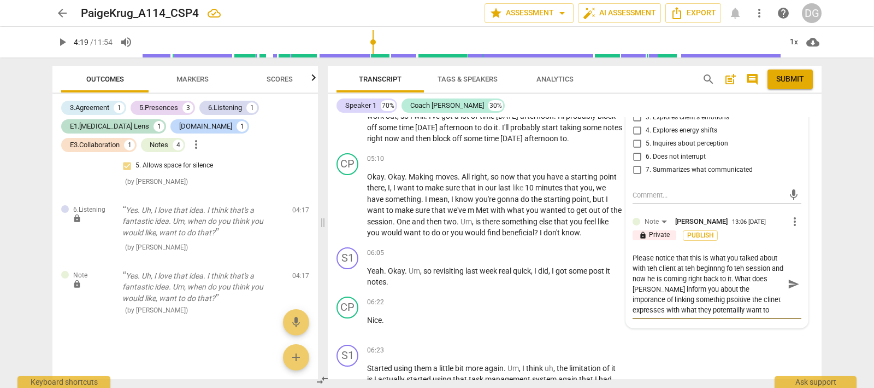
scroll to position [10, 0]
drag, startPoint x: 631, startPoint y: 240, endPoint x: 744, endPoint y: 295, distance: 125.9
click at [744, 295] on textarea "Please notice that this is what you talked about with teh client at teh beginnn…" at bounding box center [708, 284] width 151 height 62
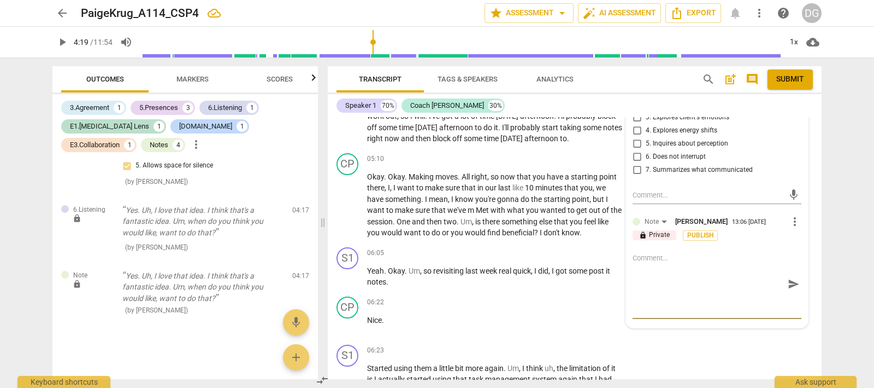
scroll to position [0, 0]
paste textarea "Strength: You picked up on the client circling back to a key theme from earlier…"
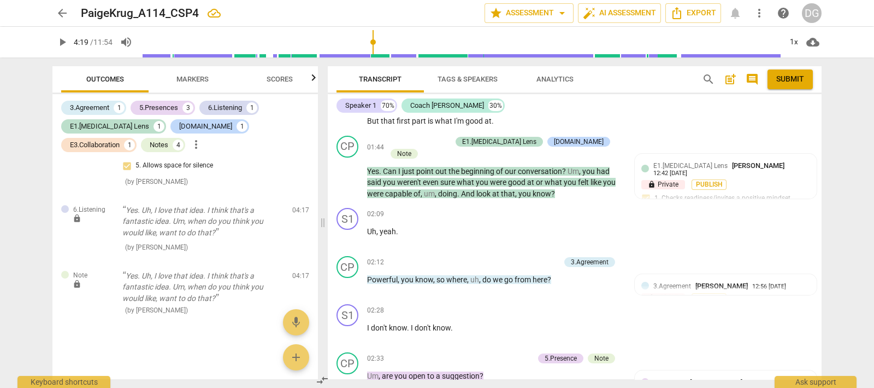
scroll to position [358, 0]
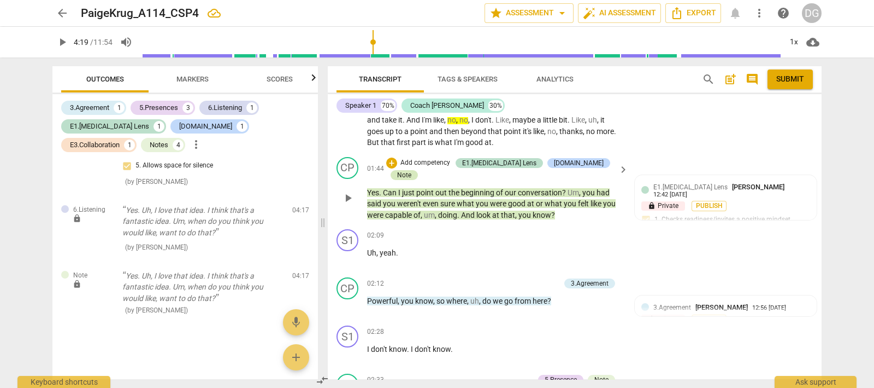
click at [412, 170] on div "Note" at bounding box center [404, 175] width 14 height 10
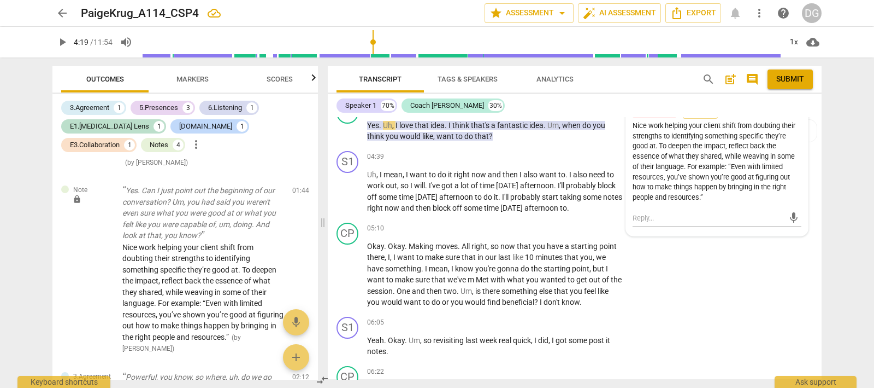
scroll to position [912, 0]
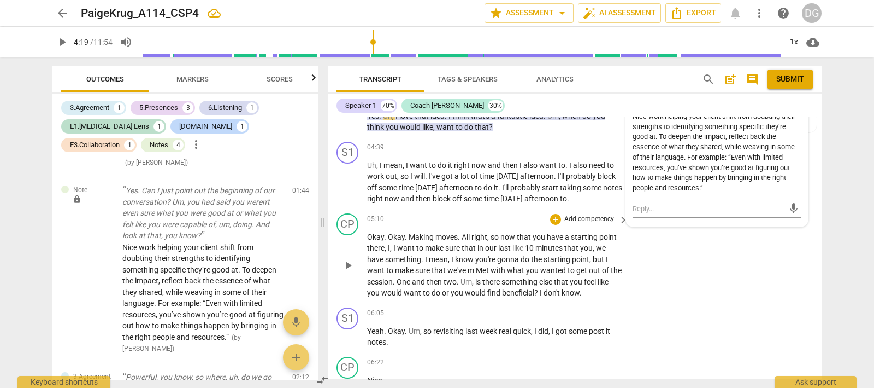
click at [650, 225] on div "CP play_arrow pause 05:10 + Add competency keyboard_arrow_right Okay . Okay . M…" at bounding box center [575, 256] width 494 height 94
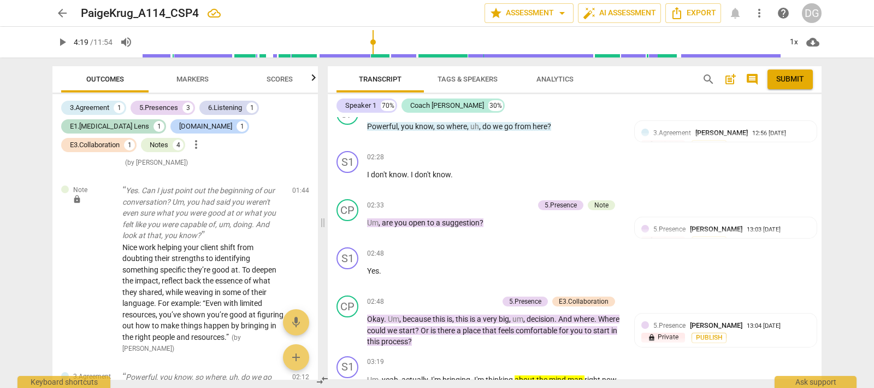
scroll to position [502, 0]
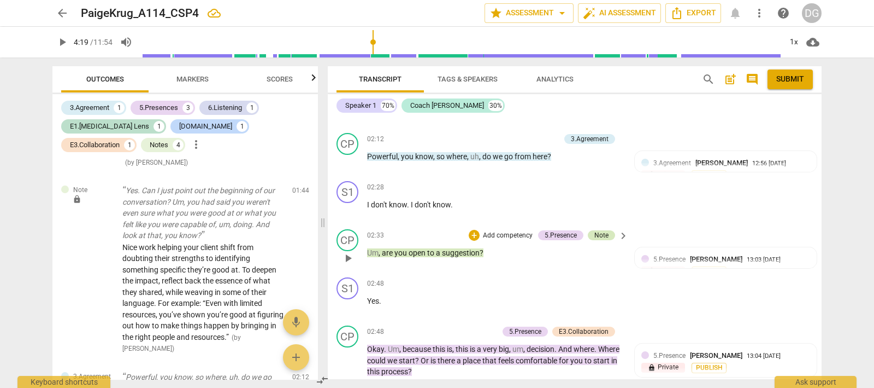
click at [596, 230] on div "Note" at bounding box center [602, 235] width 14 height 10
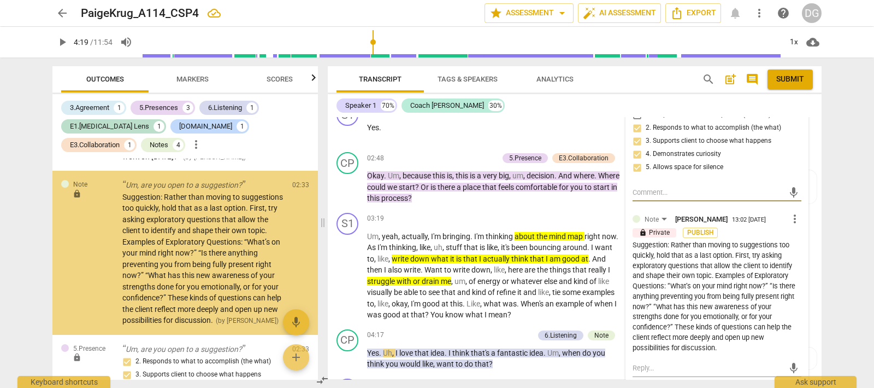
scroll to position [707, 0]
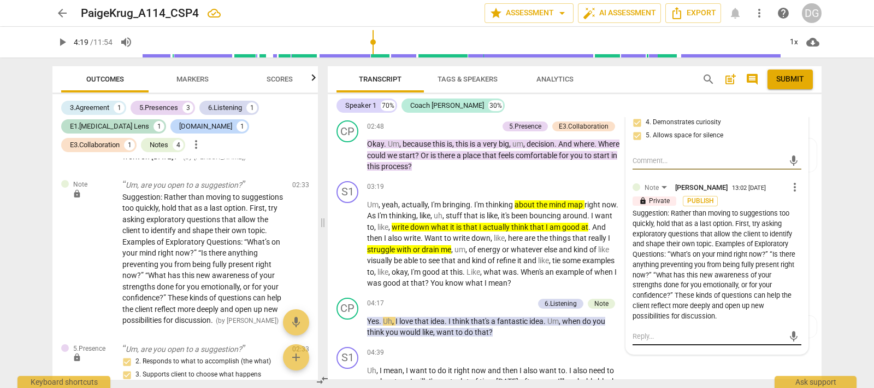
click at [640, 331] on textarea at bounding box center [708, 336] width 151 height 10
paste textarea "Strength: You showed respect by asking permission before offering a suggestion.…"
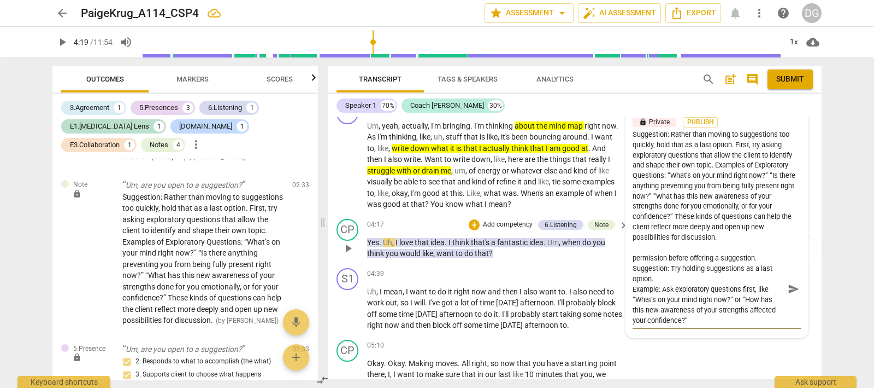
scroll to position [0, 0]
drag, startPoint x: 690, startPoint y: 305, endPoint x: 623, endPoint y: 244, distance: 90.1
click at [623, 244] on div "[PERSON_NAME] Summary: The goal of this session was to discuss potential direct…" at bounding box center [575, 248] width 494 height 262
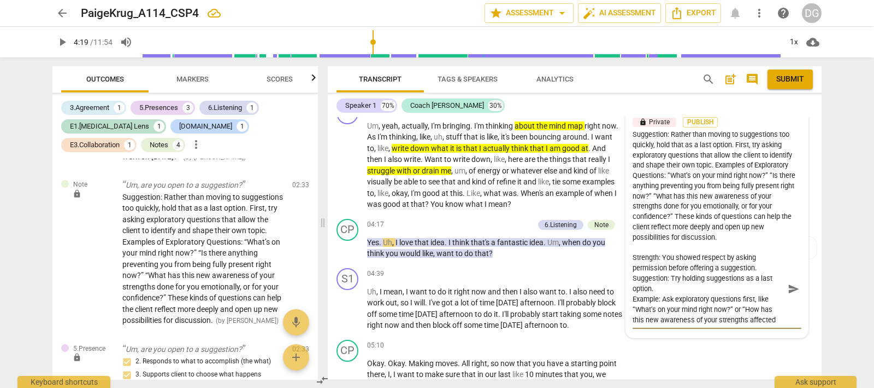
click at [764, 244] on div "Strength: You showed respect by asking permission before offering a suggestion.…" at bounding box center [717, 287] width 169 height 86
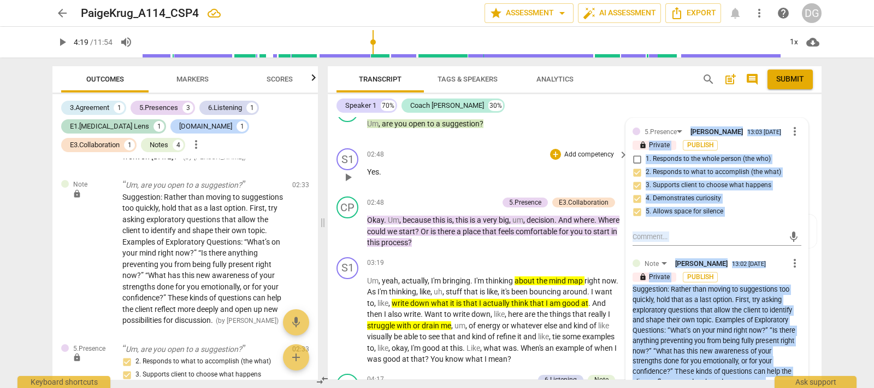
scroll to position [601, 0]
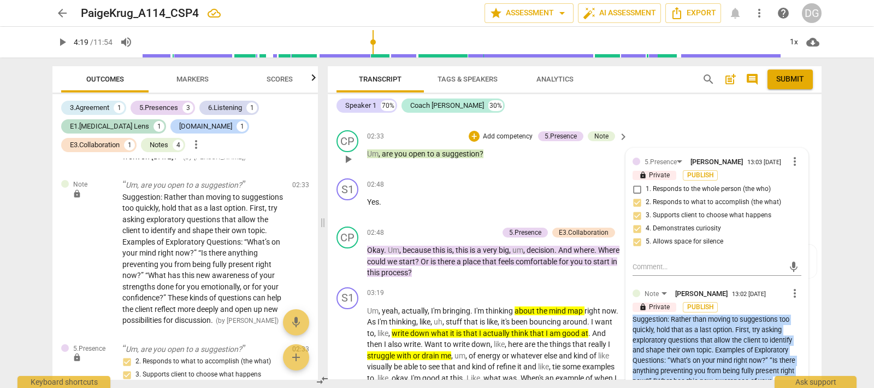
drag, startPoint x: 715, startPoint y: 224, endPoint x: 631, endPoint y: 302, distance: 115.3
click at [633, 314] on div "Suggestion: Rather than moving to suggestions too quickly, hold that as a last …" at bounding box center [717, 370] width 169 height 113
click at [792, 286] on span "more_vert" at bounding box center [795, 292] width 13 height 13
click at [799, 277] on li "Edit" at bounding box center [804, 278] width 38 height 21
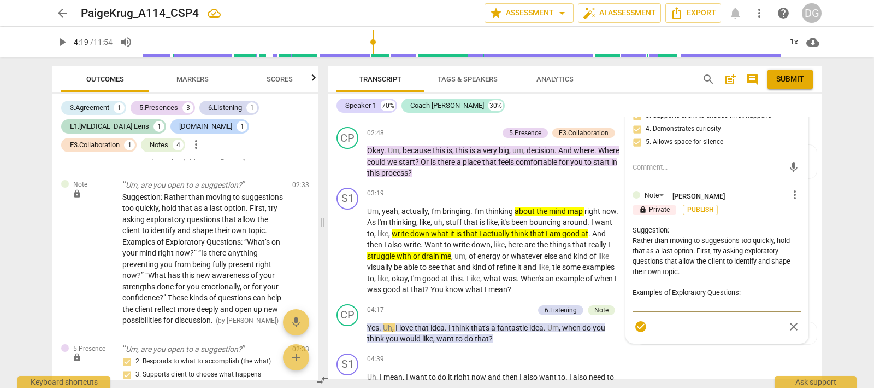
scroll to position [738, 0]
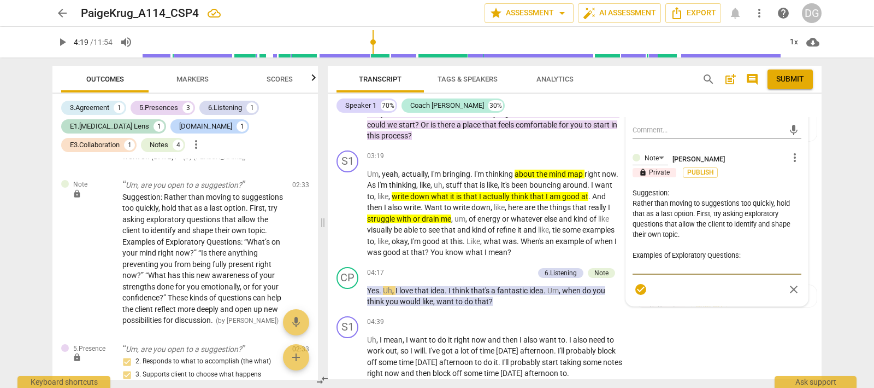
drag, startPoint x: 713, startPoint y: 238, endPoint x: 628, endPoint y: 173, distance: 107.6
click at [628, 173] on div "5.Presence [PERSON_NAME] 13:03 [DATE] more_vert lock Private Publish 1. Respond…" at bounding box center [717, 158] width 182 height 294
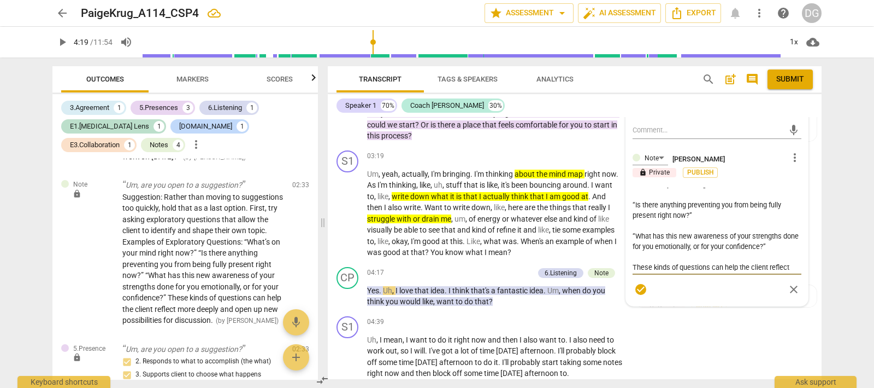
scroll to position [52, 0]
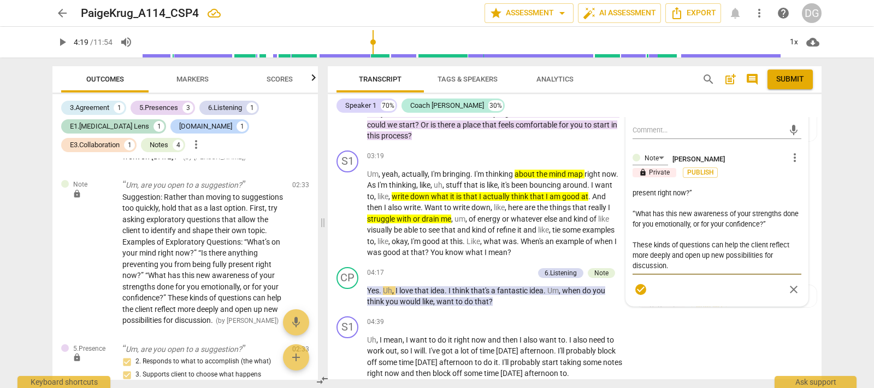
drag, startPoint x: 656, startPoint y: 204, endPoint x: 740, endPoint y: 258, distance: 100.1
click at [740, 258] on div ": “What’s on your mind right now?” “Is there anything preventing you from being…" at bounding box center [717, 229] width 169 height 90
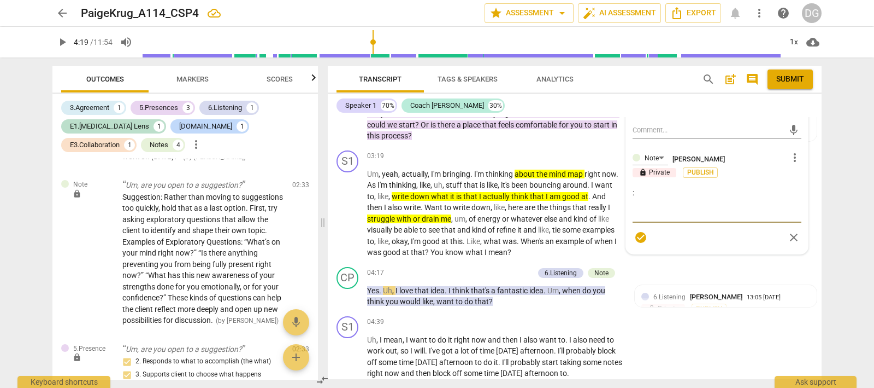
scroll to position [738, 0]
click at [633, 187] on textarea ":" at bounding box center [717, 202] width 169 height 31
paste textarea "Strength: You showed respect by asking permission before offering a suggestion.…"
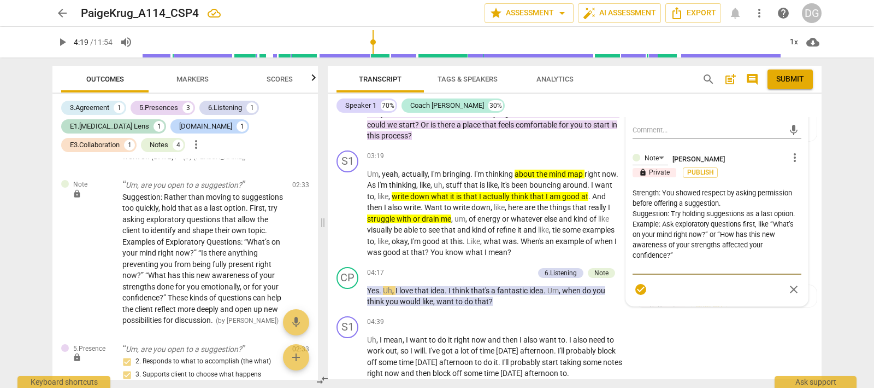
scroll to position [0, 0]
click at [593, 119] on p "Okay . Um , because this is , this is a very big , um , decision . And where . …" at bounding box center [495, 125] width 256 height 34
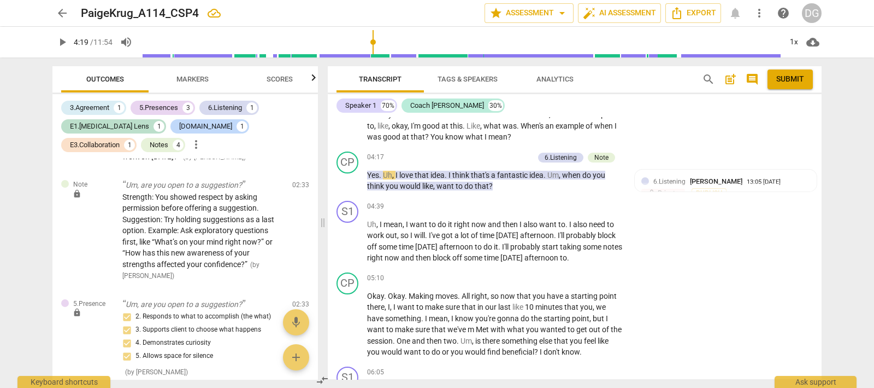
scroll to position [874, 0]
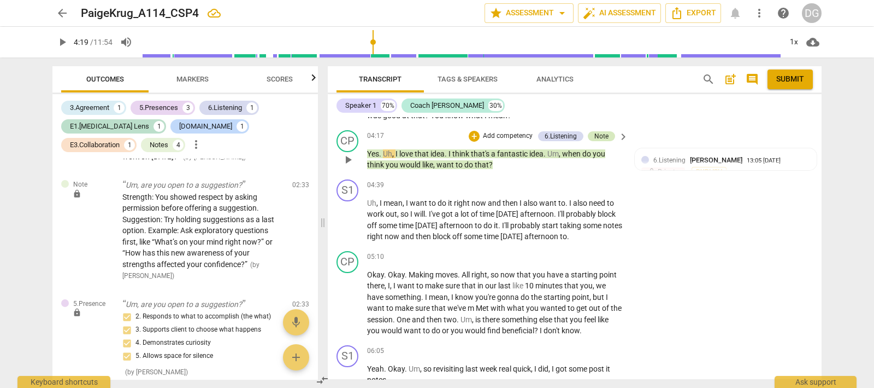
click at [603, 131] on div "Note" at bounding box center [602, 136] width 14 height 10
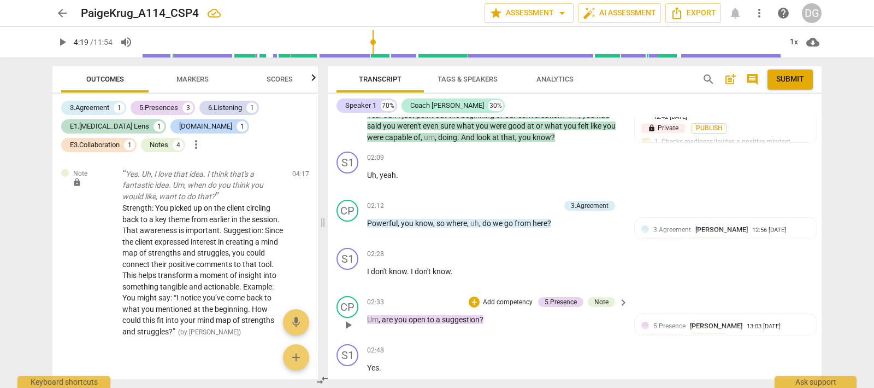
scroll to position [465, 0]
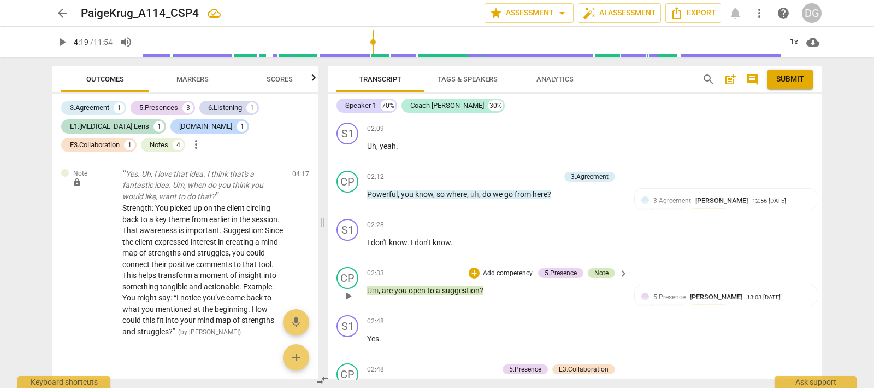
click at [598, 268] on div "Note" at bounding box center [602, 273] width 14 height 10
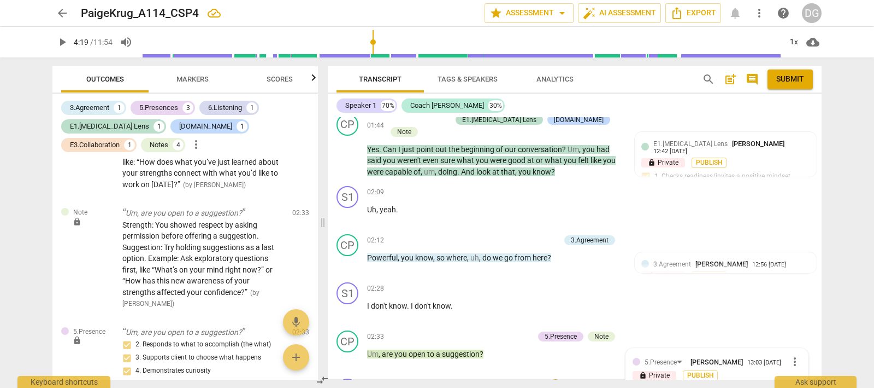
scroll to position [333, 0]
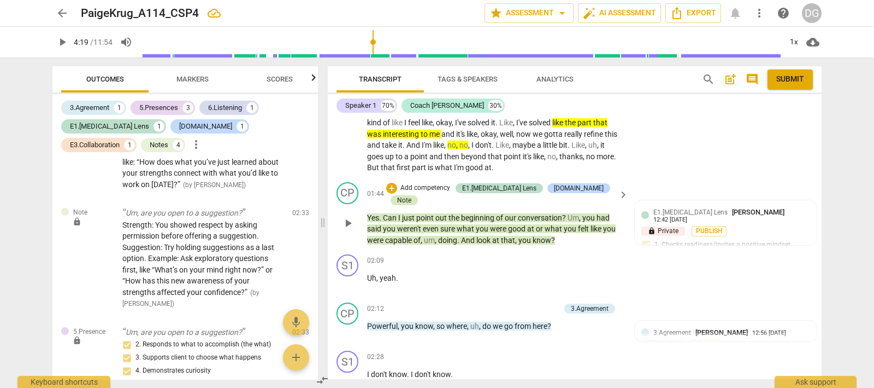
click at [412, 195] on div "Note" at bounding box center [404, 200] width 14 height 10
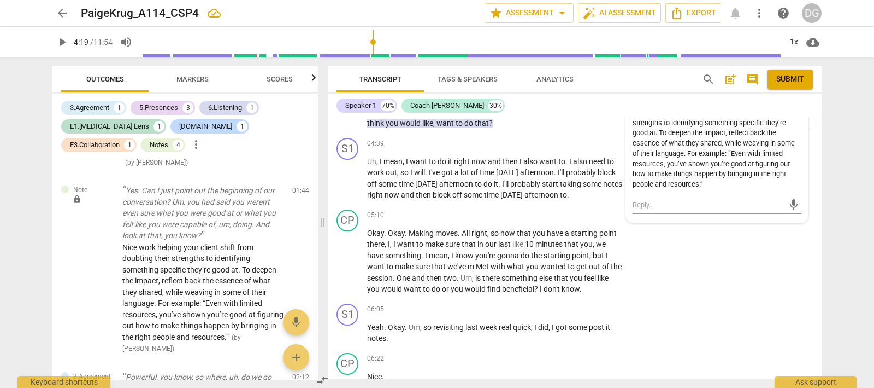
scroll to position [912, 0]
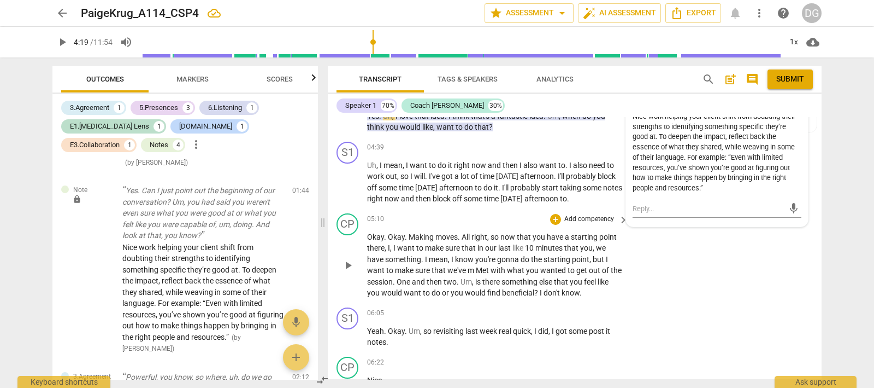
click at [661, 219] on div "CP play_arrow pause 05:10 + Add competency keyboard_arrow_right Okay . Okay . M…" at bounding box center [575, 256] width 494 height 94
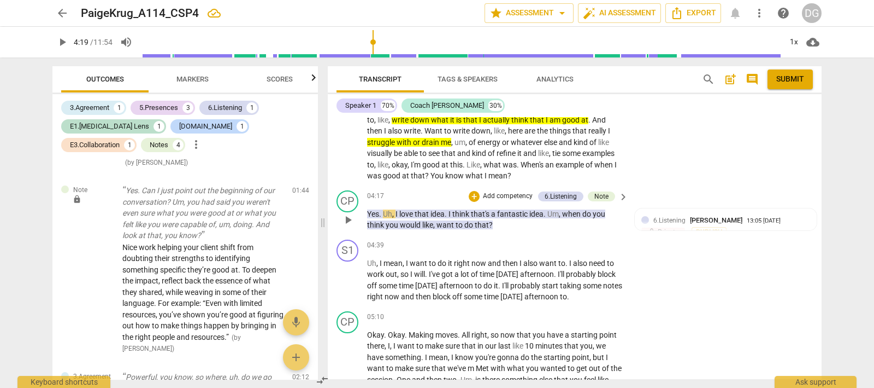
scroll to position [844, 0]
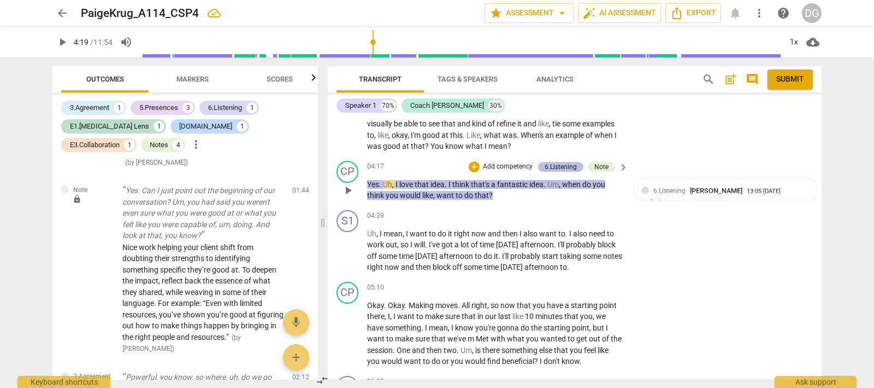
click at [555, 162] on div "6.Listening" at bounding box center [561, 167] width 32 height 10
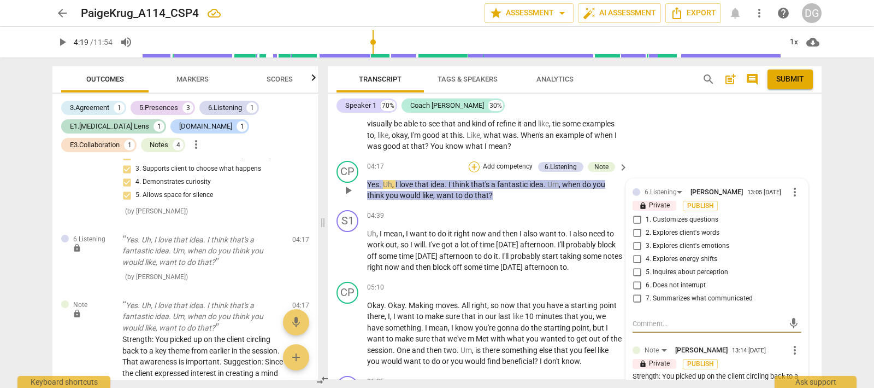
click at [471, 161] on div "+" at bounding box center [474, 166] width 11 height 11
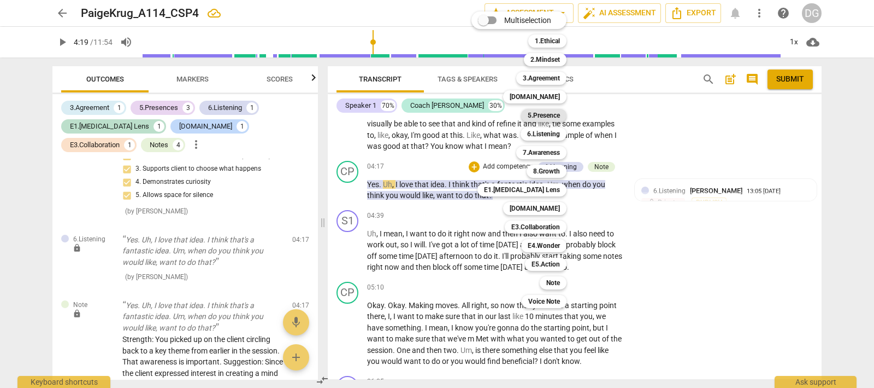
click at [545, 116] on b "5.Presence" at bounding box center [544, 115] width 32 height 13
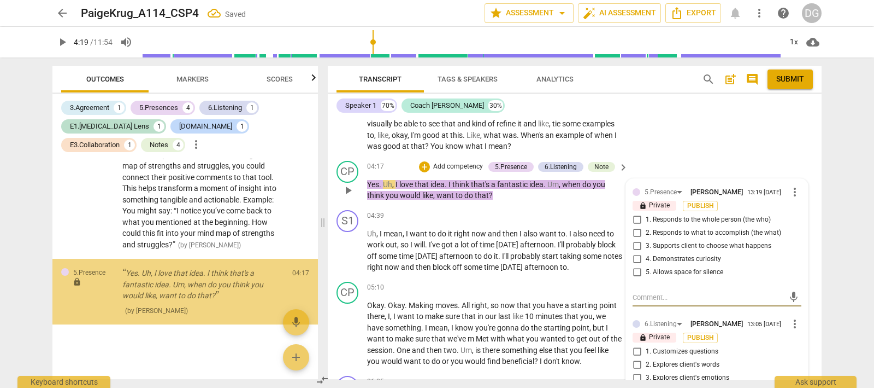
scroll to position [1425, 0]
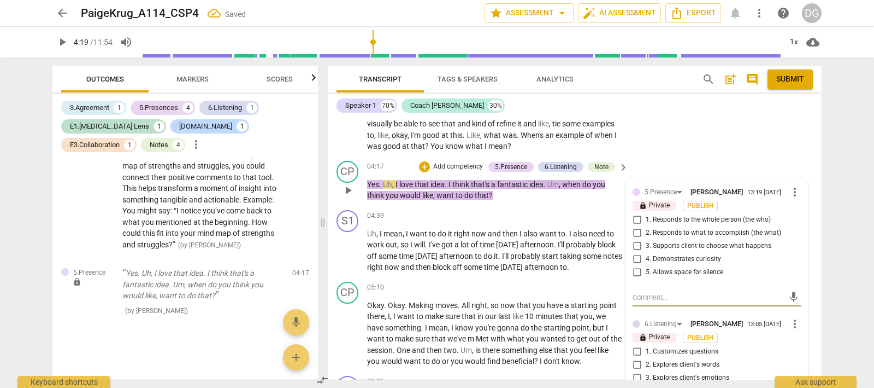
click at [634, 239] on input "3. Supports client to choose what happens" at bounding box center [637, 245] width 17 height 13
click at [637, 253] on input "4. Demonstrates curiosity" at bounding box center [637, 259] width 17 height 13
drag, startPoint x: 635, startPoint y: 256, endPoint x: 632, endPoint y: 250, distance: 6.4
click at [634, 266] on input "5. Allows space for silence" at bounding box center [637, 272] width 17 height 13
click at [632, 226] on input "2. Responds to what to accomplish (the what)" at bounding box center [637, 232] width 17 height 13
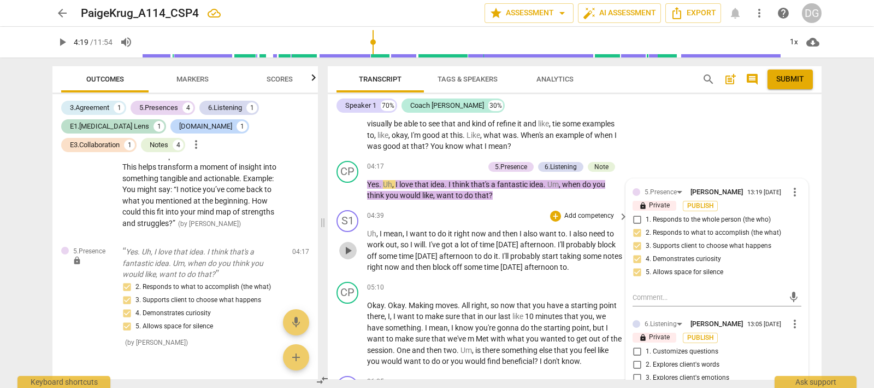
click at [349, 244] on span "play_arrow" at bounding box center [348, 250] width 13 height 13
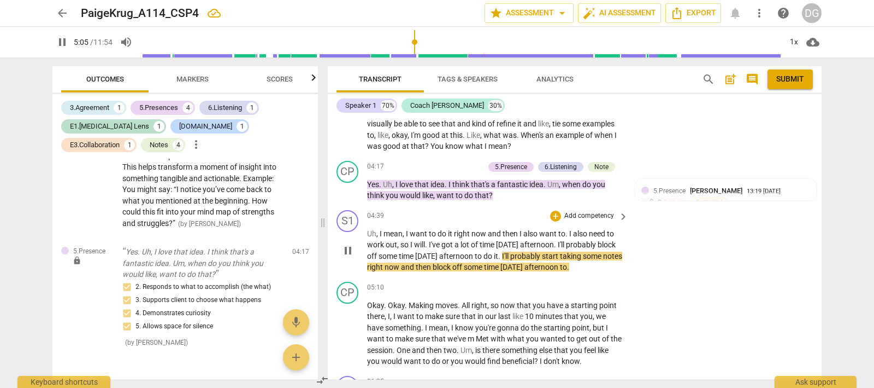
scroll to position [912, 0]
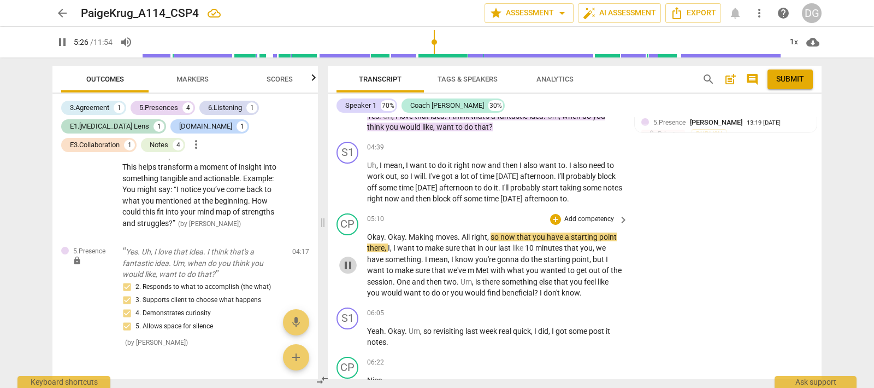
click at [345, 261] on span "pause" at bounding box center [348, 265] width 13 height 13
click at [348, 262] on span "play_arrow" at bounding box center [348, 265] width 13 height 13
click at [347, 260] on span "pause" at bounding box center [348, 265] width 13 height 13
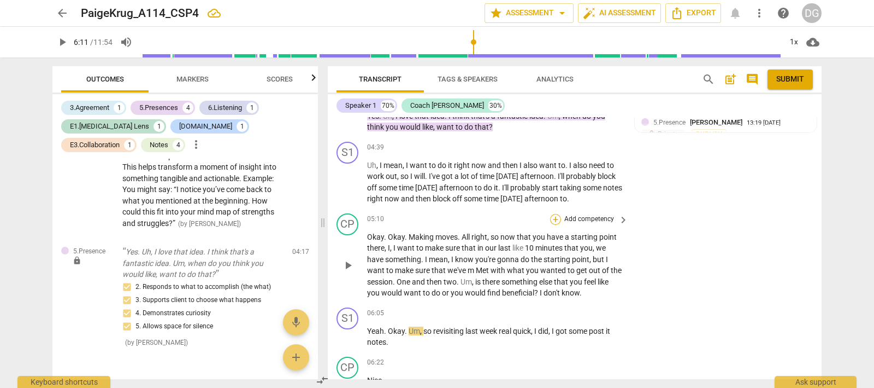
click at [553, 214] on div "+" at bounding box center [555, 219] width 11 height 11
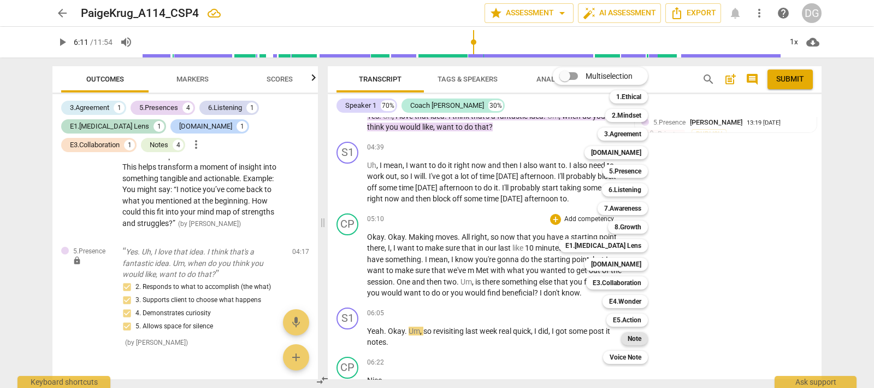
click at [633, 336] on b "Note" at bounding box center [635, 338] width 14 height 13
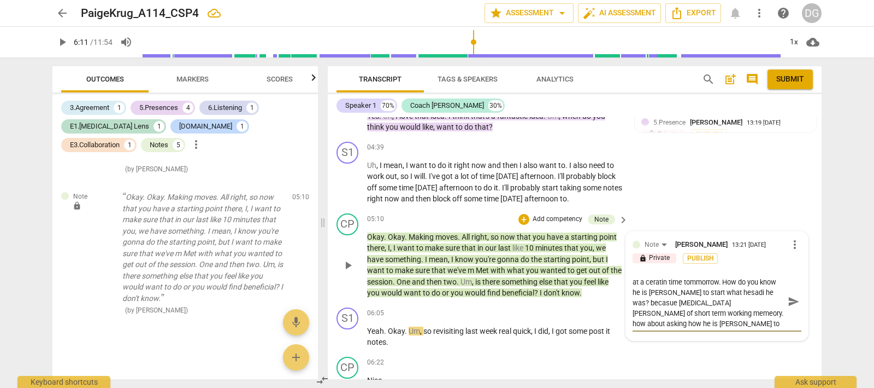
scroll to position [10, 0]
drag, startPoint x: 758, startPoint y: 318, endPoint x: 727, endPoint y: 316, distance: 31.2
click at [727, 316] on textarea "The client ha sjus committed to doing something at a ceratin time tommorrow. Ho…" at bounding box center [708, 301] width 151 height 52
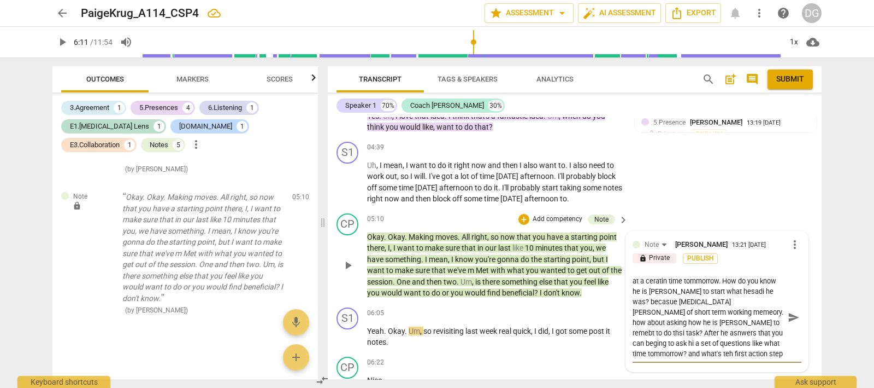
scroll to position [19, 0]
click at [634, 351] on textarea "The client ha sjus committed to doing something at a ceratin time tommorrow. Ho…" at bounding box center [708, 316] width 151 height 83
drag, startPoint x: 679, startPoint y: 351, endPoint x: 629, endPoint y: 272, distance: 93.9
click at [629, 272] on div "Note [PERSON_NAME] 13:21 [DATE] more_vert lock Private Publish The client ha sj…" at bounding box center [717, 301] width 182 height 140
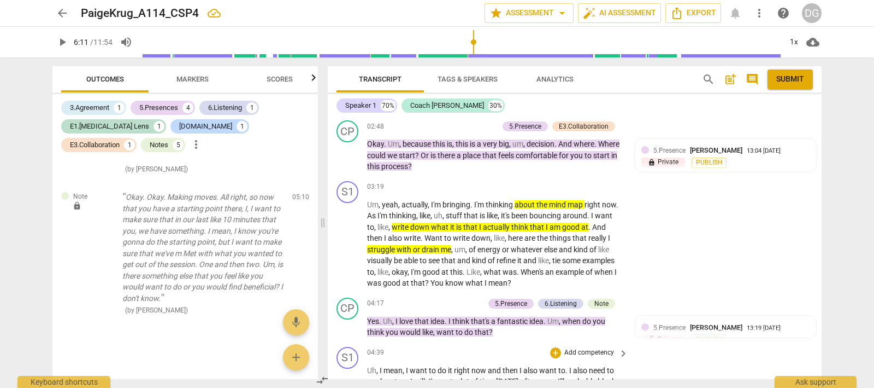
scroll to position [639, 0]
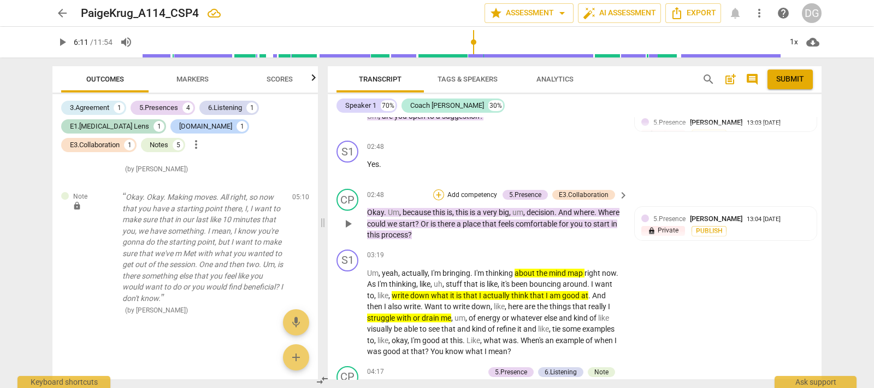
click at [438, 189] on div "+" at bounding box center [438, 194] width 11 height 11
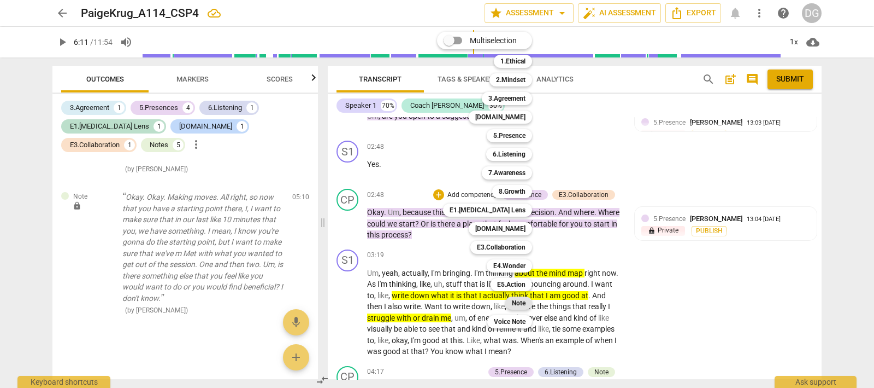
click at [521, 301] on b "Note" at bounding box center [519, 302] width 14 height 13
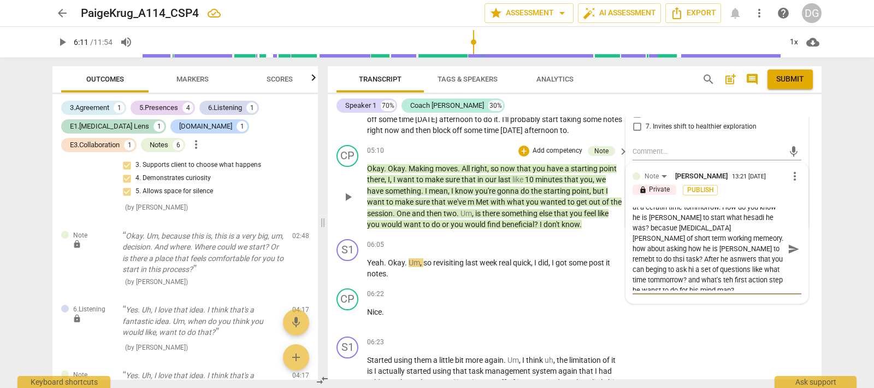
scroll to position [21, 0]
drag, startPoint x: 631, startPoint y: 209, endPoint x: 775, endPoint y: 281, distance: 160.8
click at [775, 281] on textarea "The client ha sjus committed to doing something at a ceratin time tommorrow. Ho…" at bounding box center [708, 248] width 151 height 83
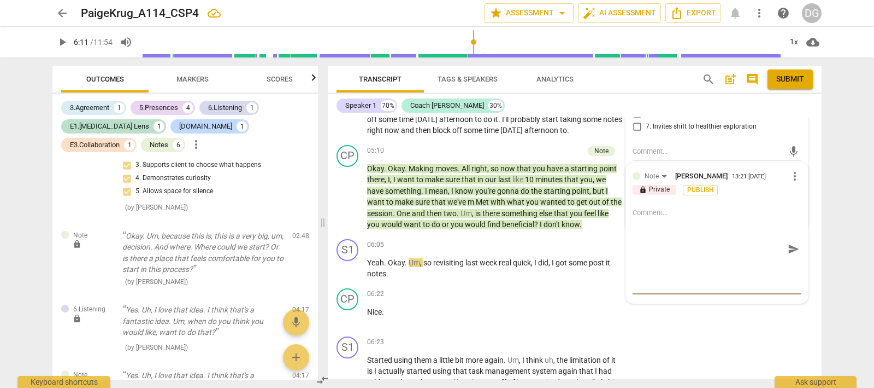
scroll to position [0, 0]
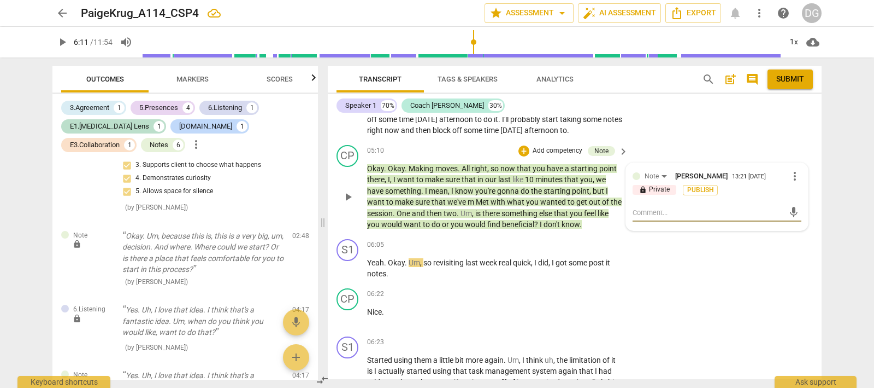
paste textarea "The client committed to doing something [DATE], but with [MEDICAL_DATA] it’s im…"
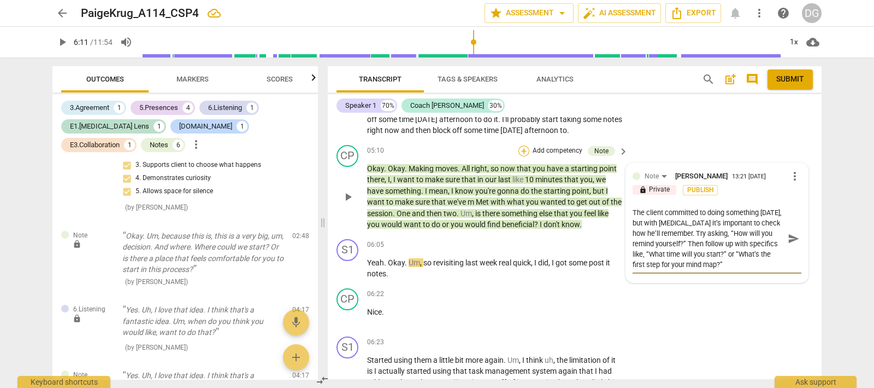
click at [521, 146] on div "+" at bounding box center [524, 150] width 11 height 11
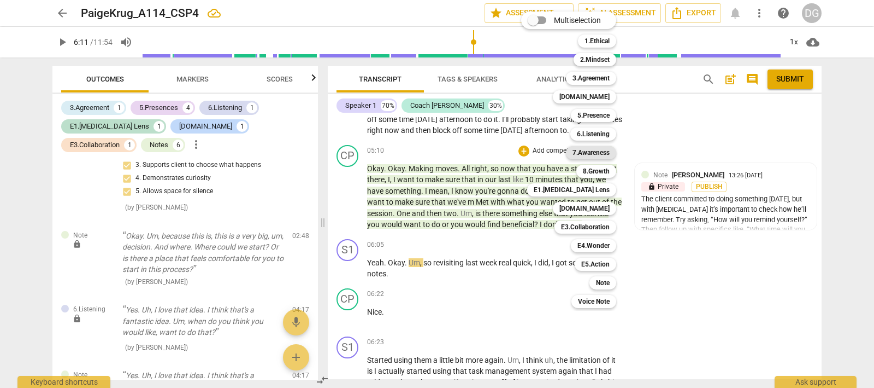
click at [595, 149] on b "7.Awareness" at bounding box center [591, 152] width 37 height 13
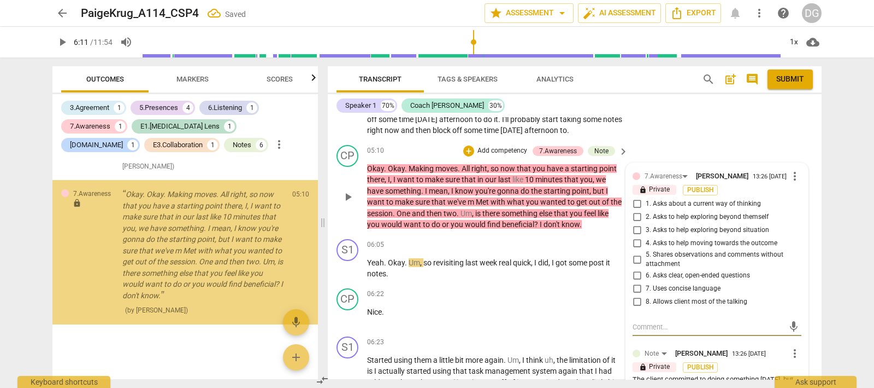
scroll to position [1888, 0]
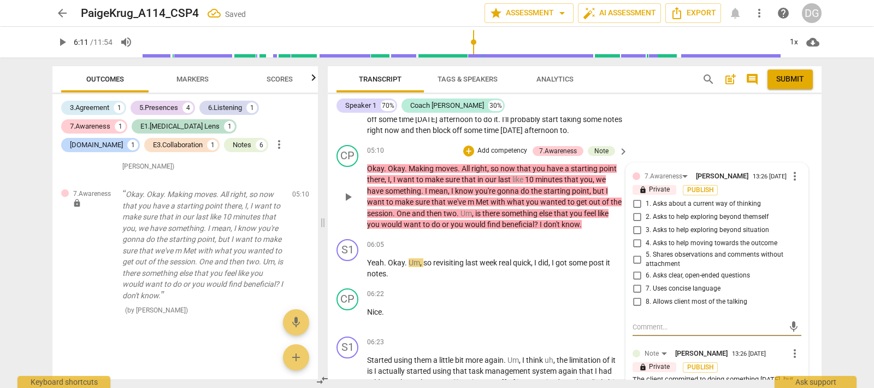
click at [635, 256] on input "5. Shares observations and comments without attachment" at bounding box center [637, 259] width 17 height 13
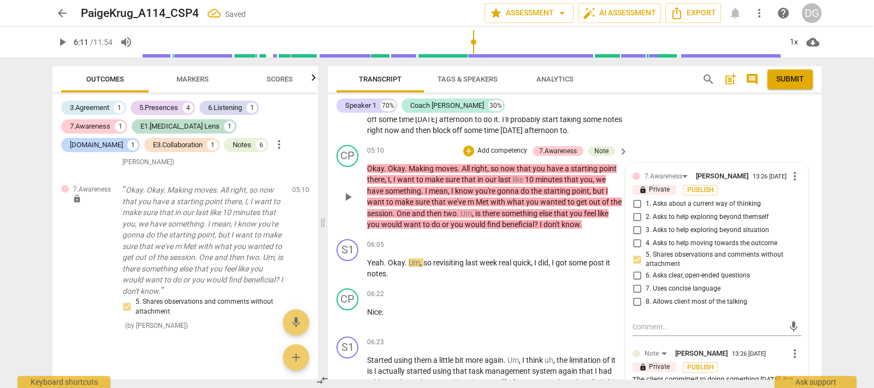
click at [636, 285] on input "7. Uses concise language" at bounding box center [637, 288] width 17 height 13
click at [453, 267] on p "Yeah . Okay . Um , so revisiting last week real quick , I did , I got some post…" at bounding box center [495, 268] width 256 height 22
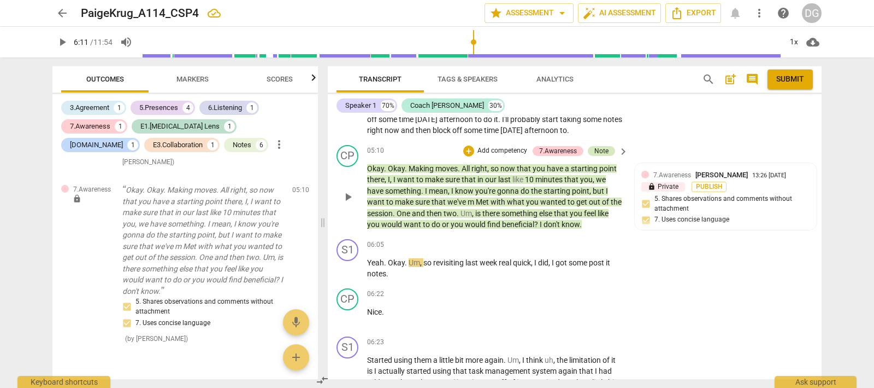
click at [600, 146] on div "Note" at bounding box center [602, 151] width 14 height 10
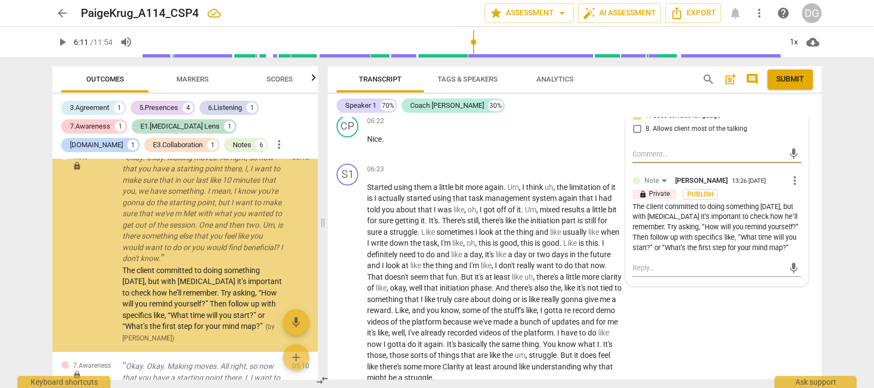
scroll to position [1185, 0]
